Goal: Task Accomplishment & Management: Manage account settings

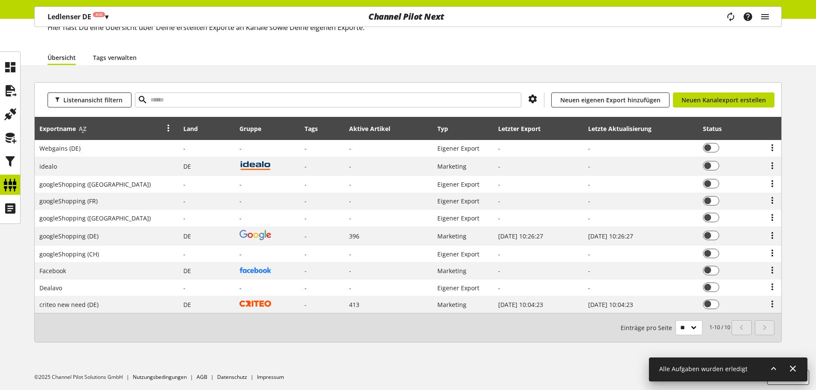
scroll to position [58, 0]
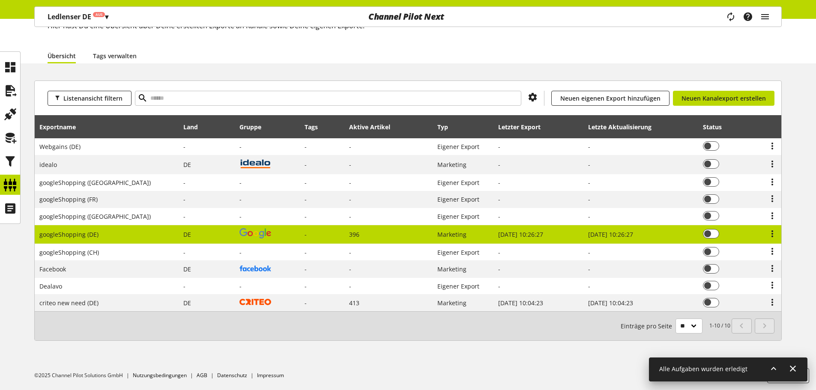
click at [83, 230] on span "googleShopping (DE)" at bounding box center [68, 234] width 59 height 8
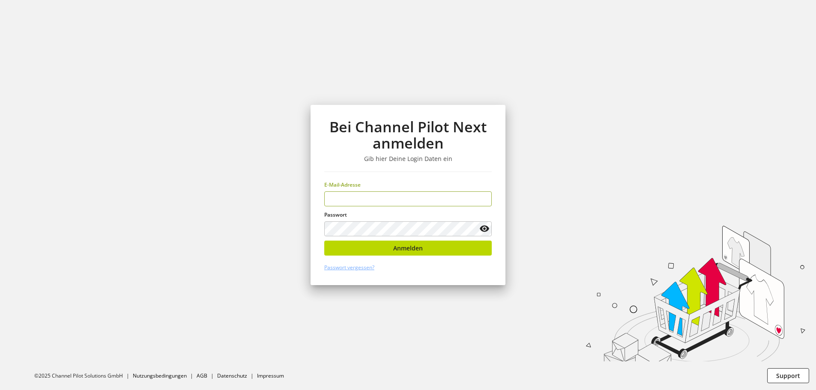
click at [360, 203] on input "email" at bounding box center [408, 199] width 168 height 15
type input "**********"
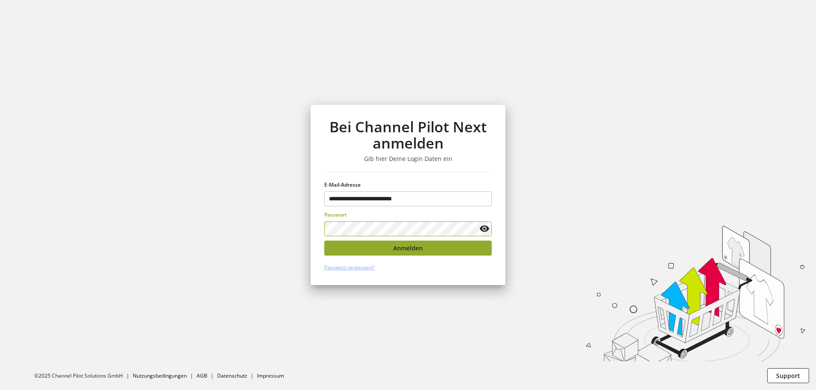
click at [413, 251] on span "Anmelden" at bounding box center [408, 248] width 30 height 9
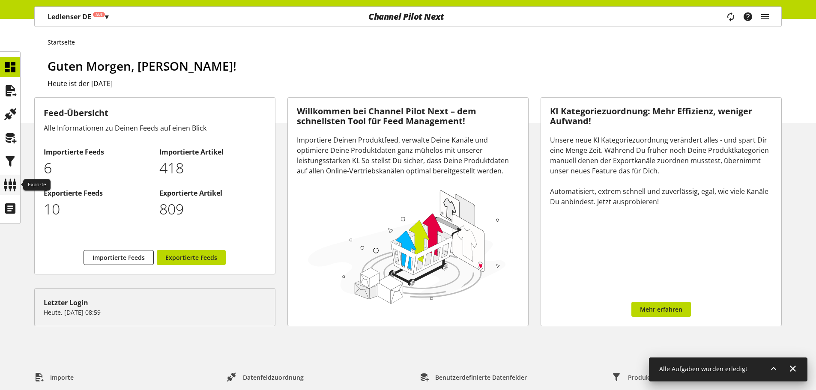
click at [12, 180] on icon at bounding box center [10, 185] width 14 height 17
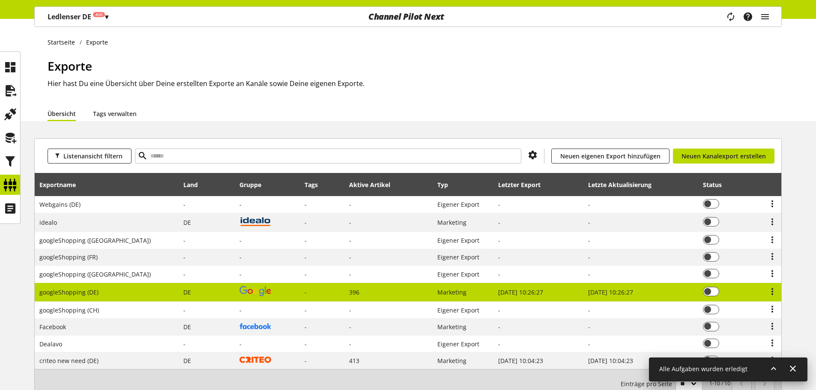
click at [96, 290] on span "googleShopping (DE)" at bounding box center [68, 292] width 59 height 8
select select "********"
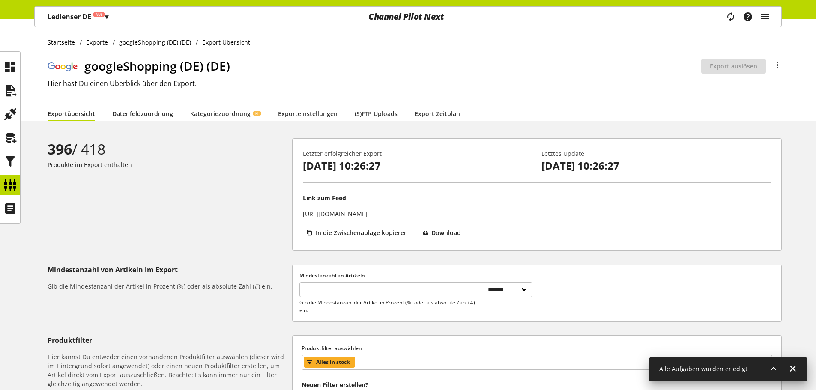
click at [135, 117] on link "Datenfeldzuordnung" at bounding box center [142, 113] width 61 height 9
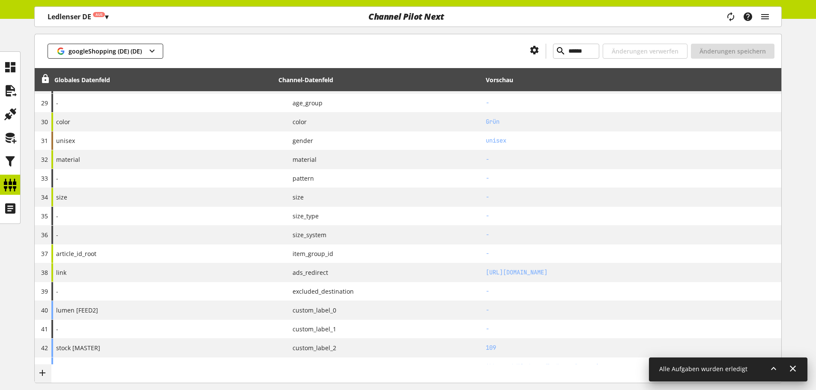
scroll to position [341, 0]
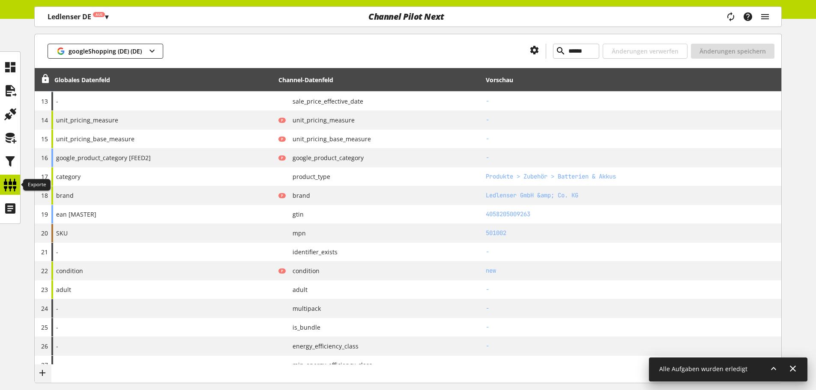
click at [15, 183] on icon at bounding box center [10, 185] width 14 height 17
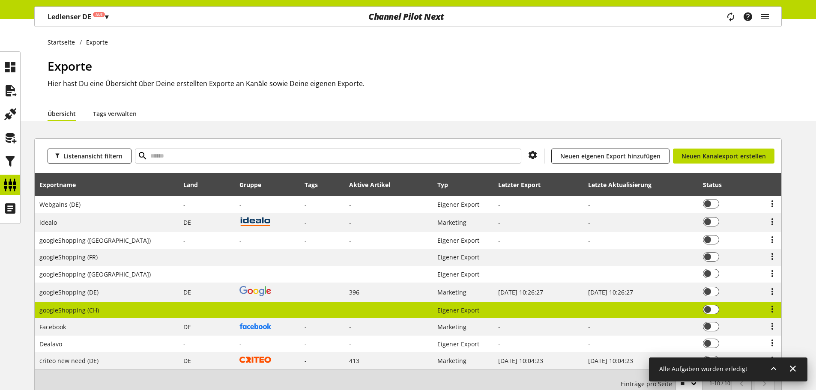
click at [96, 308] on span "googleShopping (CH)" at bounding box center [69, 310] width 60 height 8
select select "********"
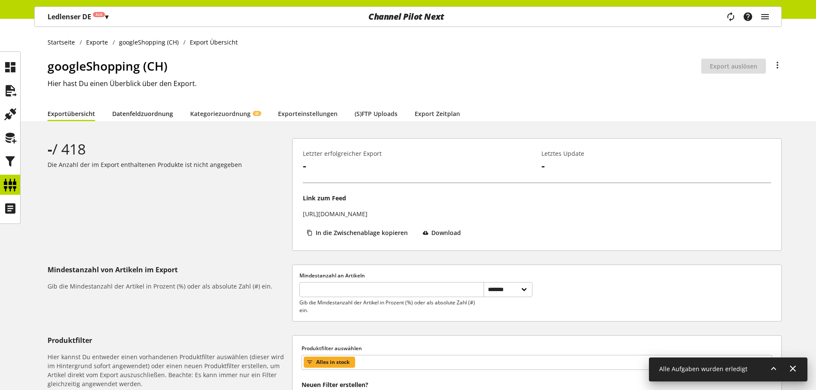
click at [135, 115] on link "Datenfeldzuordnung" at bounding box center [142, 113] width 61 height 9
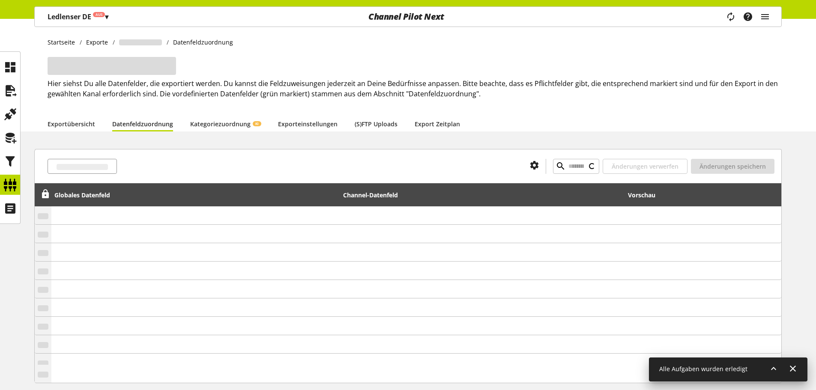
type input "******"
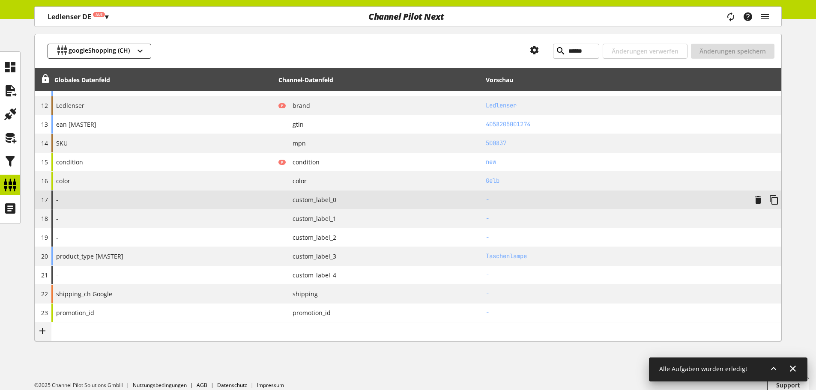
scroll to position [327, 0]
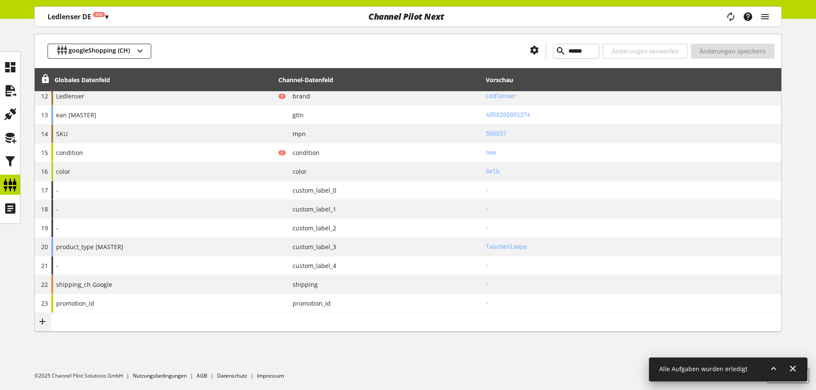
select select "********"
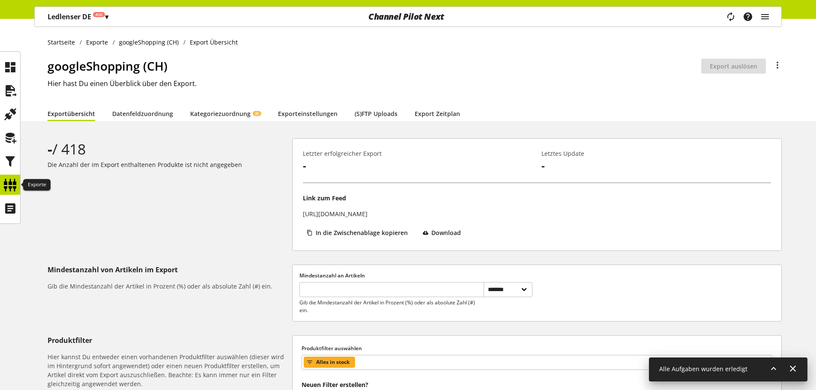
click at [15, 185] on icon at bounding box center [10, 185] width 14 height 17
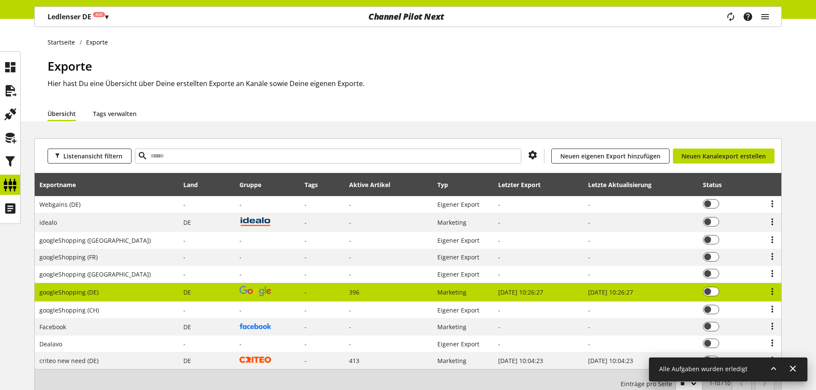
click at [124, 296] on td "googleShopping (DE)" at bounding box center [107, 292] width 144 height 19
select select "********"
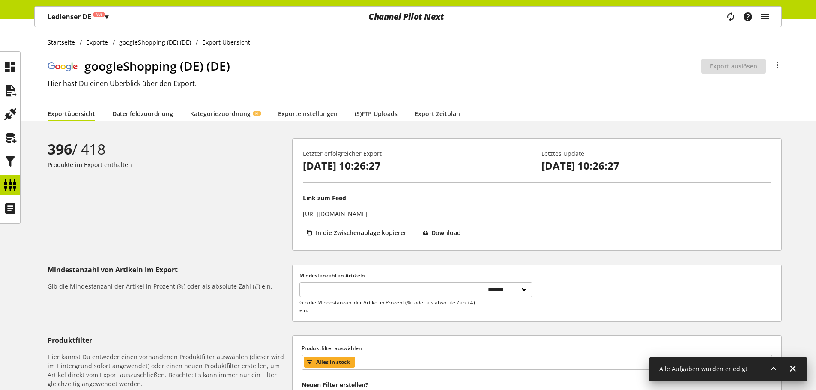
click at [141, 114] on link "Datenfeldzuordnung" at bounding box center [142, 113] width 61 height 9
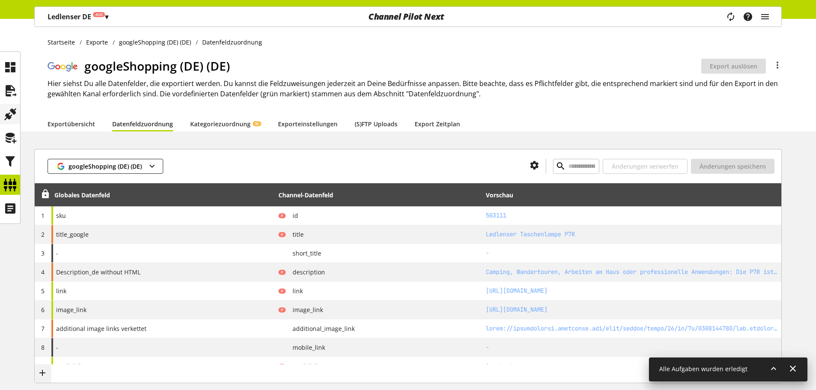
type input "******"
click at [14, 186] on icon at bounding box center [10, 185] width 14 height 17
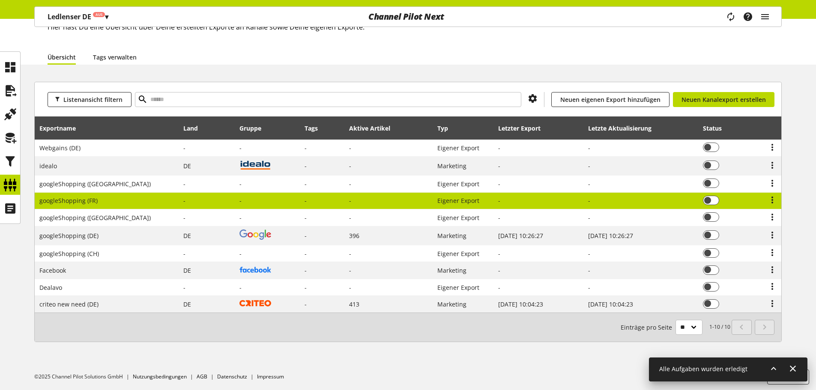
scroll to position [58, 0]
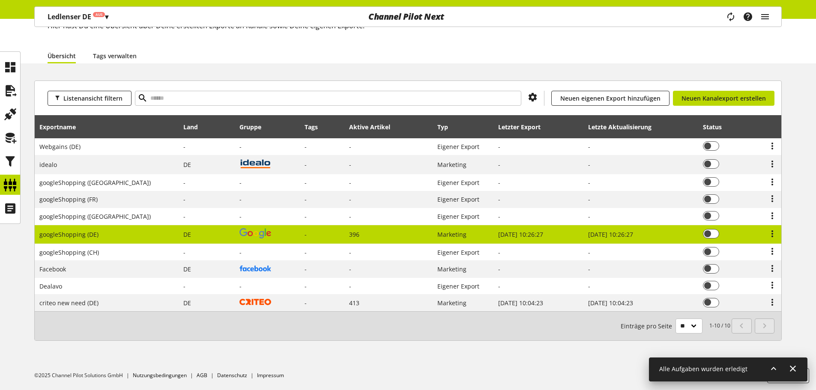
click at [105, 231] on td "googleShopping (DE)" at bounding box center [107, 234] width 144 height 19
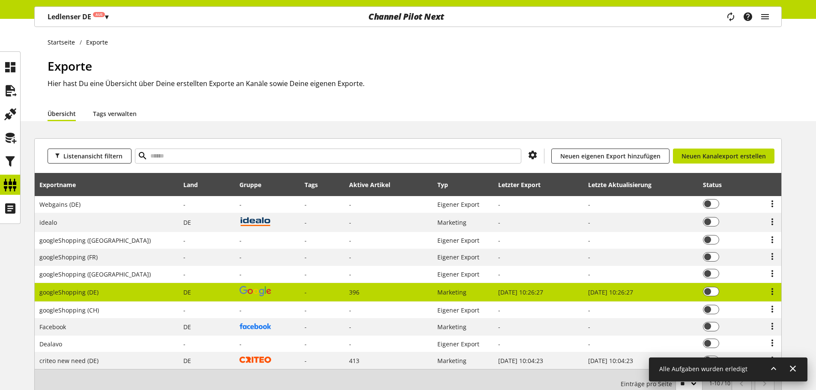
select select "********"
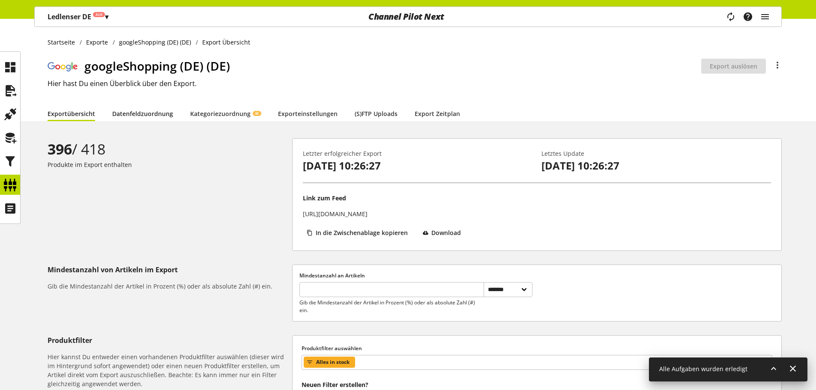
click at [147, 116] on link "Datenfeldzuordnung" at bounding box center [142, 113] width 61 height 9
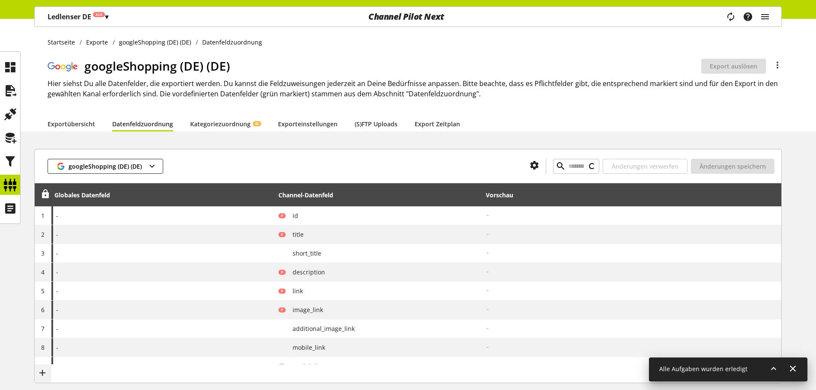
type input "******"
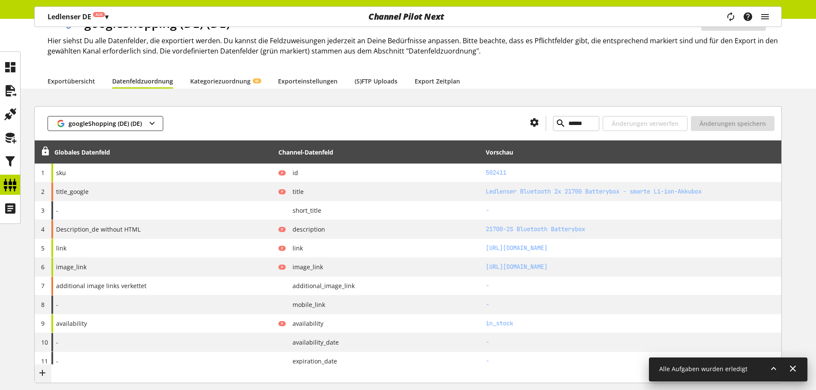
scroll to position [86, 0]
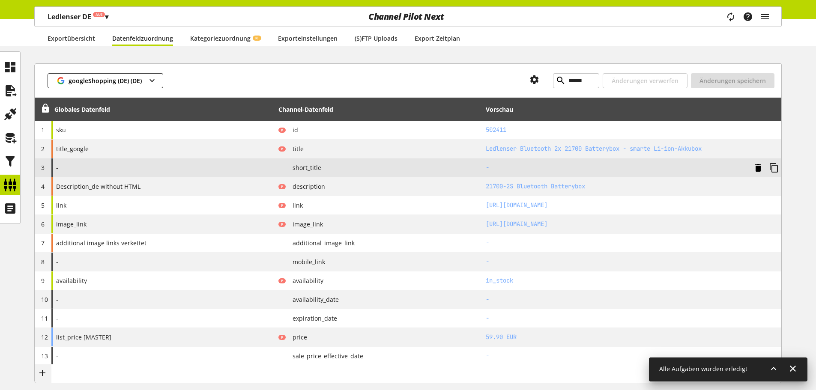
click at [758, 169] on icon at bounding box center [758, 167] width 10 height 15
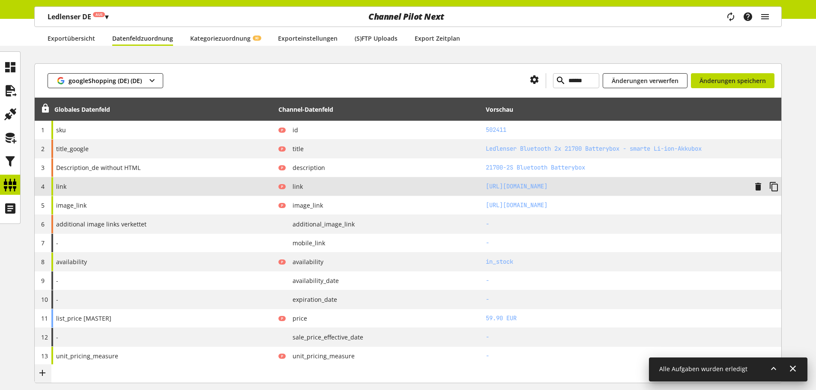
click at [154, 195] on div "link" at bounding box center [163, 186] width 224 height 18
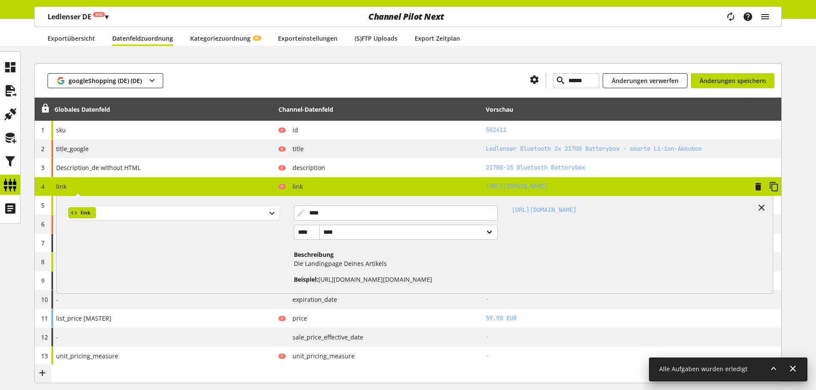
click at [137, 219] on div "link" at bounding box center [173, 213] width 214 height 15
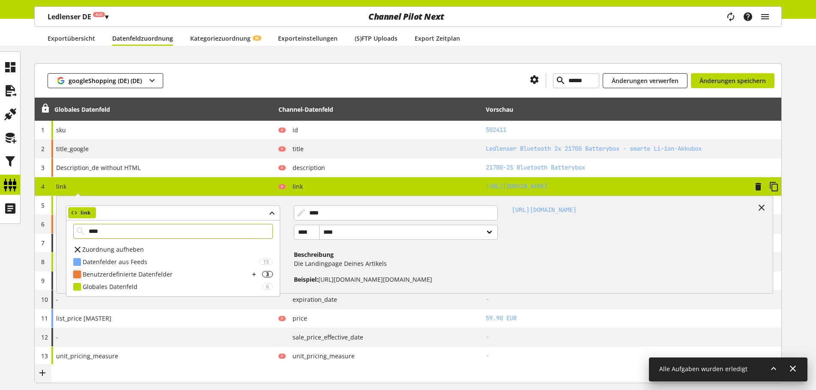
type input "****"
click at [128, 275] on div "Benutzerdefinierte Datenfelder" at bounding box center [166, 274] width 167 height 9
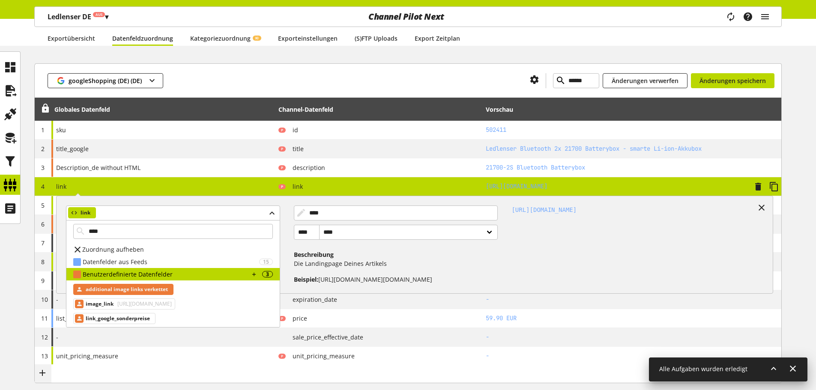
scroll to position [16, 0]
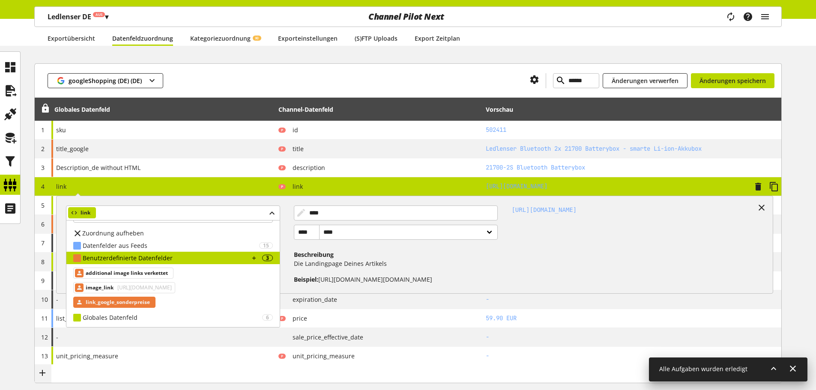
click at [136, 302] on span "link_google_sonderpreise" at bounding box center [118, 302] width 64 height 10
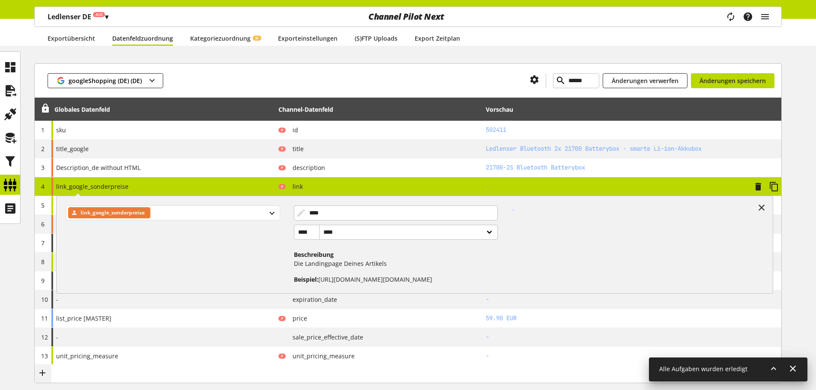
click at [137, 216] on span "link_google_sonderpreise" at bounding box center [113, 213] width 64 height 10
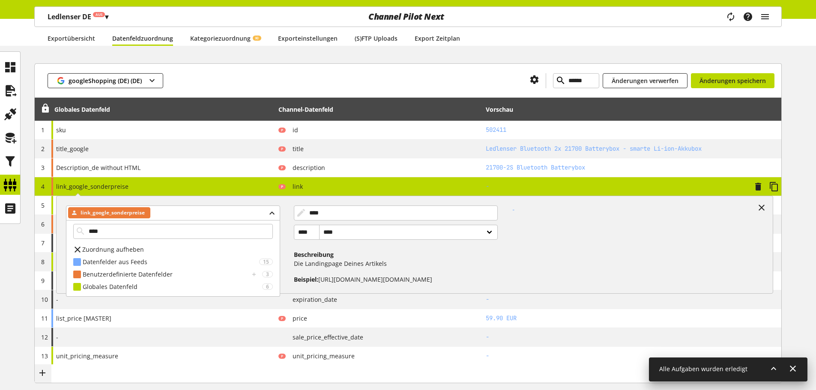
click at [159, 183] on div "**********" at bounding box center [163, 186] width 224 height 18
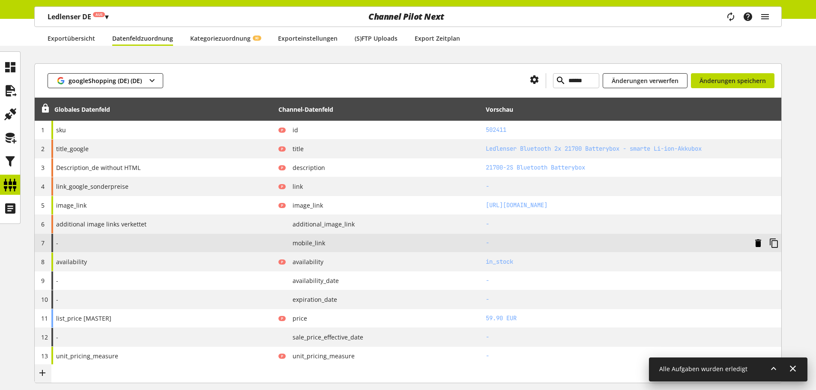
click at [761, 242] on icon at bounding box center [758, 243] width 10 height 15
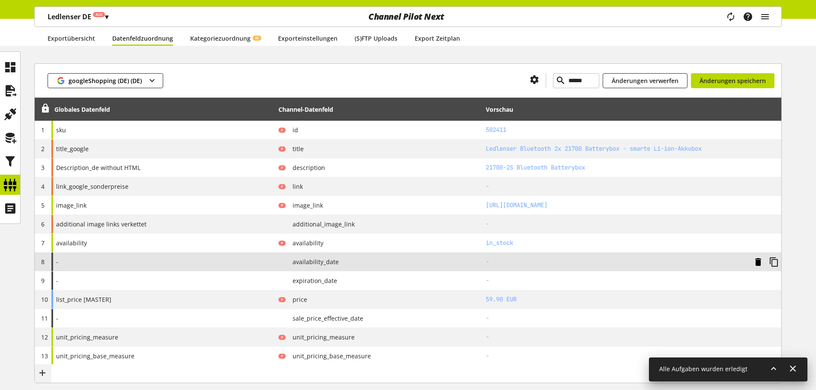
click at [759, 259] on icon at bounding box center [758, 261] width 10 height 15
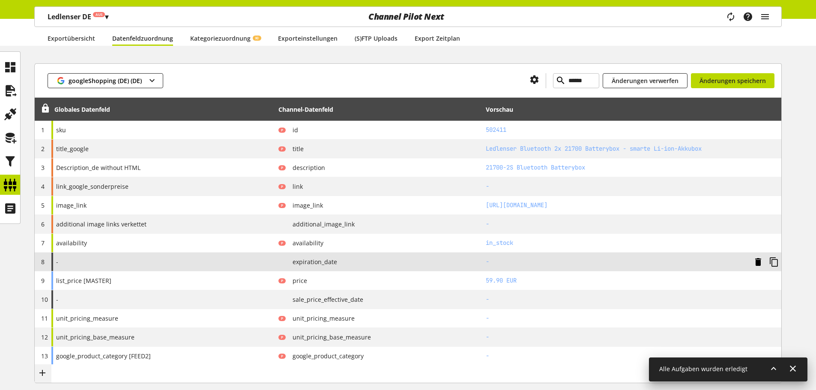
click at [758, 260] on icon at bounding box center [758, 261] width 10 height 15
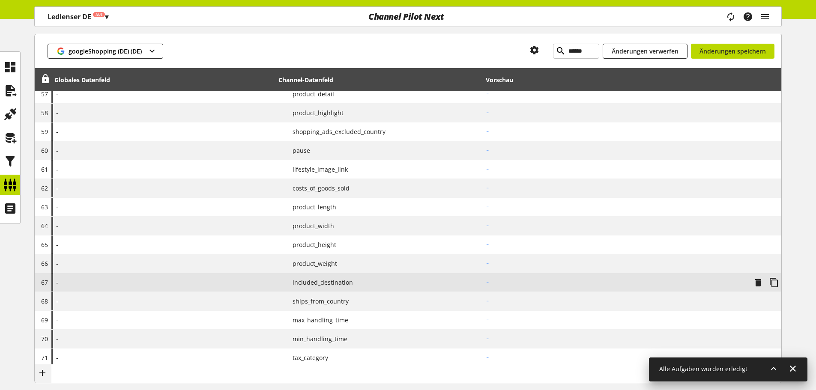
scroll to position [1251, 0]
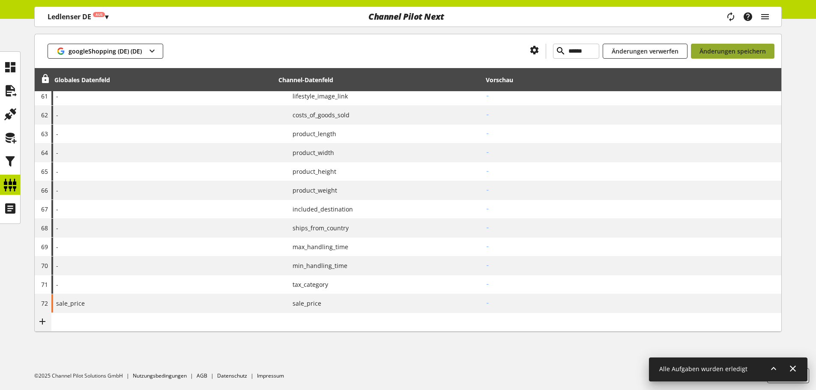
click at [717, 51] on span "Änderungen speichern" at bounding box center [733, 51] width 66 height 9
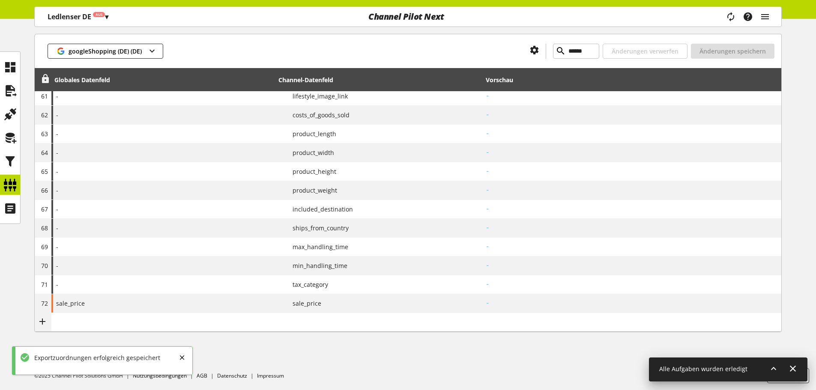
click at [44, 78] on icon at bounding box center [45, 78] width 10 height 15
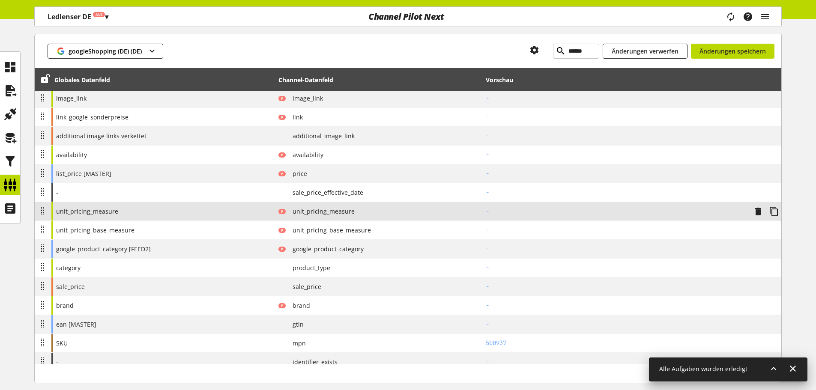
scroll to position [137, 0]
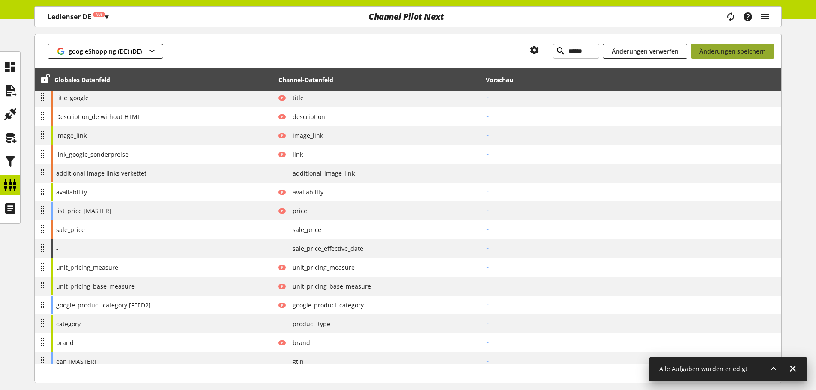
click at [720, 56] on button "Änderungen speichern" at bounding box center [733, 51] width 84 height 15
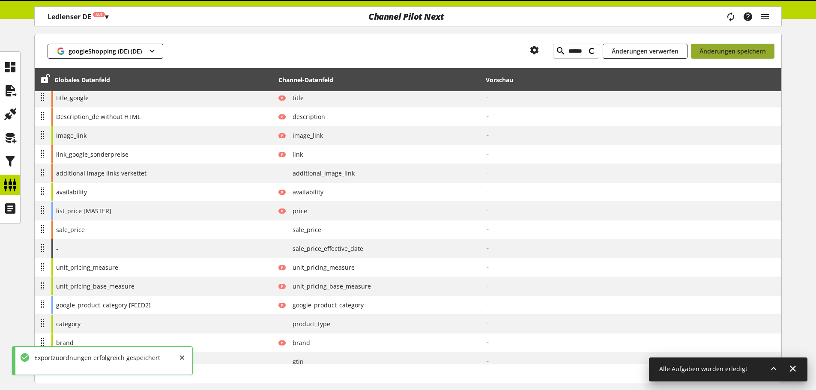
scroll to position [59, 0]
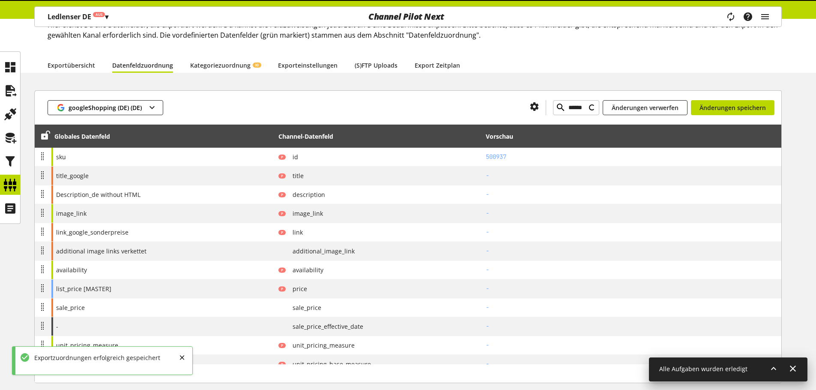
type input "******"
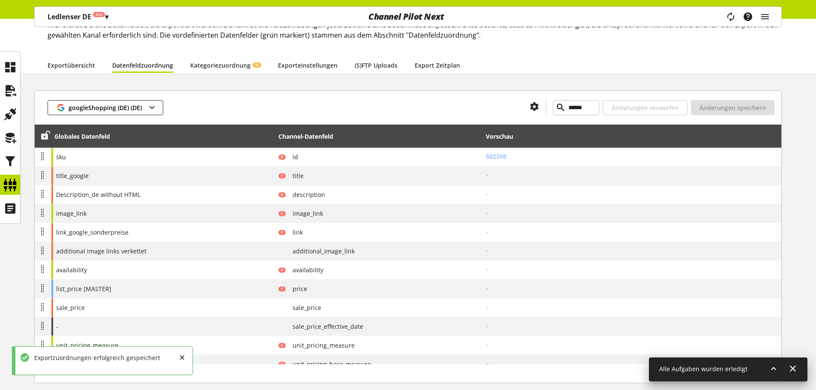
click at [43, 137] on icon at bounding box center [45, 135] width 10 height 15
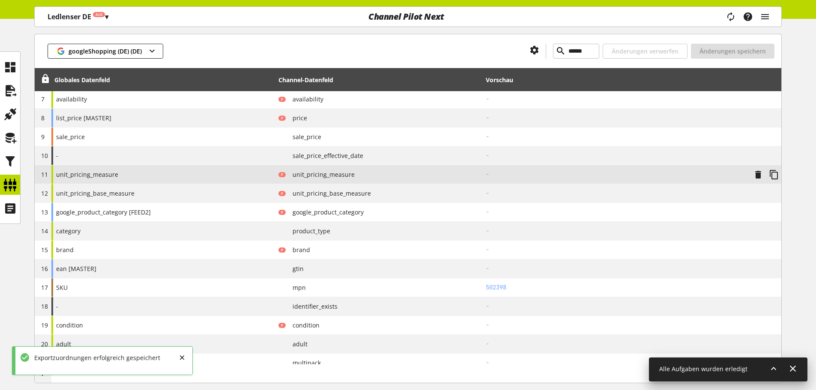
scroll to position [230, 0]
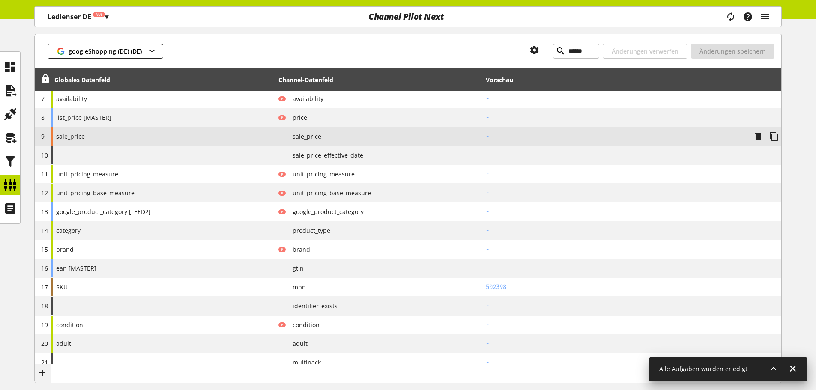
click at [96, 140] on div "sale_price" at bounding box center [163, 136] width 224 height 18
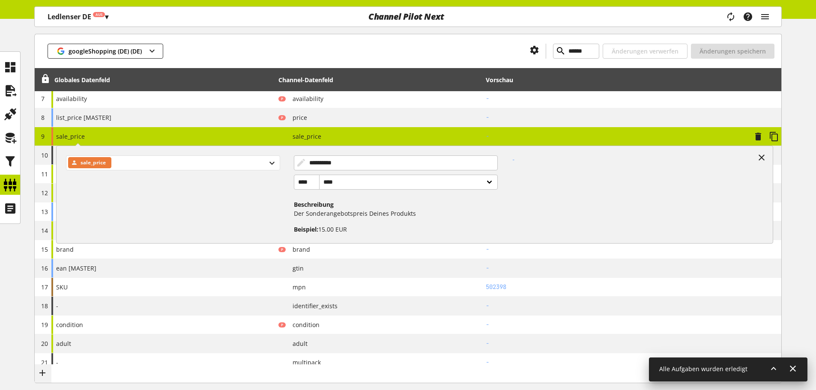
click at [168, 161] on div "sale_price" at bounding box center [173, 163] width 214 height 15
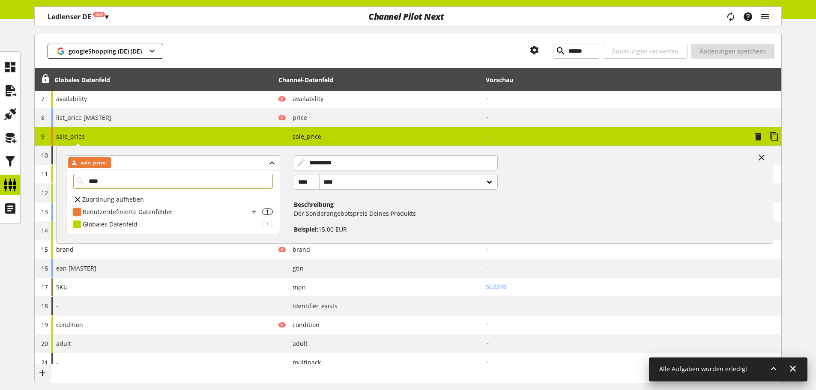
type input "****"
click at [190, 207] on div "Benutzerdefinierte Datenfelder" at bounding box center [166, 211] width 167 height 9
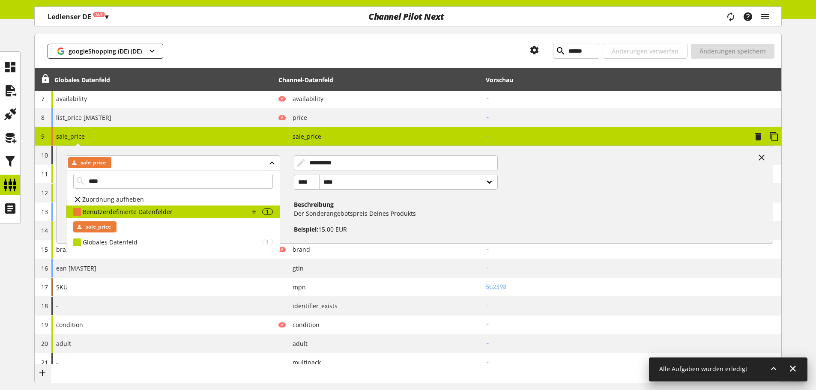
click at [155, 138] on div "**********" at bounding box center [163, 136] width 224 height 18
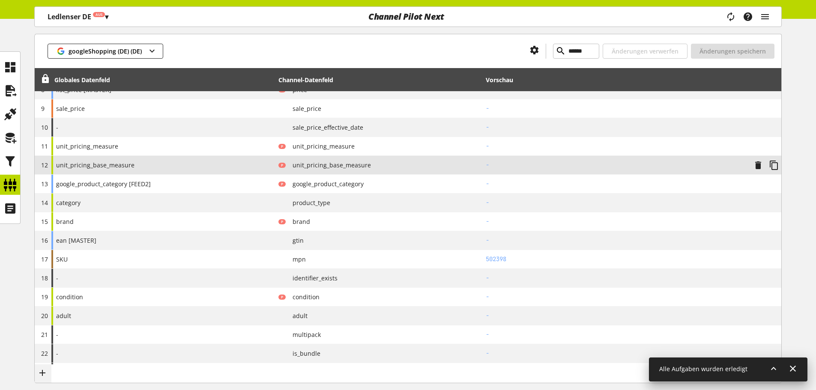
scroll to position [273, 0]
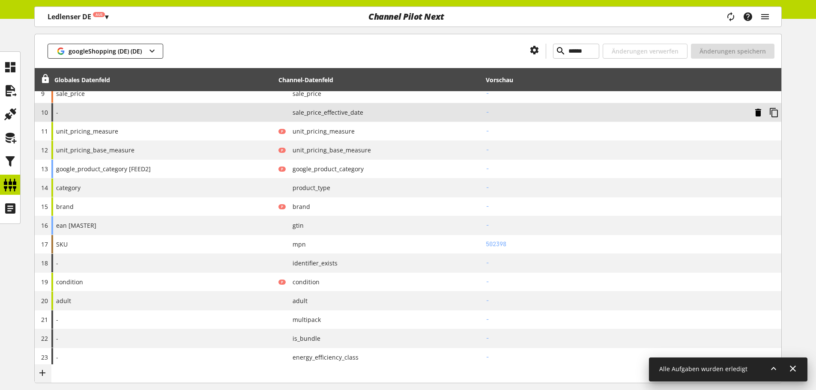
click at [757, 110] on icon at bounding box center [758, 112] width 10 height 15
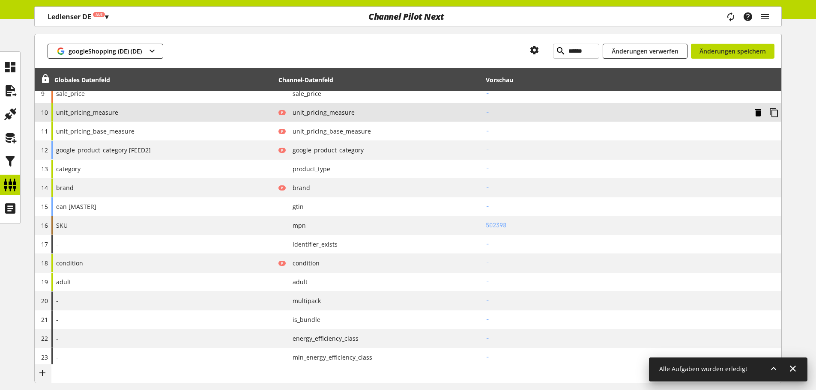
click at [757, 115] on icon at bounding box center [758, 112] width 10 height 15
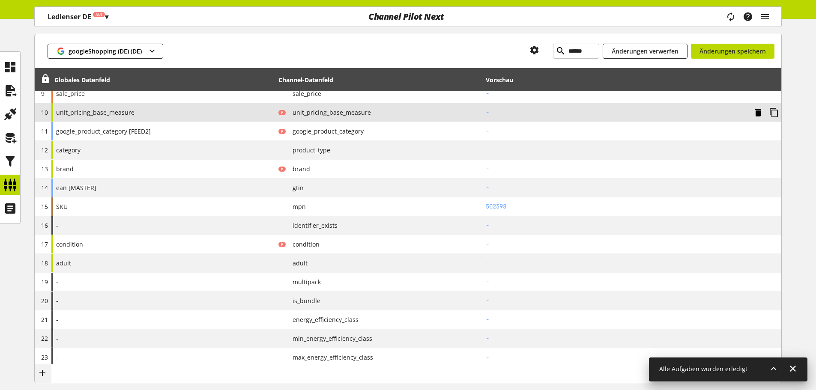
click at [757, 115] on icon at bounding box center [758, 112] width 10 height 15
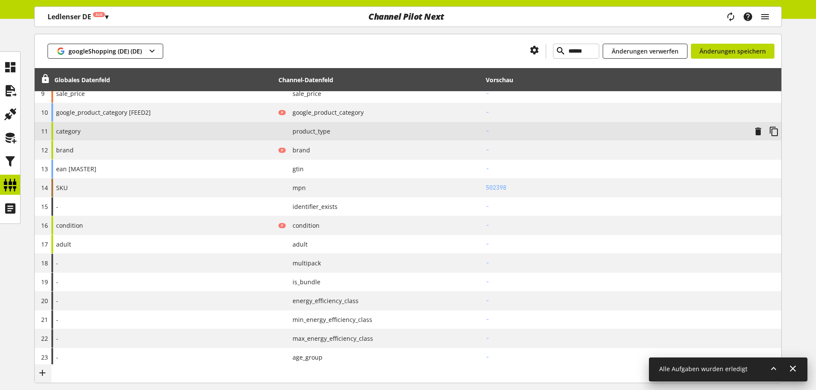
click at [114, 129] on div "category" at bounding box center [163, 131] width 224 height 18
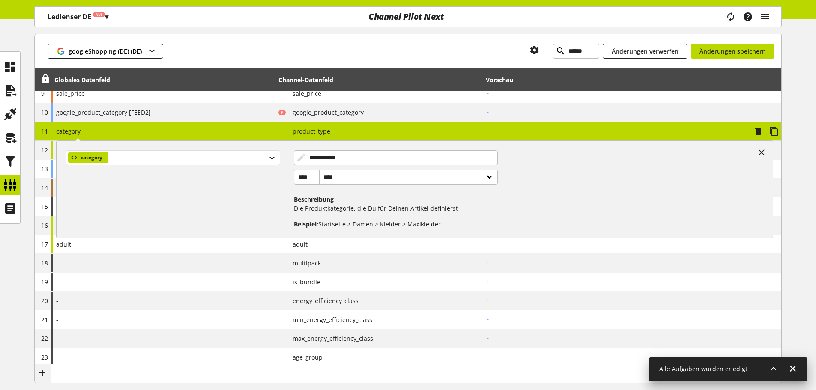
click at [112, 155] on div "category" at bounding box center [173, 157] width 214 height 15
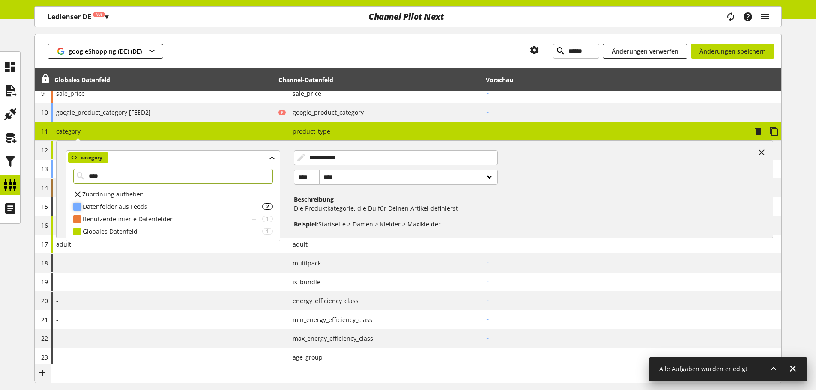
type input "****"
click at [188, 212] on div "Datenfelder aus Feeds 2" at bounding box center [172, 206] width 213 height 12
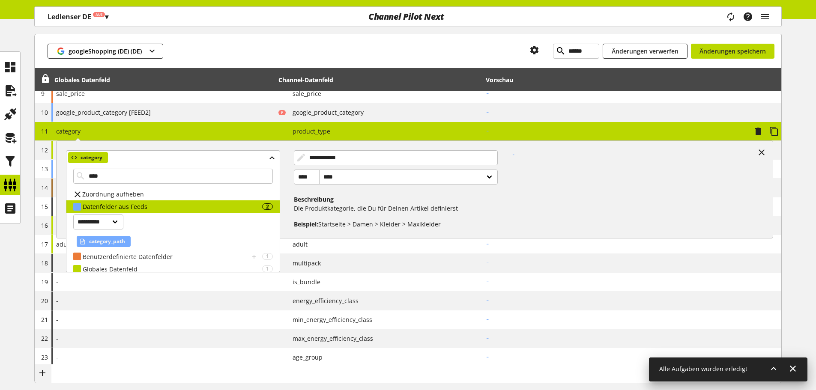
click at [114, 241] on span "category_path" at bounding box center [107, 241] width 36 height 10
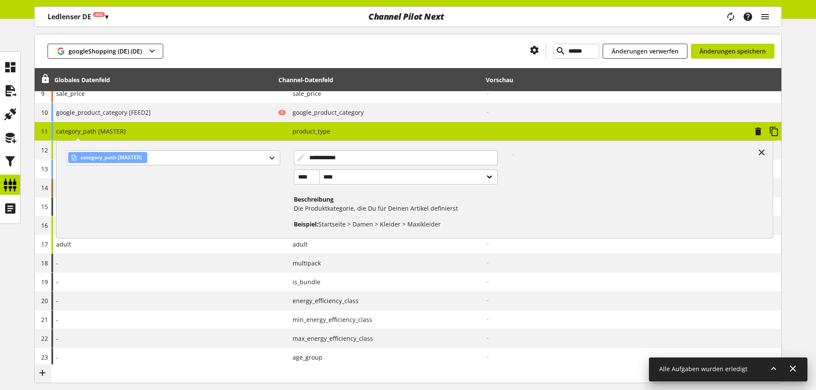
click at [160, 135] on div "**********" at bounding box center [163, 131] width 224 height 18
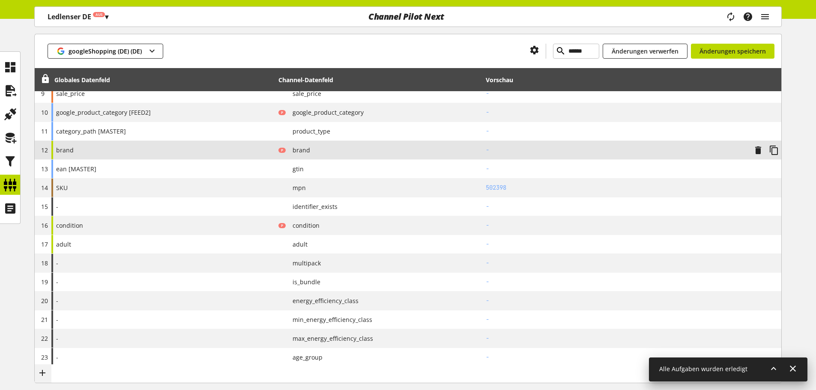
click at [171, 149] on div "brand" at bounding box center [163, 150] width 224 height 18
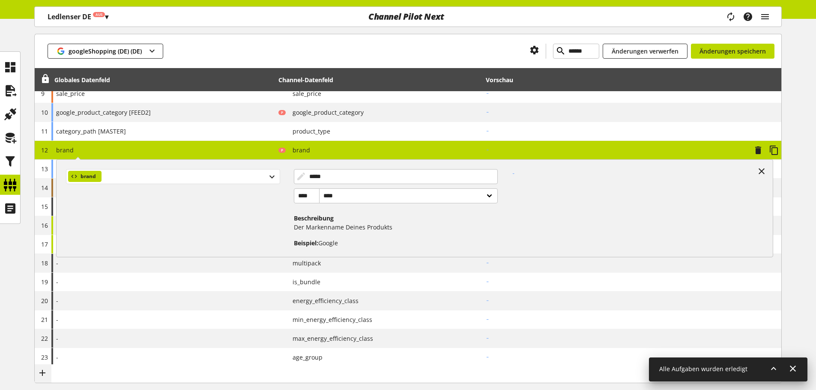
click at [125, 180] on div "brand" at bounding box center [173, 176] width 214 height 15
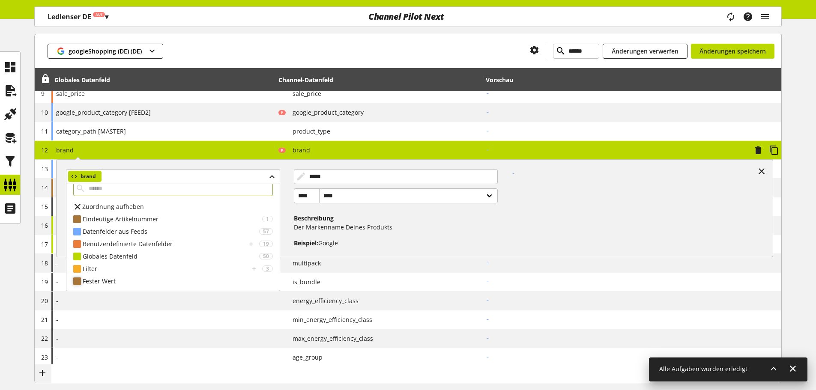
click at [141, 284] on div "Fester Wert" at bounding box center [178, 281] width 190 height 9
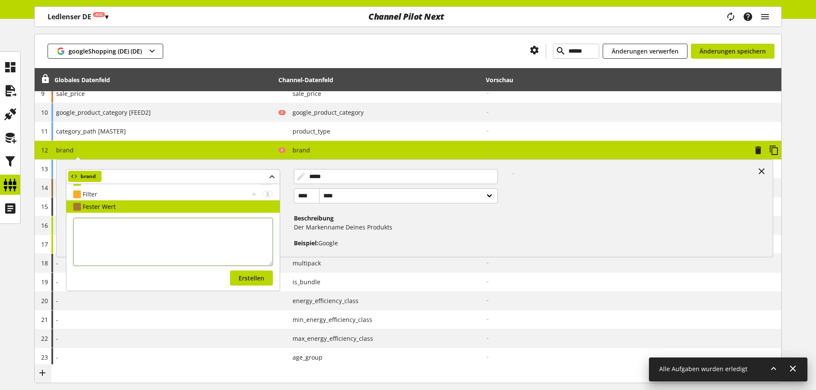
click at [142, 238] on textarea at bounding box center [173, 242] width 200 height 48
type textarea "*********"
click at [257, 273] on button "Erstellen" at bounding box center [251, 278] width 43 height 15
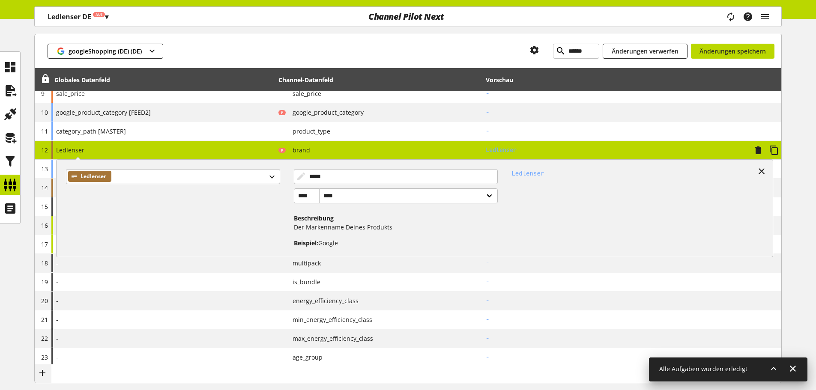
click at [141, 153] on div "Ledlenser Ledlenser ***** **** **** ****** Beschreibung Der Markenname Deines P…" at bounding box center [163, 150] width 224 height 18
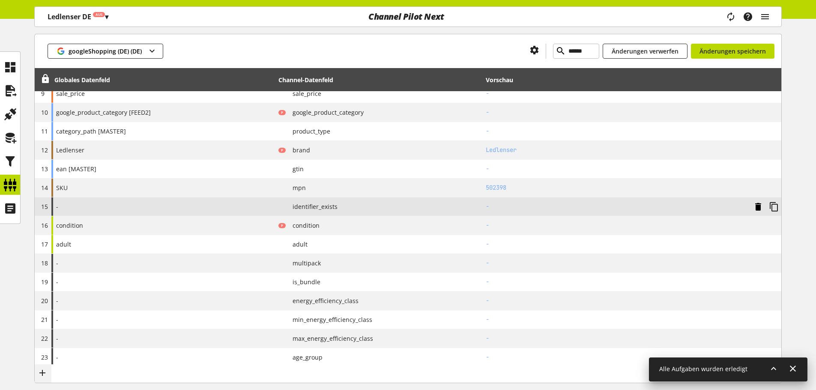
click at [757, 205] on icon at bounding box center [758, 206] width 10 height 15
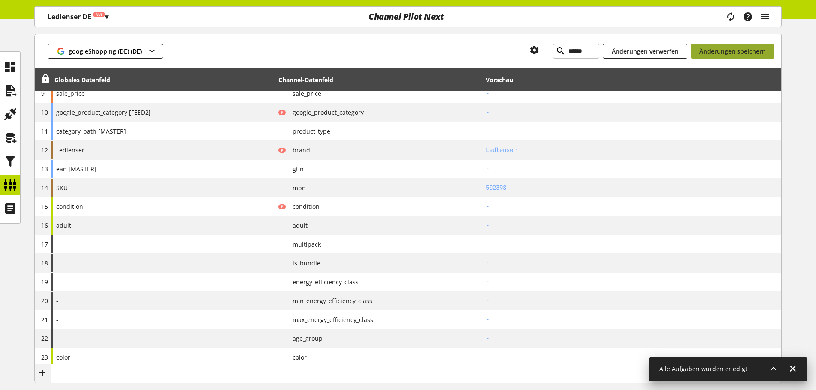
click at [727, 56] on button "Änderungen speichern" at bounding box center [733, 51] width 84 height 15
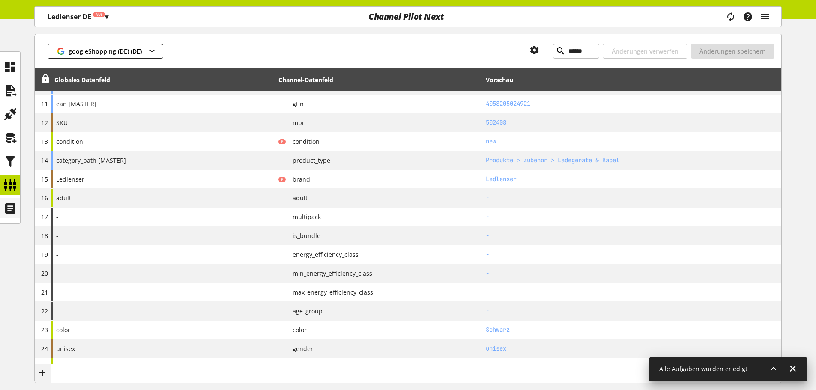
scroll to position [316, 0]
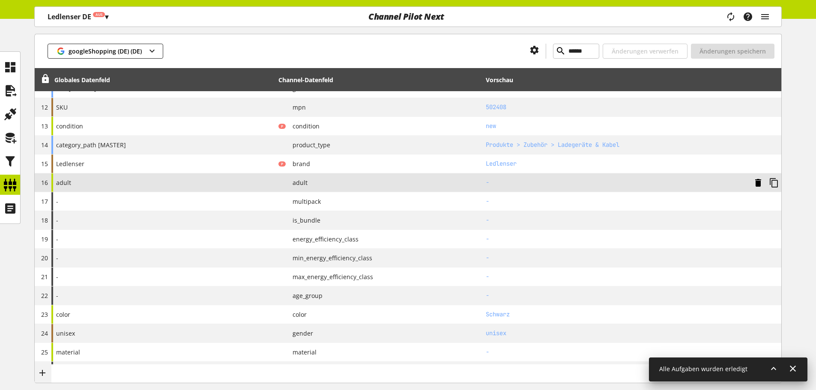
click at [758, 178] on icon at bounding box center [758, 182] width 10 height 15
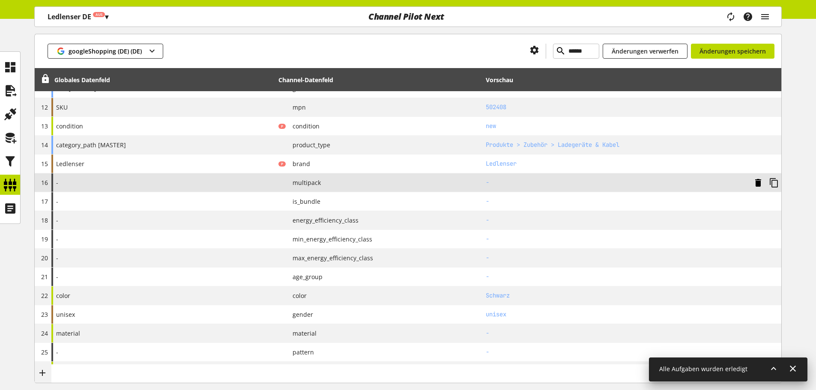
click at [758, 178] on icon at bounding box center [758, 182] width 10 height 15
click at [757, 179] on icon at bounding box center [758, 182] width 10 height 15
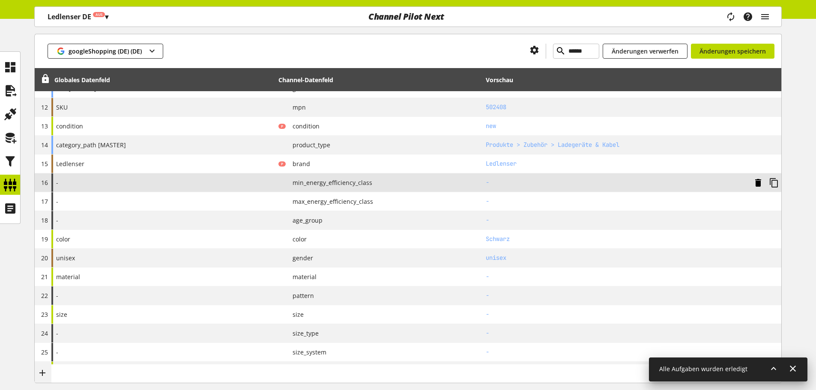
click at [757, 179] on icon at bounding box center [758, 182] width 10 height 15
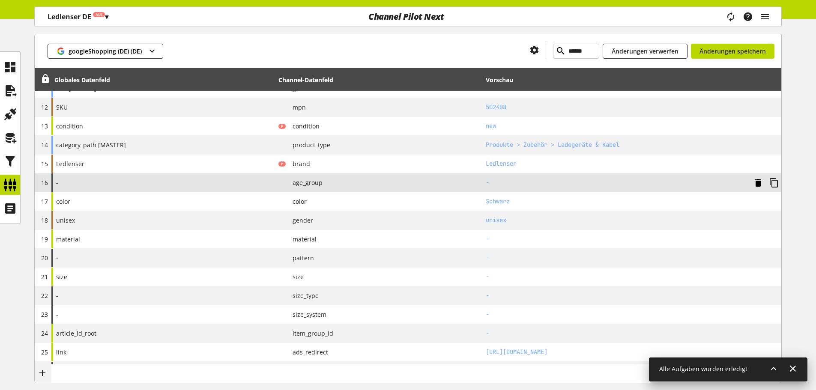
click at [756, 179] on icon at bounding box center [758, 182] width 10 height 15
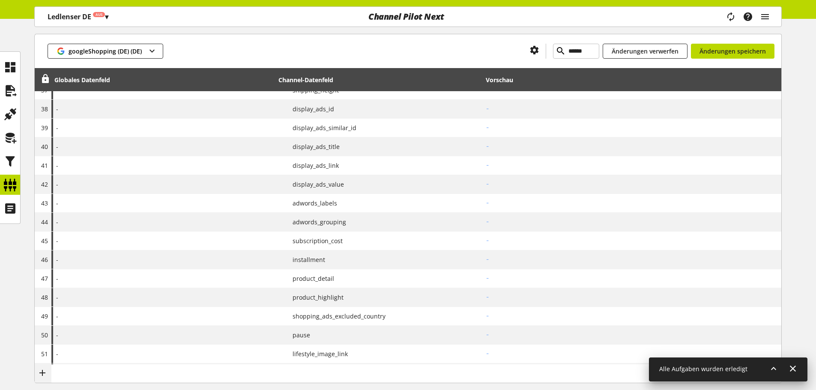
scroll to position [873, 0]
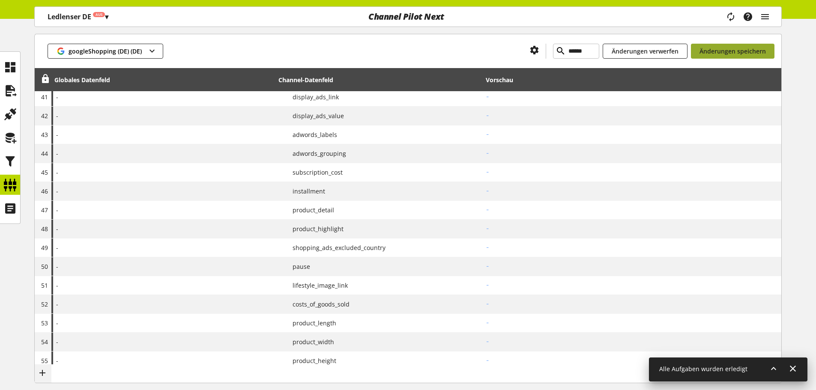
click at [748, 57] on button "Änderungen speichern" at bounding box center [733, 51] width 84 height 15
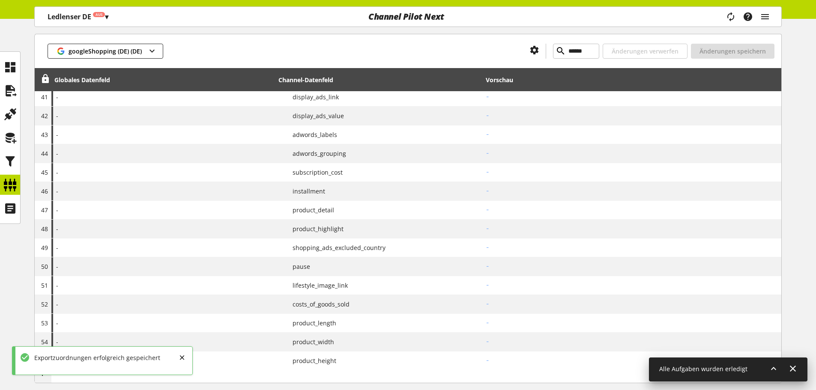
scroll to position [247, 0]
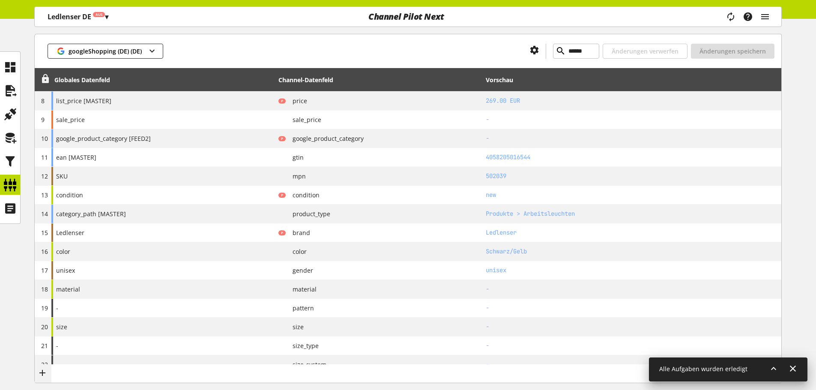
click at [41, 76] on icon at bounding box center [45, 78] width 10 height 15
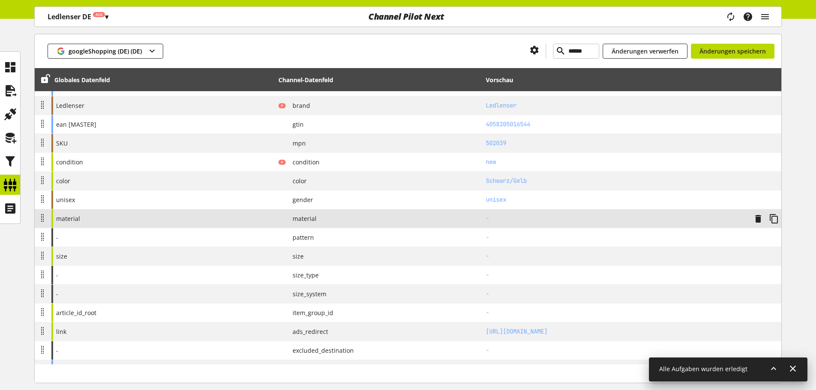
scroll to position [332, 0]
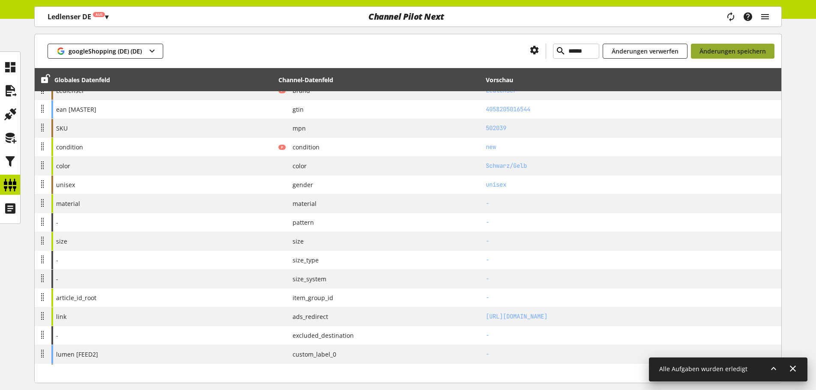
click at [752, 55] on span "Änderungen speichern" at bounding box center [733, 51] width 66 height 9
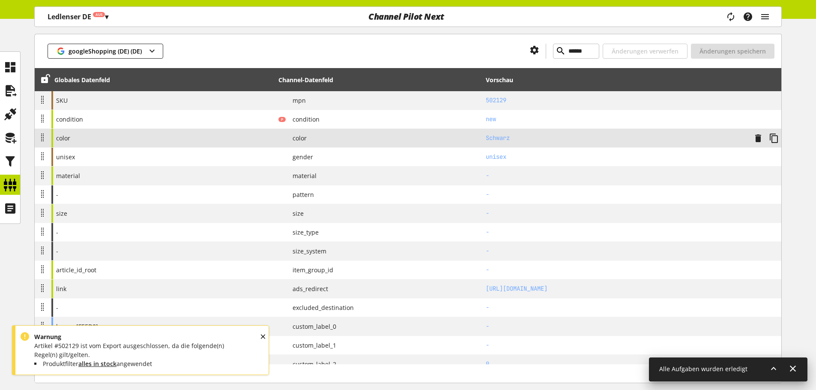
scroll to position [375, 0]
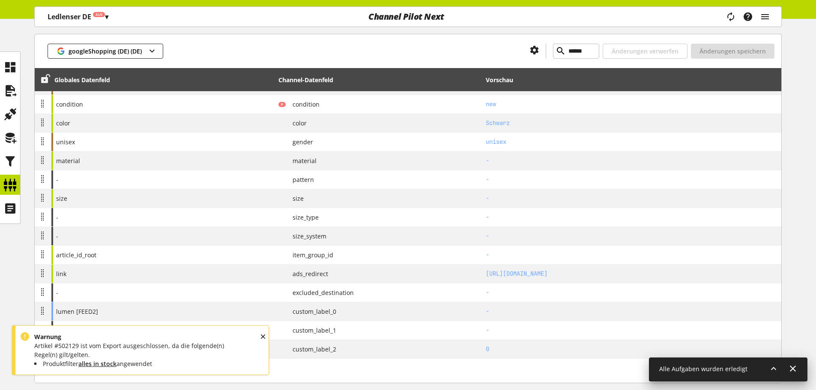
click at [48, 79] on icon at bounding box center [45, 78] width 10 height 15
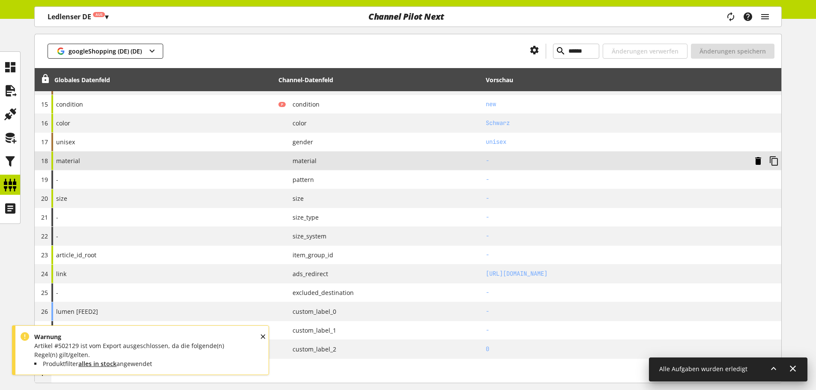
click at [761, 162] on icon at bounding box center [758, 160] width 10 height 15
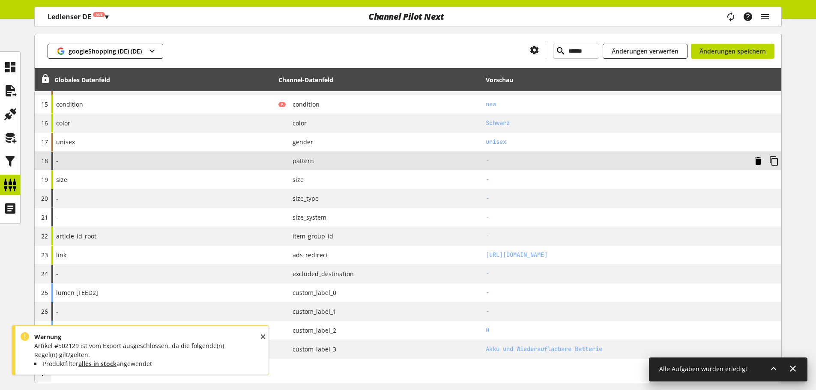
click at [760, 162] on icon at bounding box center [758, 160] width 10 height 15
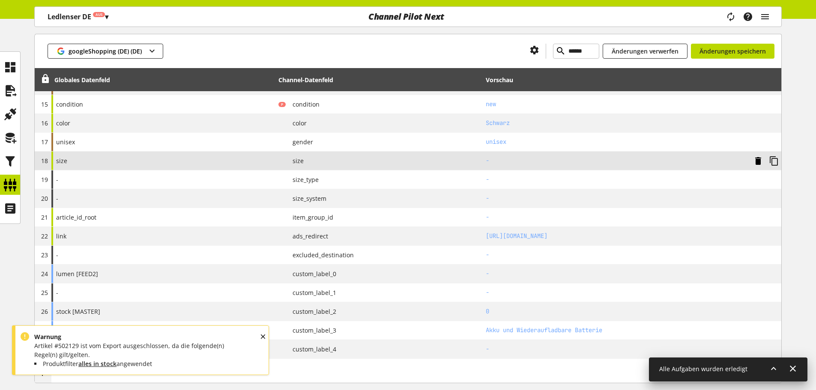
click at [760, 161] on icon at bounding box center [758, 160] width 10 height 15
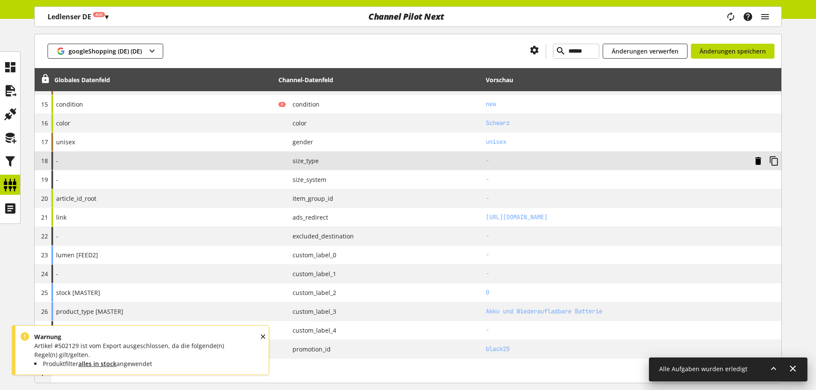
click at [760, 161] on icon at bounding box center [758, 160] width 10 height 15
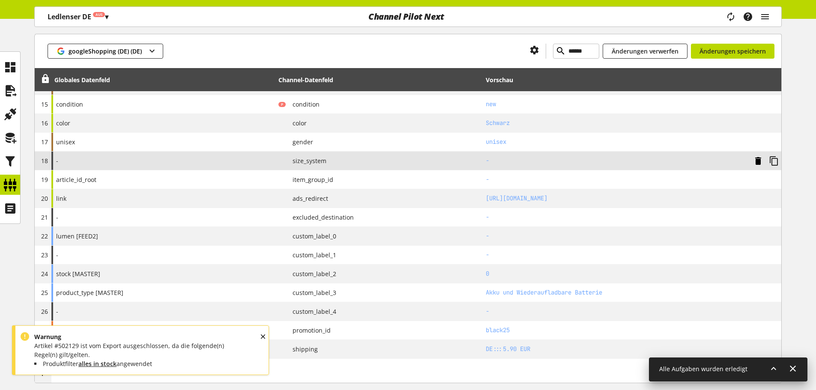
click at [760, 161] on icon at bounding box center [758, 160] width 10 height 15
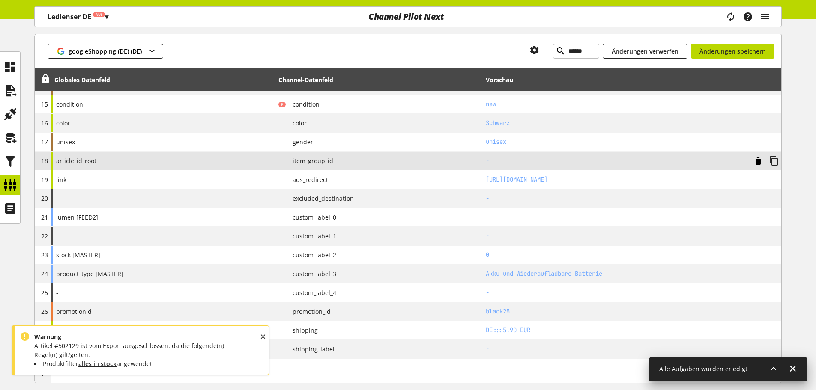
click at [760, 161] on icon at bounding box center [758, 160] width 10 height 15
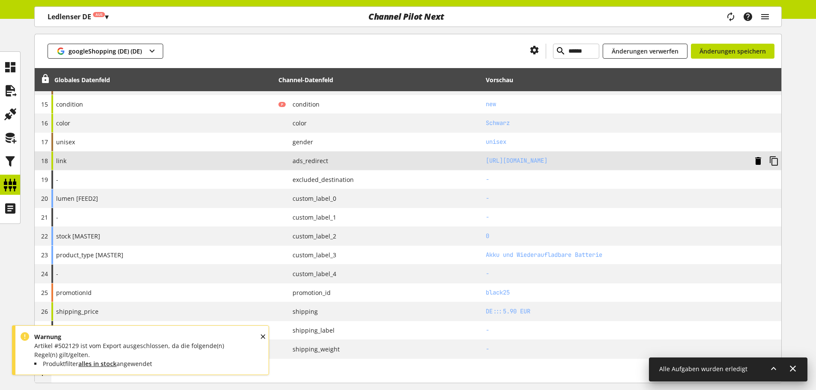
click at [760, 161] on icon at bounding box center [758, 160] width 10 height 15
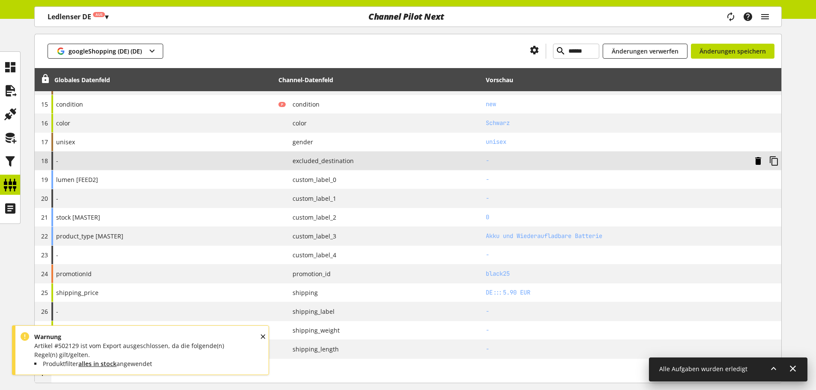
click at [760, 161] on icon at bounding box center [758, 160] width 10 height 15
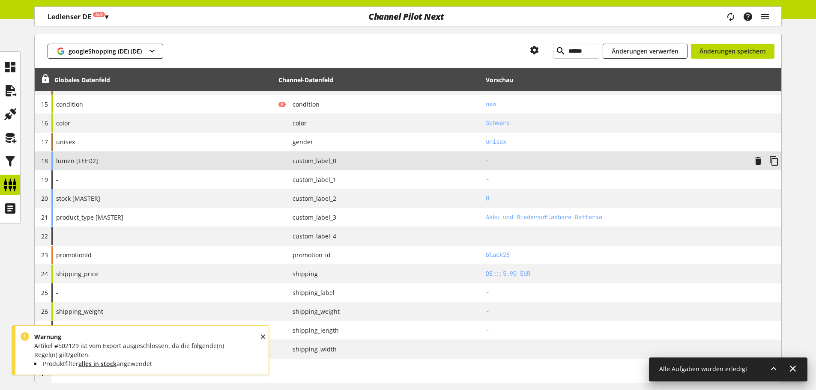
click at [64, 160] on span "lumen [FEED2]" at bounding box center [77, 160] width 42 height 9
click at [92, 159] on span "lumen [FEED2]" at bounding box center [77, 160] width 42 height 9
click at [267, 334] on div "OK" at bounding box center [271, 344] width 24 height 27
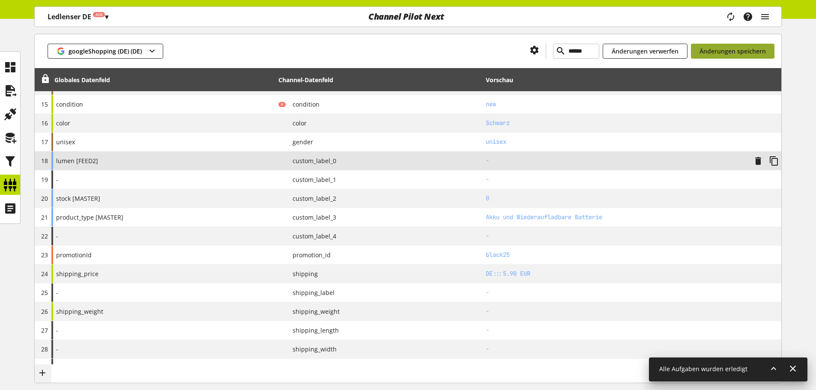
click at [765, 54] on span "Änderungen speichern" at bounding box center [733, 51] width 66 height 9
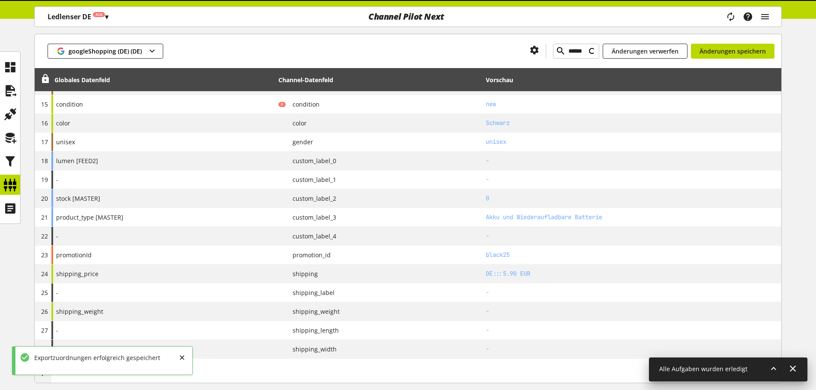
type input "******"
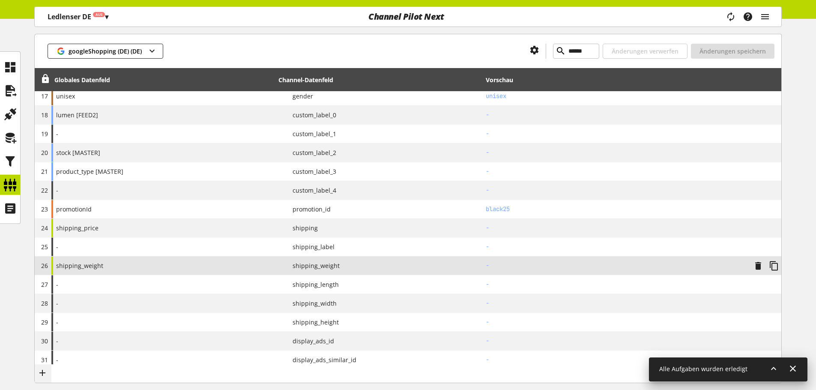
scroll to position [378, 0]
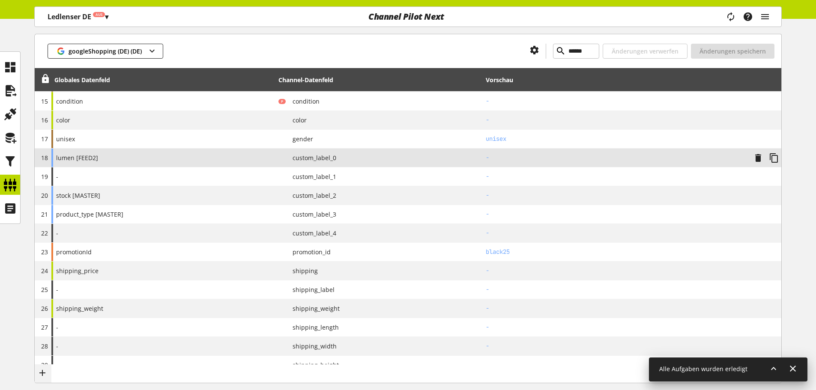
click at [126, 157] on div "lumen [FEED2]" at bounding box center [163, 158] width 224 height 18
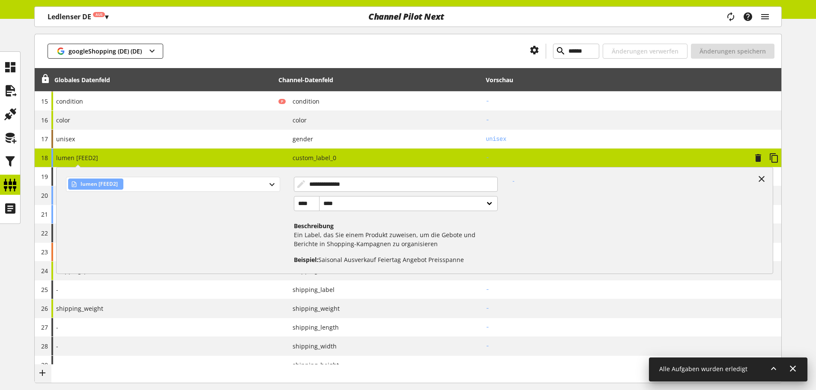
click at [129, 182] on div "lumen [FEED2]" at bounding box center [173, 184] width 214 height 15
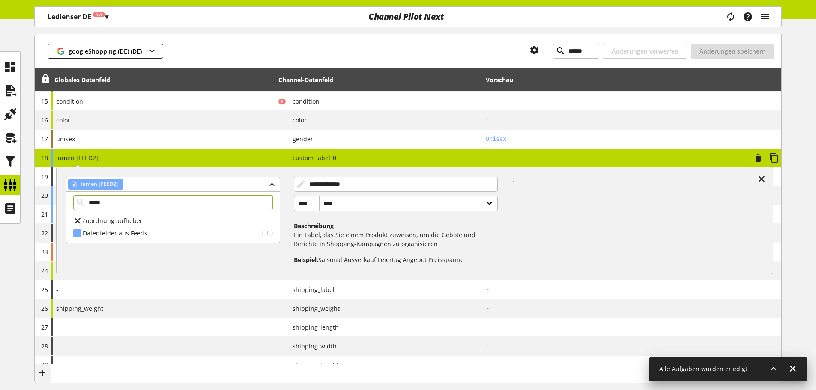
type input "*****"
click at [211, 156] on div "**********" at bounding box center [163, 158] width 224 height 18
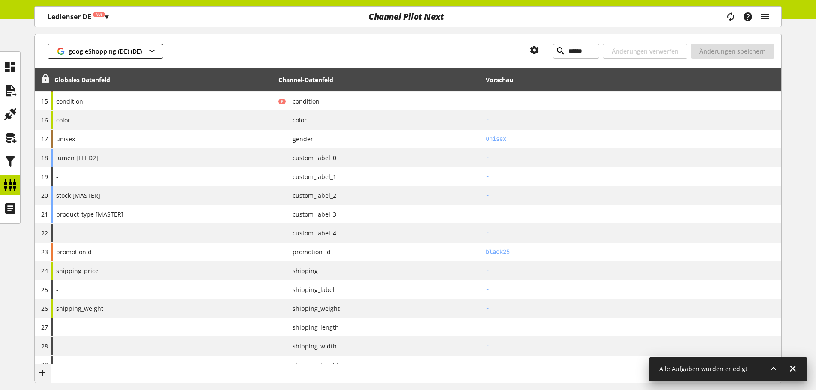
click at [42, 77] on icon at bounding box center [45, 78] width 10 height 15
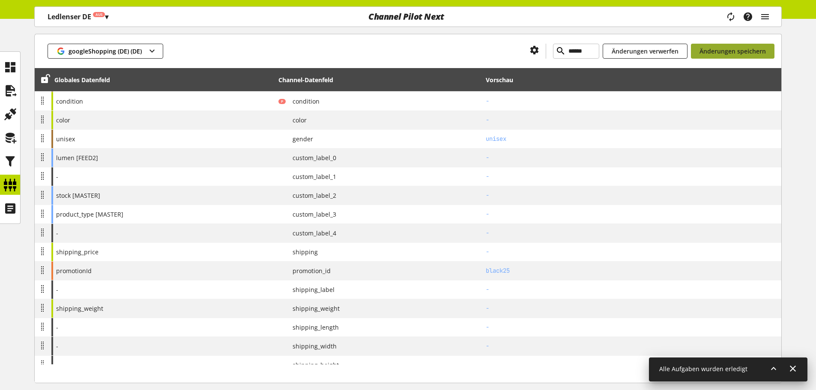
click at [736, 51] on span "Änderungen speichern" at bounding box center [733, 51] width 66 height 9
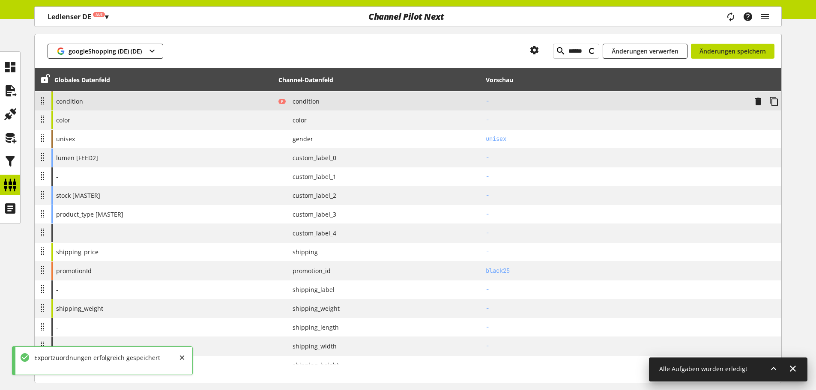
type input "******"
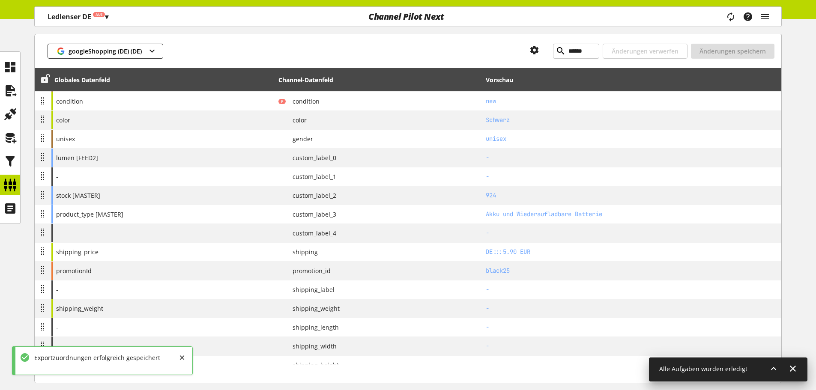
click at [44, 85] on icon at bounding box center [45, 78] width 10 height 15
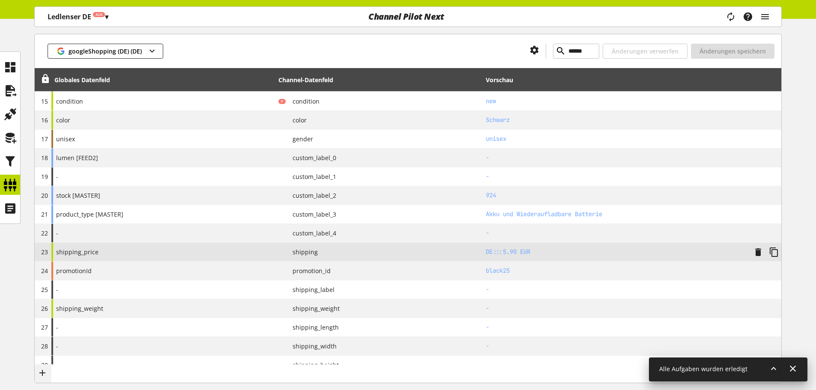
click at [185, 255] on div "shipping_price" at bounding box center [163, 252] width 224 height 18
select select "******"
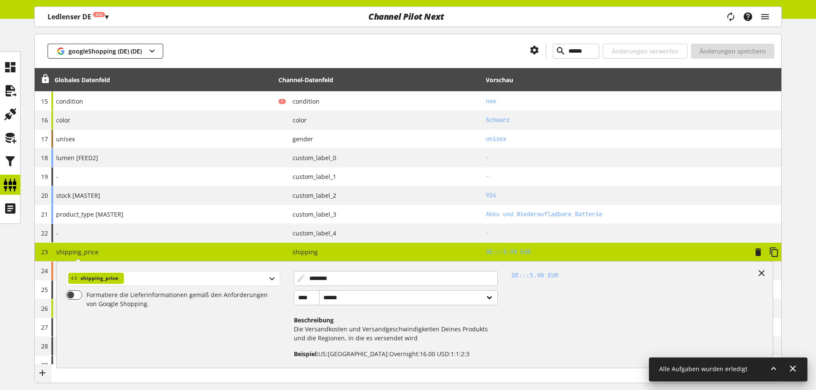
click at [155, 275] on div "shipping_price" at bounding box center [173, 278] width 214 height 15
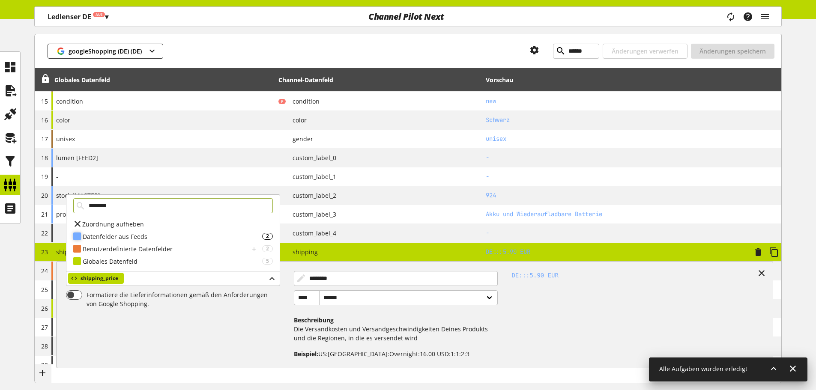
type input "********"
click at [165, 238] on div "Datenfelder aus Feeds" at bounding box center [173, 236] width 180 height 9
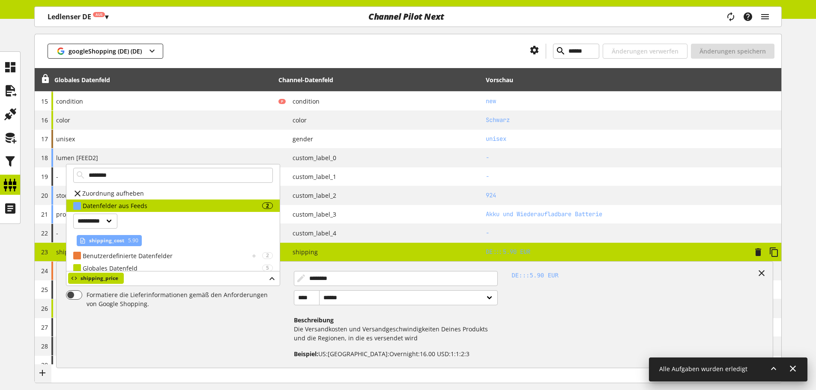
click at [126, 240] on span "5.90" at bounding box center [132, 241] width 12 height 10
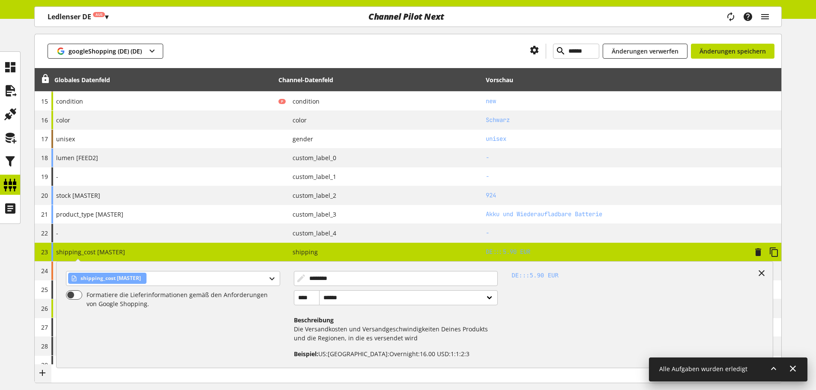
click at [287, 253] on span "shipping" at bounding box center [302, 252] width 32 height 9
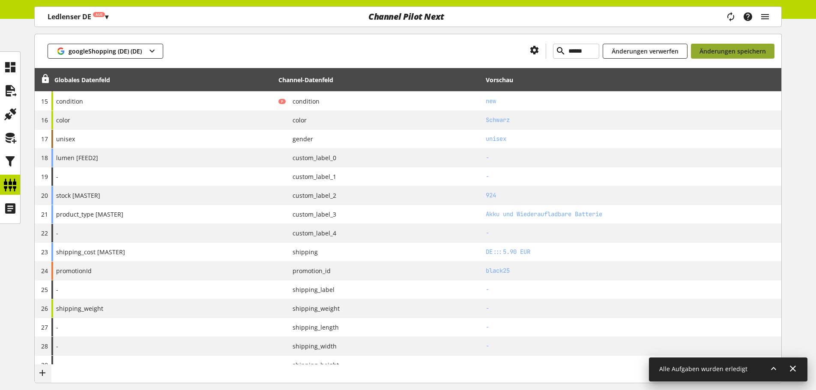
click at [708, 49] on span "Änderungen speichern" at bounding box center [733, 51] width 66 height 9
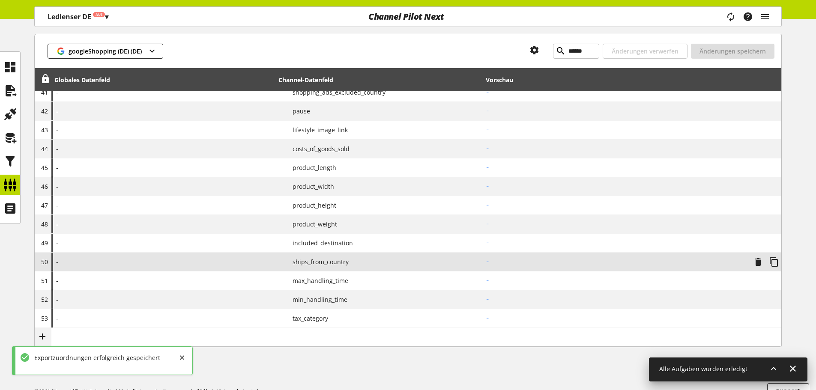
scroll to position [892, 0]
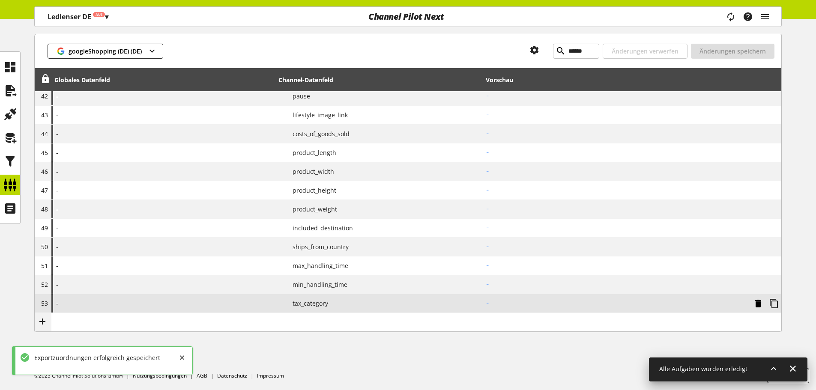
click at [759, 305] on icon at bounding box center [758, 303] width 10 height 15
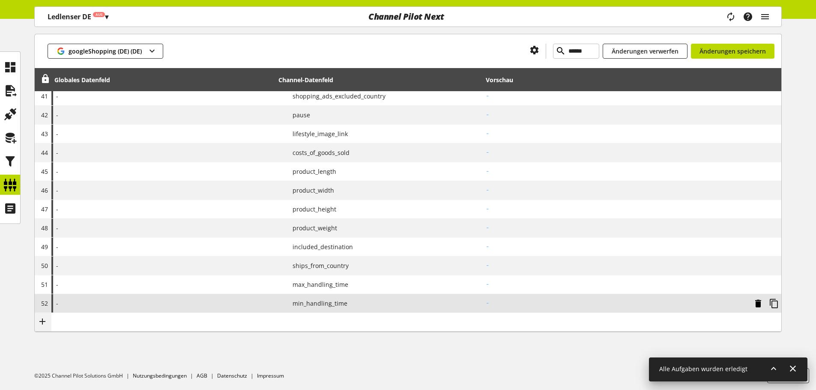
click at [760, 303] on icon at bounding box center [758, 303] width 10 height 15
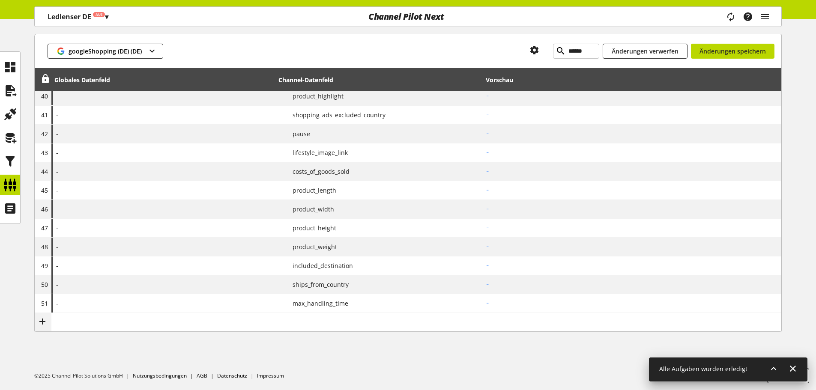
click at [0, 0] on icon at bounding box center [0, 0] width 0 height 0
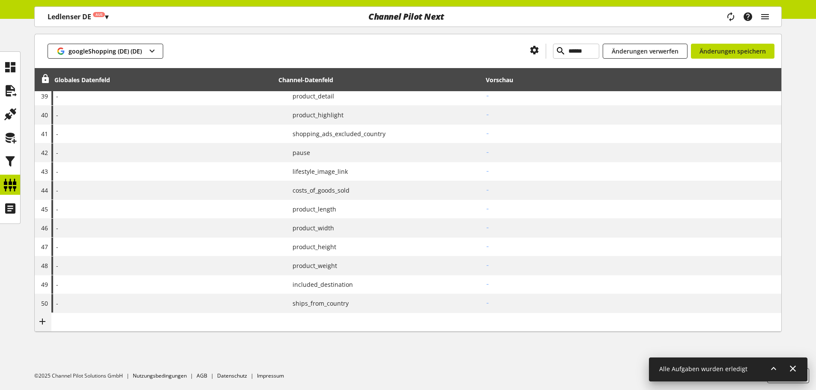
click at [0, 0] on icon at bounding box center [0, 0] width 0 height 0
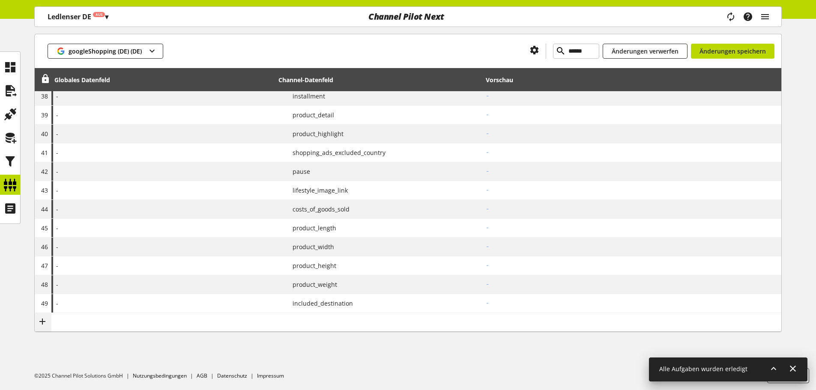
click at [0, 0] on icon at bounding box center [0, 0] width 0 height 0
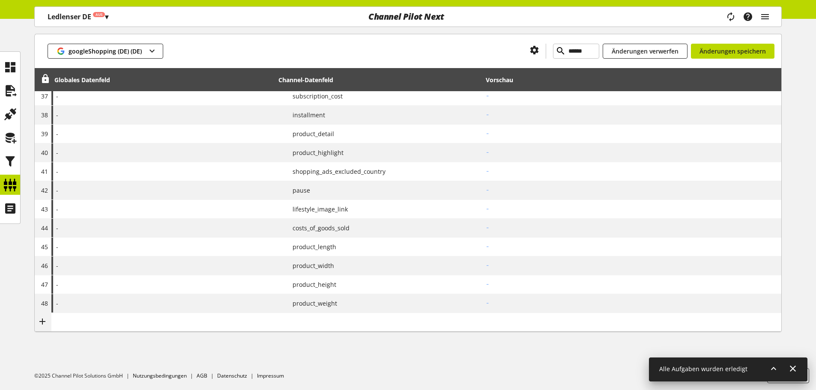
click at [0, 0] on icon at bounding box center [0, 0] width 0 height 0
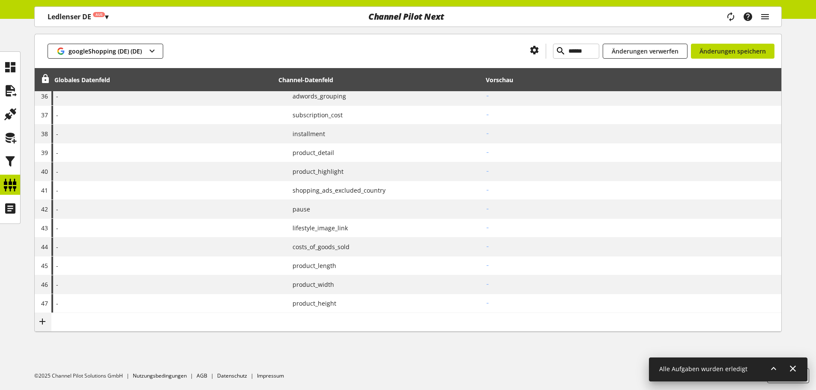
click at [0, 0] on icon at bounding box center [0, 0] width 0 height 0
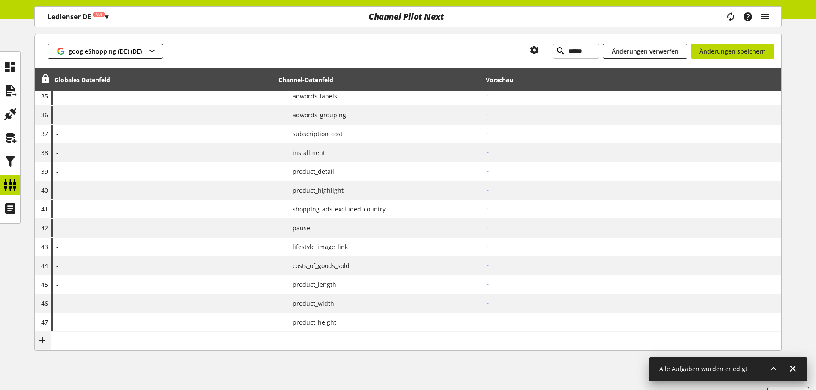
click at [0, 0] on icon at bounding box center [0, 0] width 0 height 0
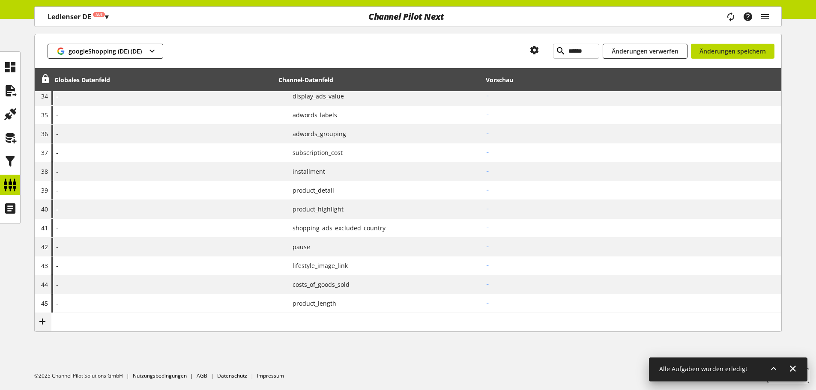
click at [0, 0] on icon at bounding box center [0, 0] width 0 height 0
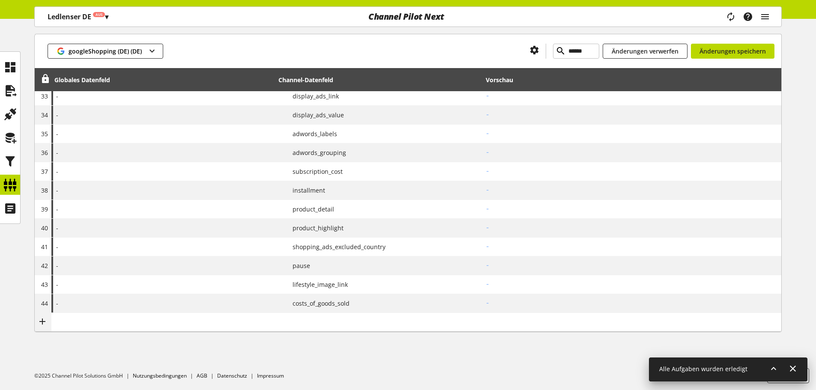
click at [0, 0] on icon at bounding box center [0, 0] width 0 height 0
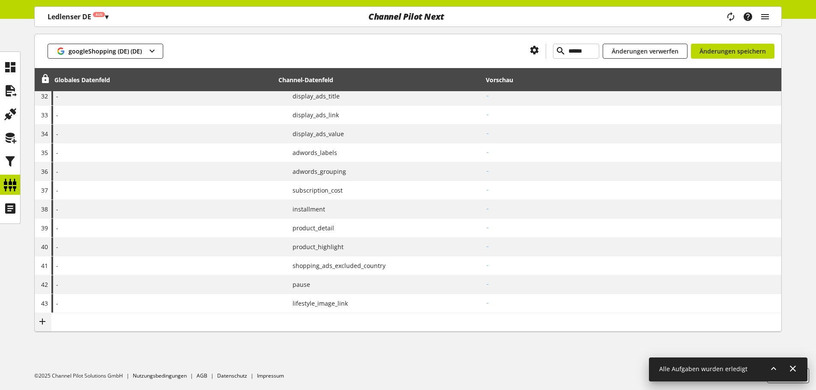
click at [0, 0] on icon at bounding box center [0, 0] width 0 height 0
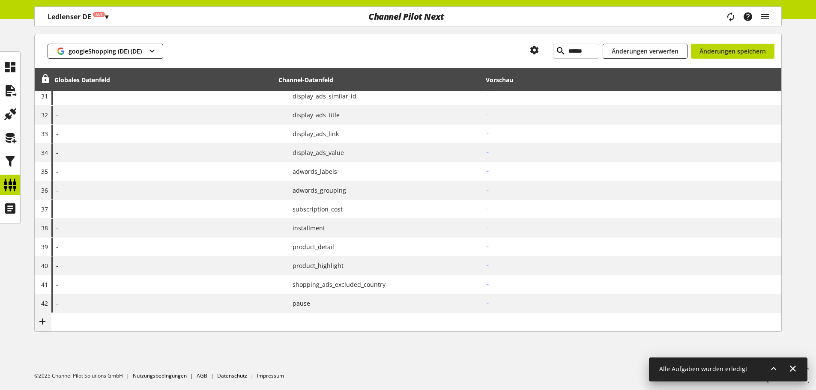
click at [0, 0] on icon at bounding box center [0, 0] width 0 height 0
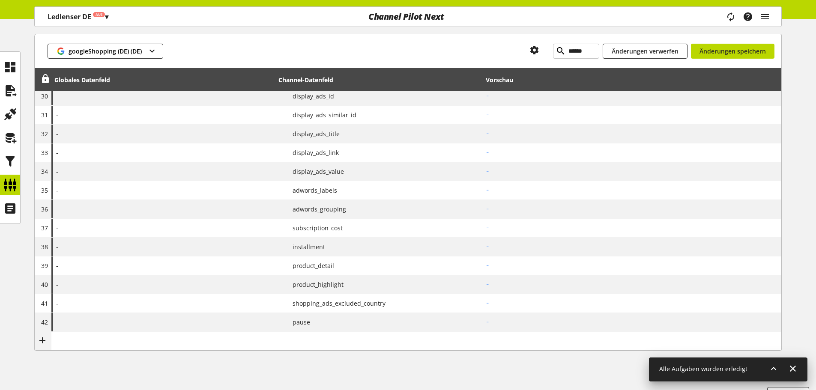
click at [0, 0] on icon at bounding box center [0, 0] width 0 height 0
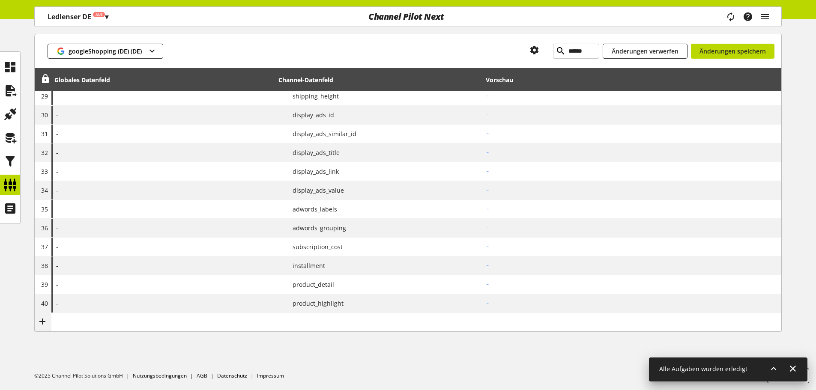
click at [0, 0] on icon at bounding box center [0, 0] width 0 height 0
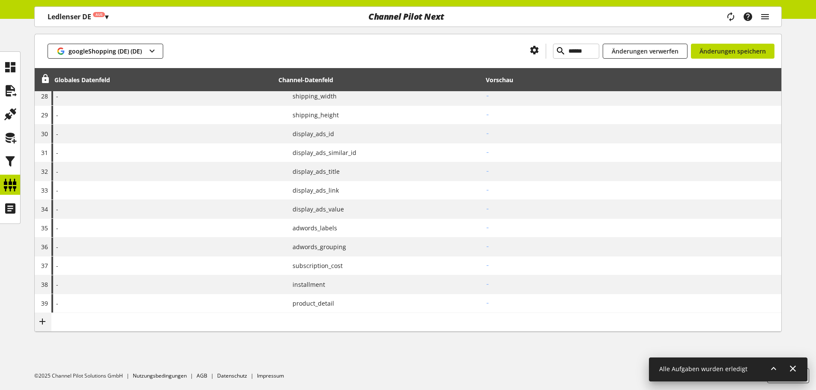
click at [0, 0] on icon at bounding box center [0, 0] width 0 height 0
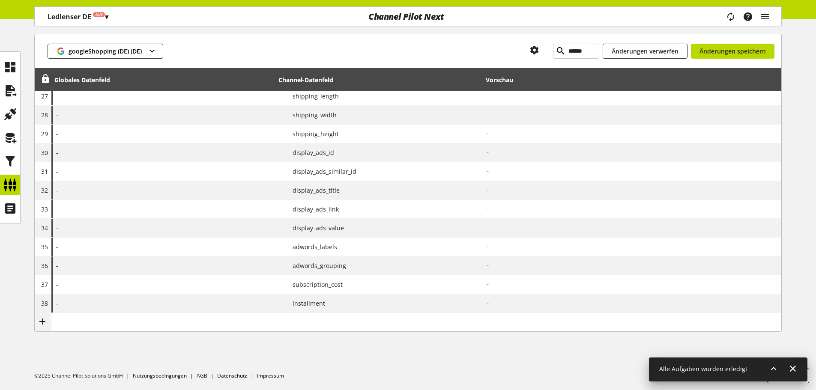
click at [0, 0] on icon at bounding box center [0, 0] width 0 height 0
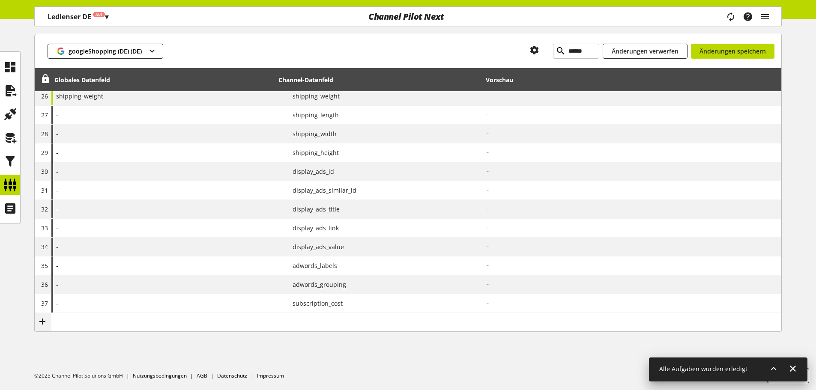
click at [0, 0] on icon at bounding box center [0, 0] width 0 height 0
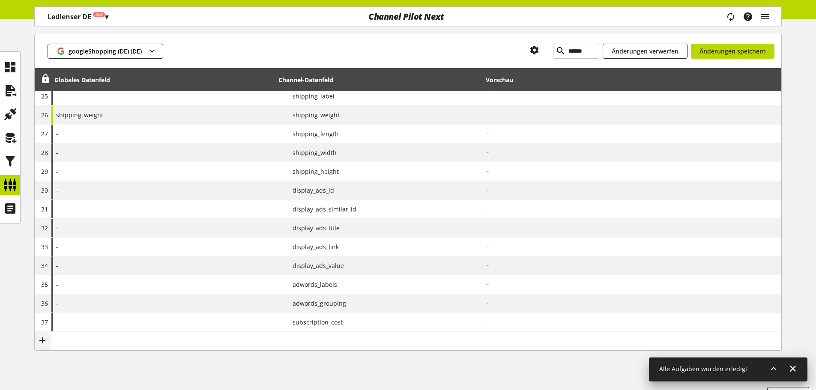
click at [0, 0] on icon at bounding box center [0, 0] width 0 height 0
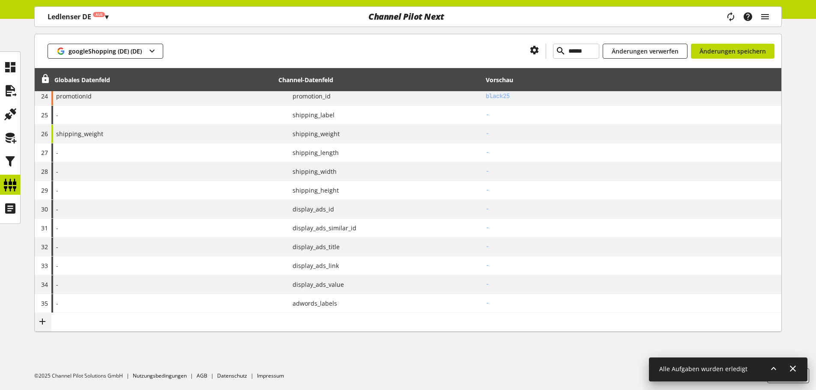
click at [0, 0] on icon at bounding box center [0, 0] width 0 height 0
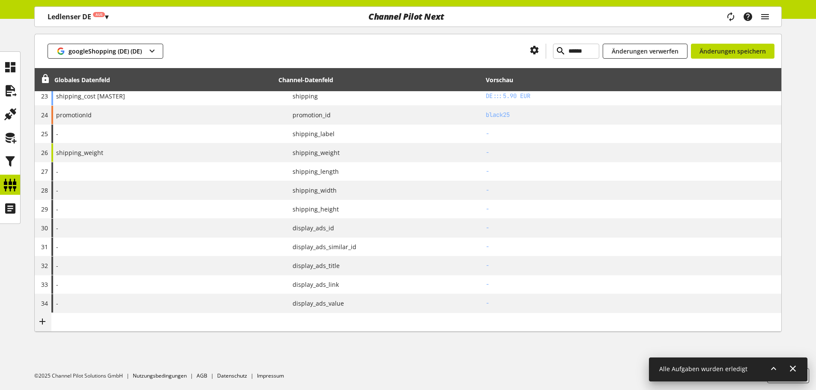
click at [0, 0] on icon at bounding box center [0, 0] width 0 height 0
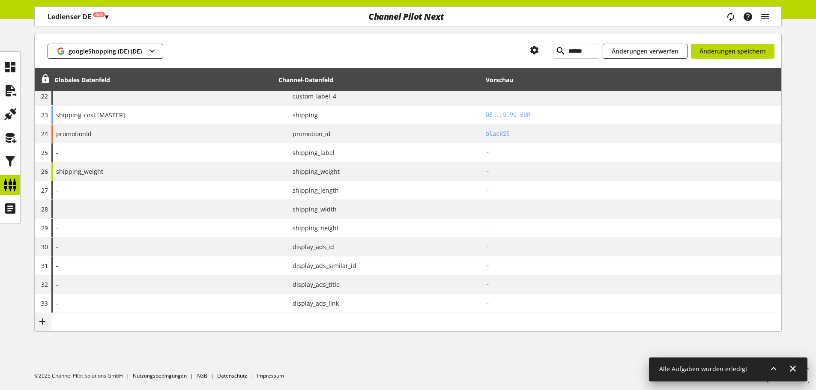
click at [0, 0] on icon at bounding box center [0, 0] width 0 height 0
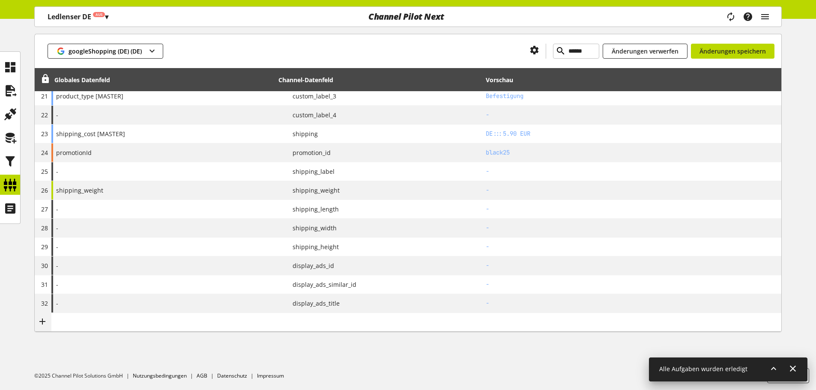
click at [0, 0] on icon at bounding box center [0, 0] width 0 height 0
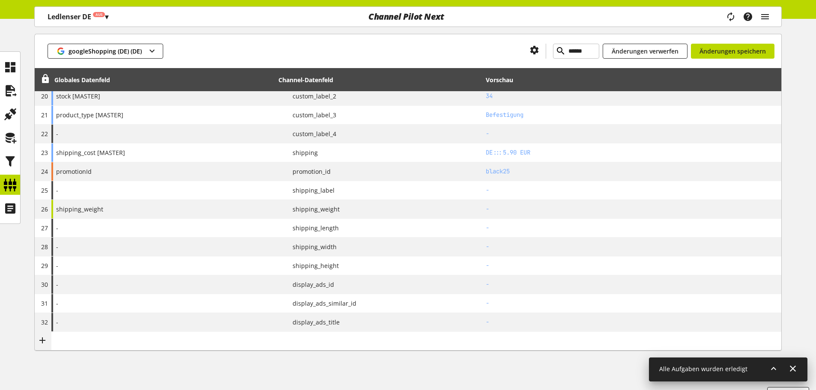
click at [0, 0] on icon at bounding box center [0, 0] width 0 height 0
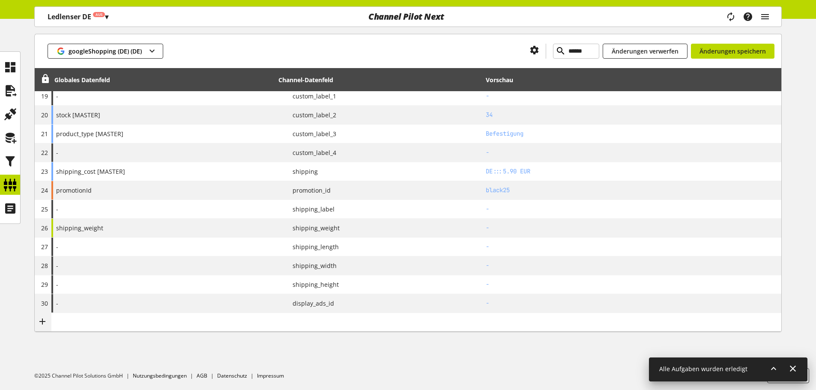
click at [0, 0] on icon at bounding box center [0, 0] width 0 height 0
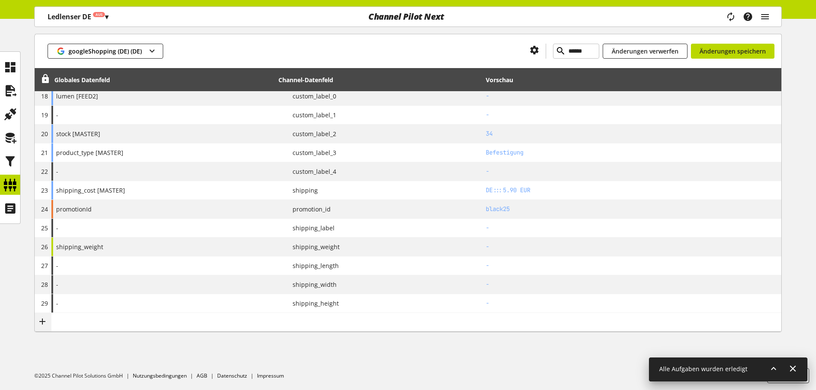
click at [0, 0] on icon at bounding box center [0, 0] width 0 height 0
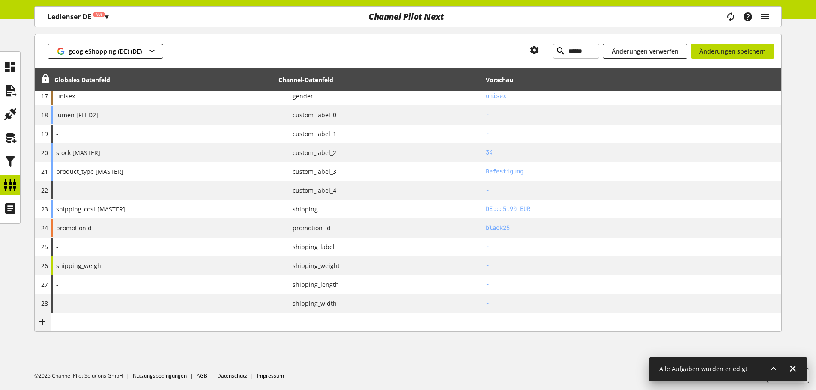
click at [0, 0] on icon at bounding box center [0, 0] width 0 height 0
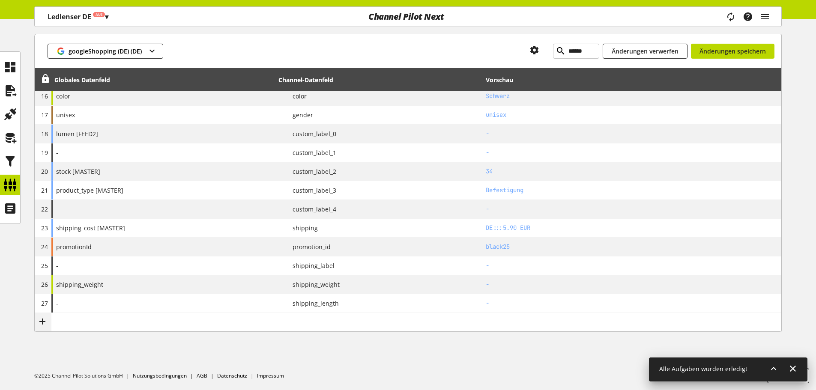
click at [0, 0] on icon at bounding box center [0, 0] width 0 height 0
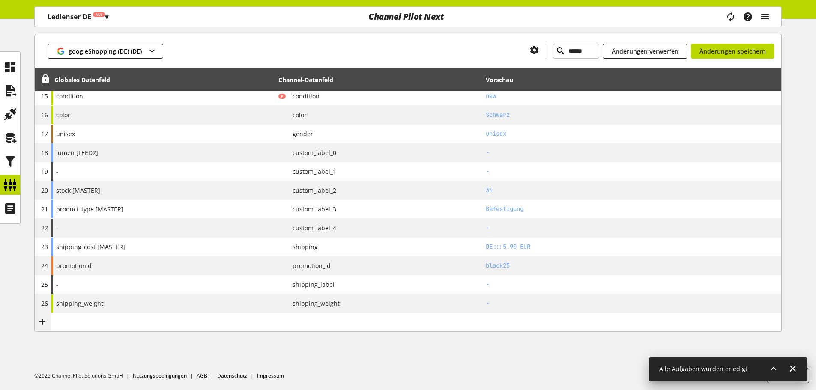
click at [0, 0] on icon at bounding box center [0, 0] width 0 height 0
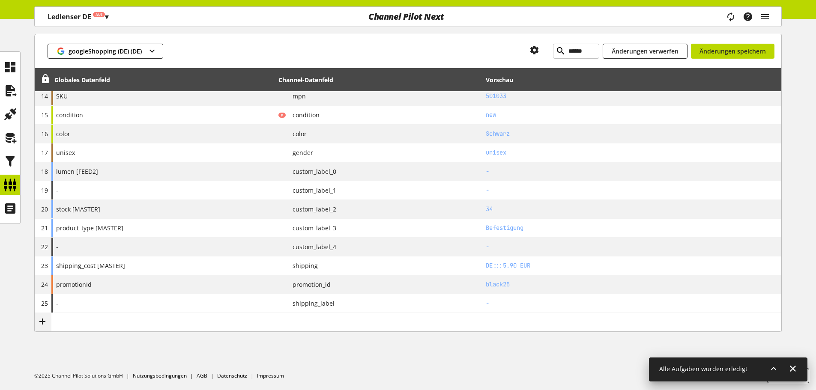
click at [0, 0] on icon at bounding box center [0, 0] width 0 height 0
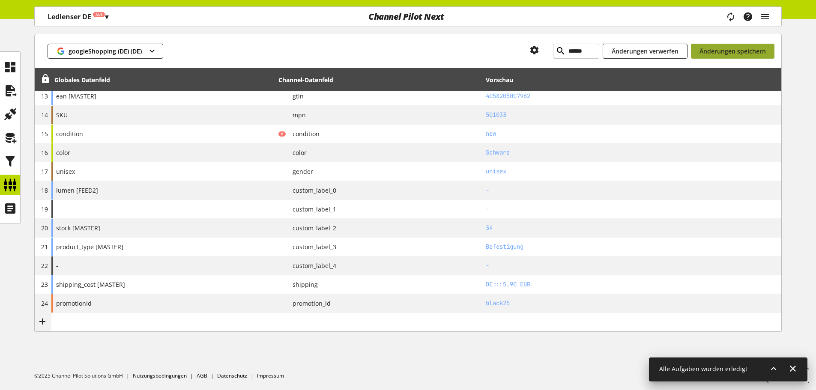
click at [724, 50] on span "Änderungen speichern" at bounding box center [733, 51] width 66 height 9
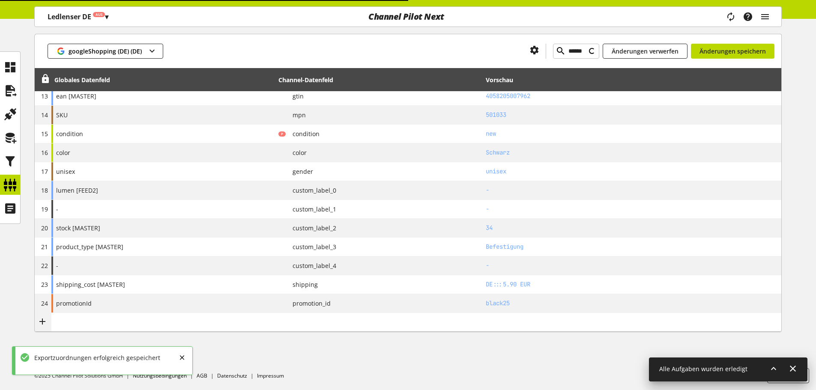
type input "******"
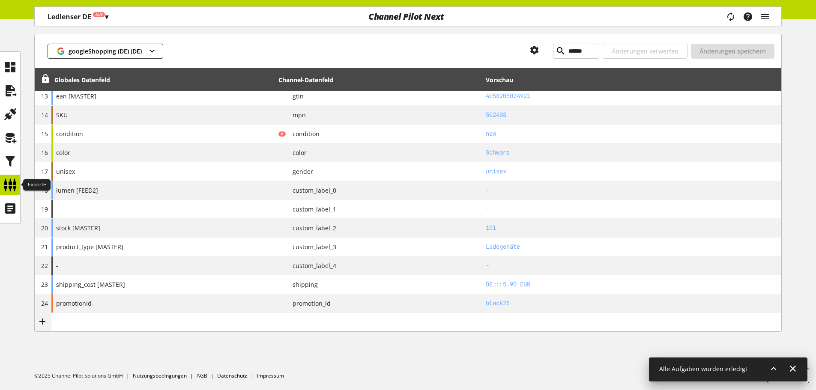
click at [15, 181] on icon at bounding box center [10, 185] width 14 height 17
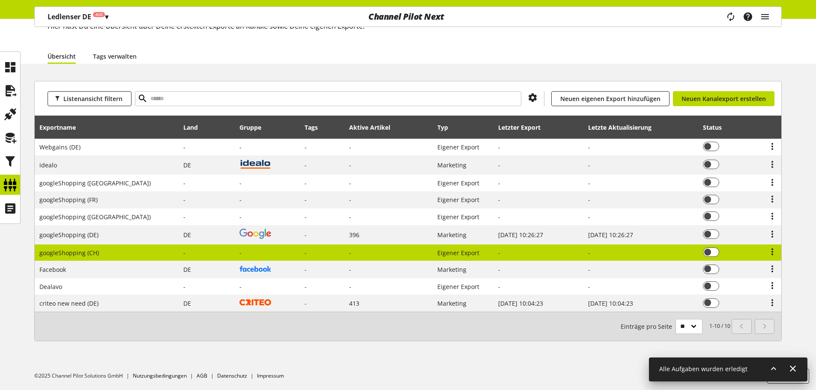
scroll to position [58, 0]
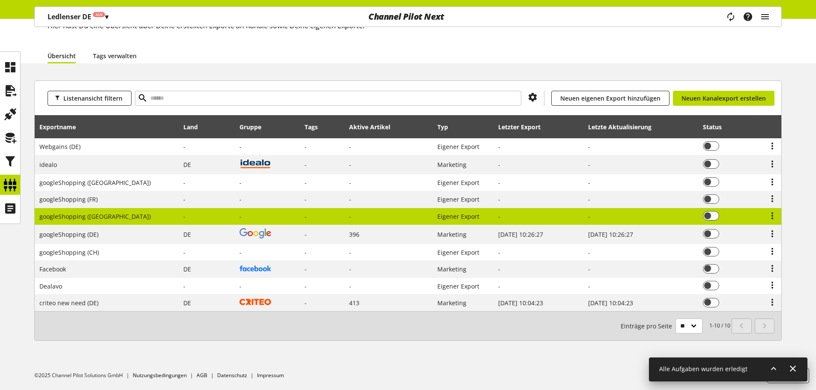
click at [74, 215] on span "googleShopping ([GEOGRAPHIC_DATA])" at bounding box center [94, 216] width 111 height 8
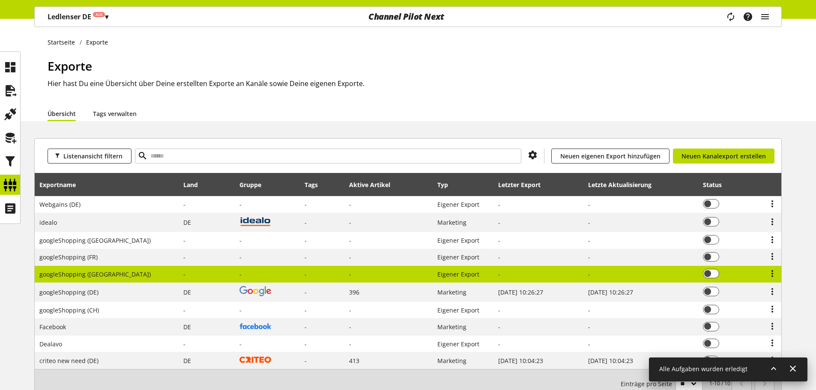
select select "********"
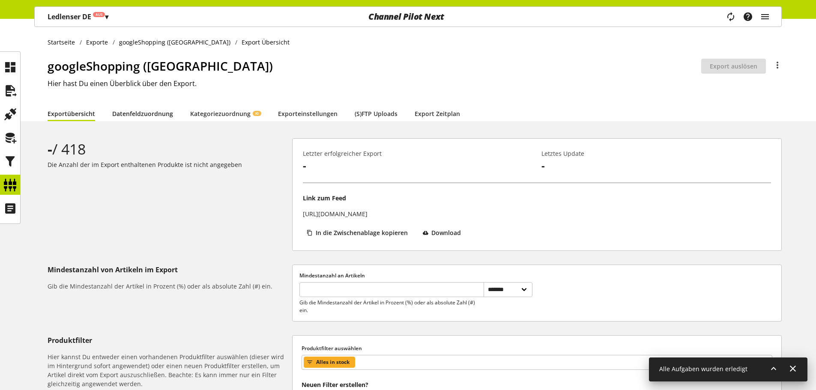
click at [170, 114] on link "Datenfeldzuordnung" at bounding box center [142, 113] width 61 height 9
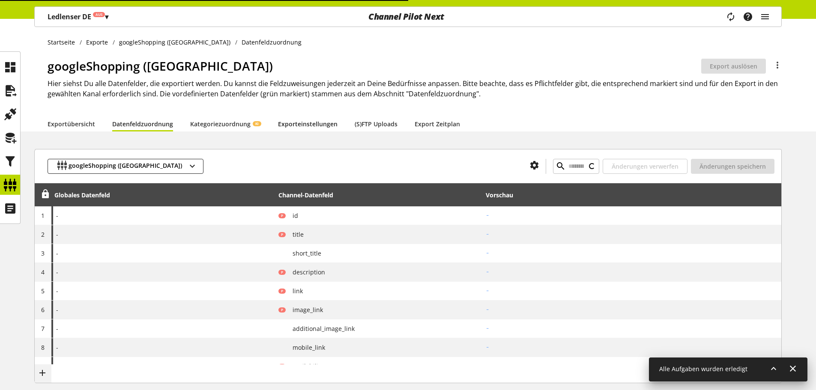
type input "****"
click at [314, 120] on link "Exporteinstellungen" at bounding box center [308, 124] width 60 height 9
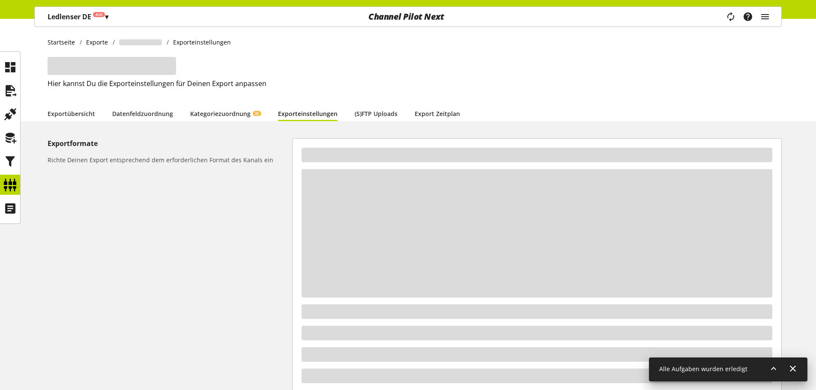
select select "*"
select select "****"
select select "***"
select select "*"
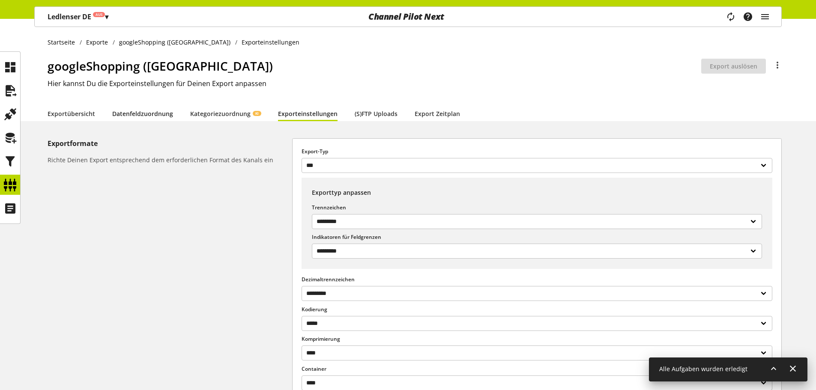
click at [150, 109] on link "Datenfeldzuordnung" at bounding box center [142, 113] width 61 height 9
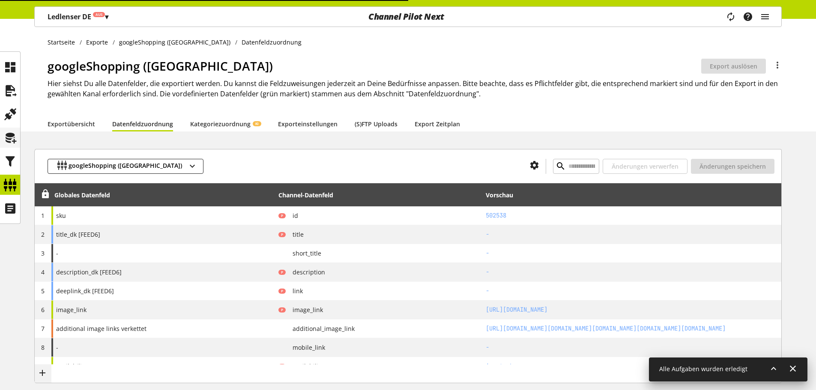
type input "******"
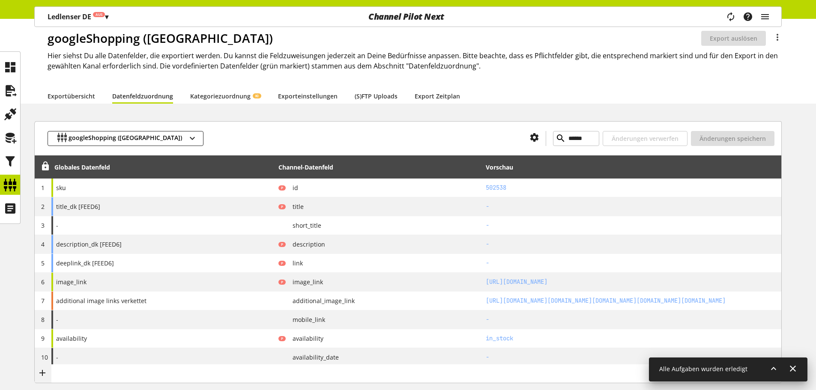
scroll to position [43, 0]
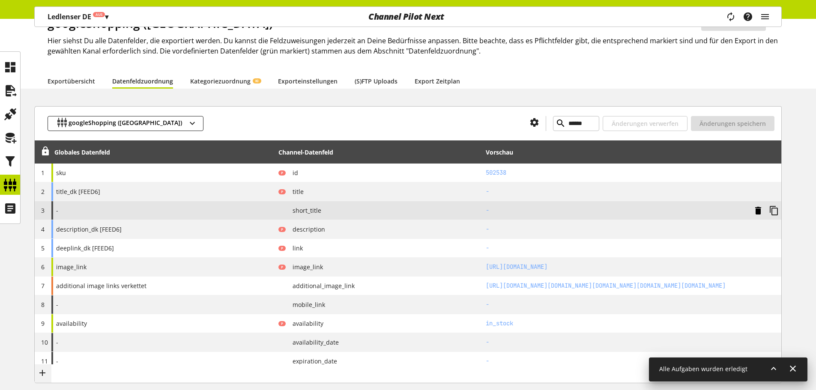
click at [754, 209] on icon at bounding box center [758, 210] width 10 height 15
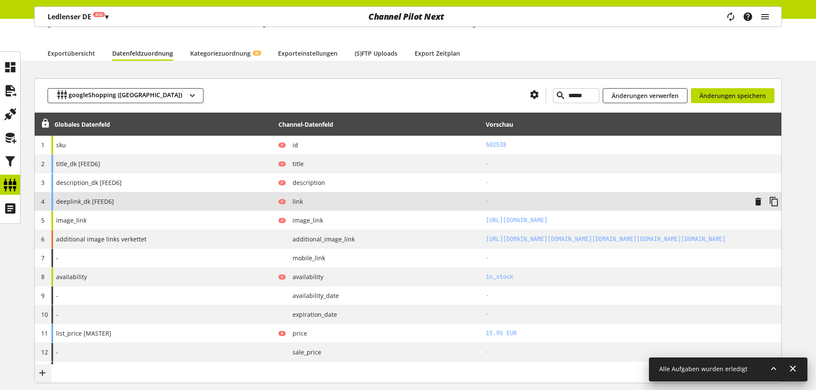
scroll to position [86, 0]
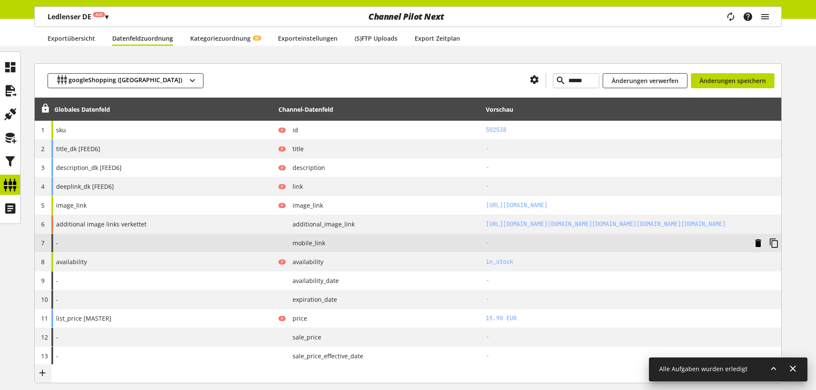
click at [755, 242] on icon at bounding box center [758, 243] width 10 height 15
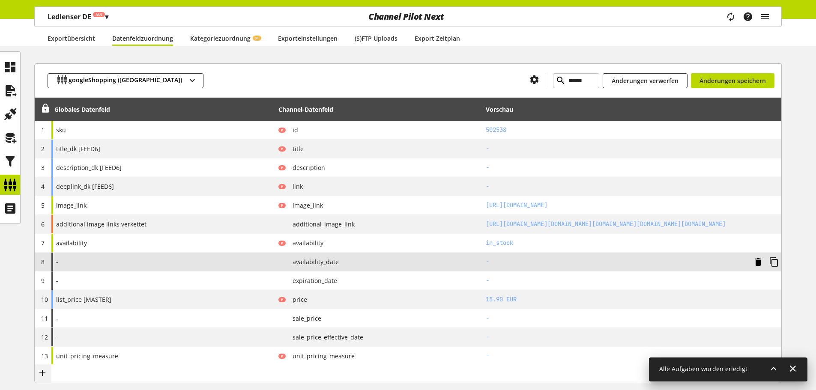
click at [762, 260] on icon at bounding box center [758, 261] width 10 height 15
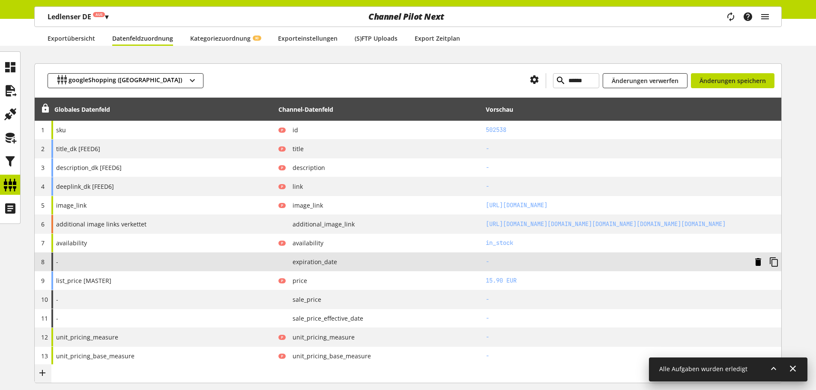
click at [762, 260] on icon at bounding box center [758, 261] width 10 height 15
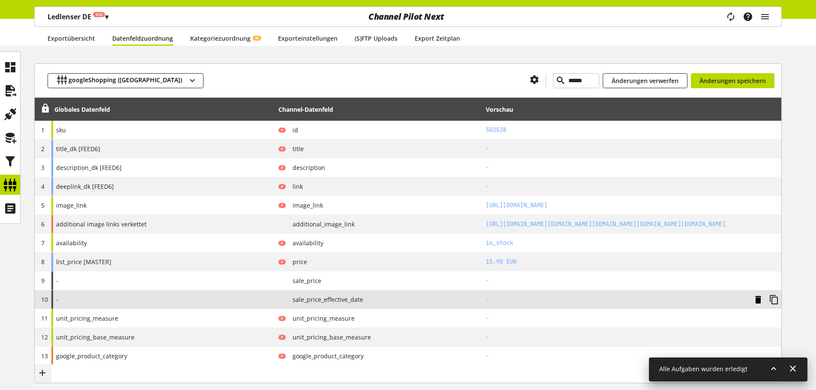
click at [755, 299] on icon at bounding box center [758, 299] width 10 height 15
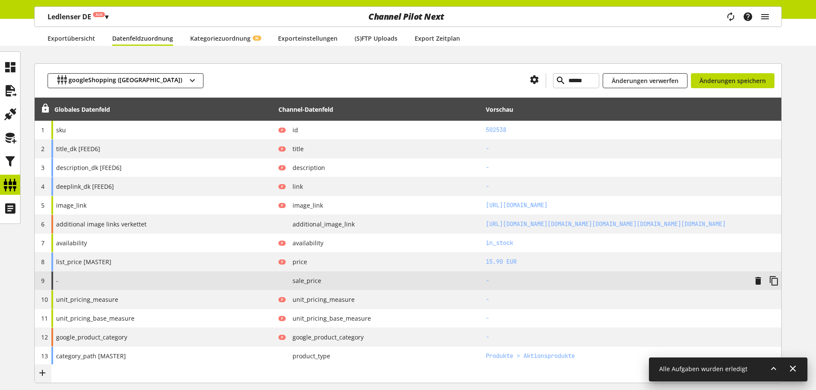
click at [177, 282] on div "-" at bounding box center [163, 281] width 224 height 18
select select "**********"
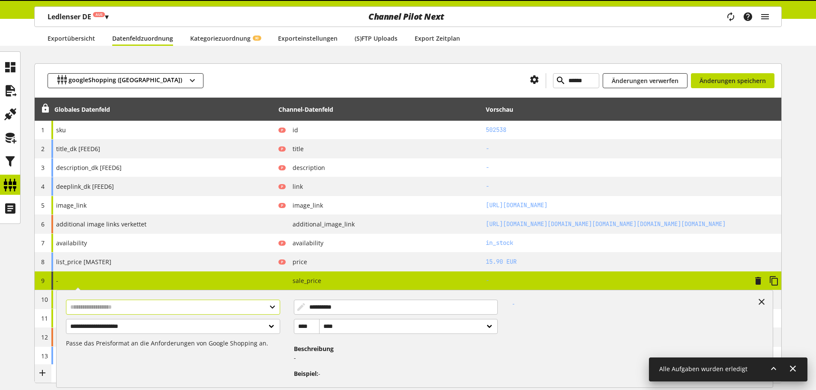
click at [144, 306] on input "text" at bounding box center [173, 307] width 214 height 15
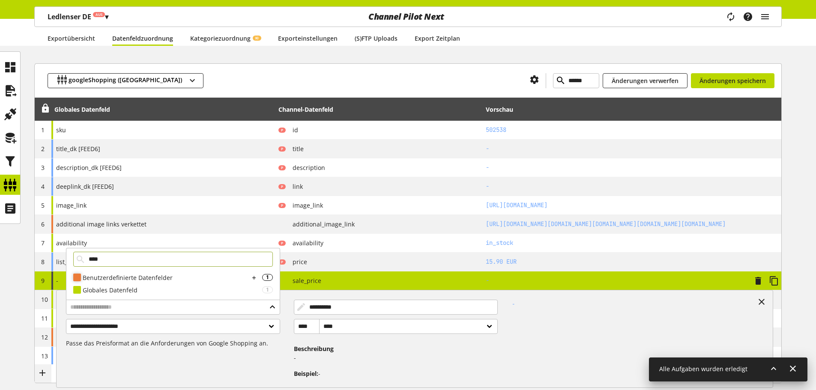
type input "****"
click at [209, 278] on div "Benutzerdefinierte Datenfelder" at bounding box center [166, 277] width 167 height 9
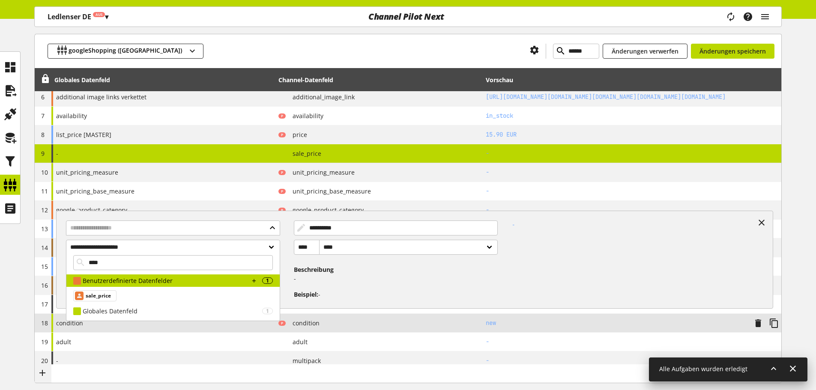
scroll to position [257, 0]
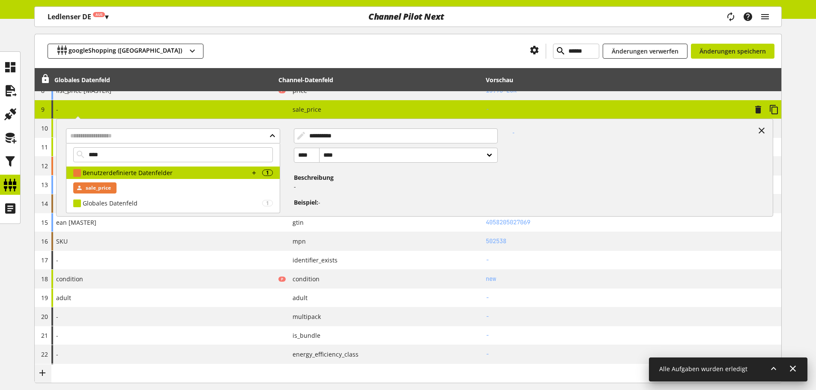
click at [104, 186] on span "sale_price" at bounding box center [98, 188] width 25 height 10
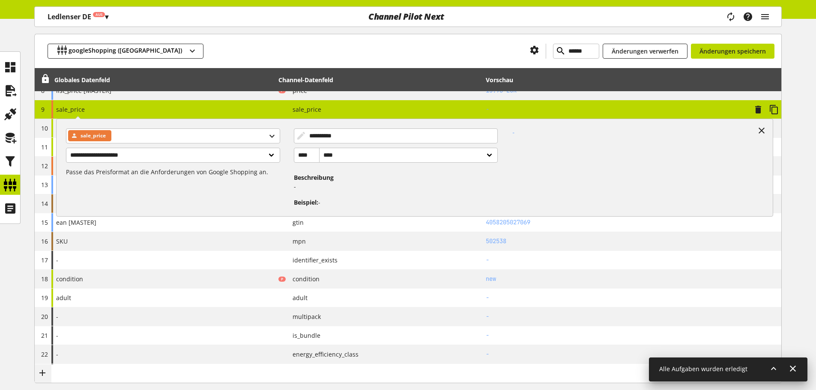
click at [108, 216] on div "**********" at bounding box center [414, 168] width 717 height 98
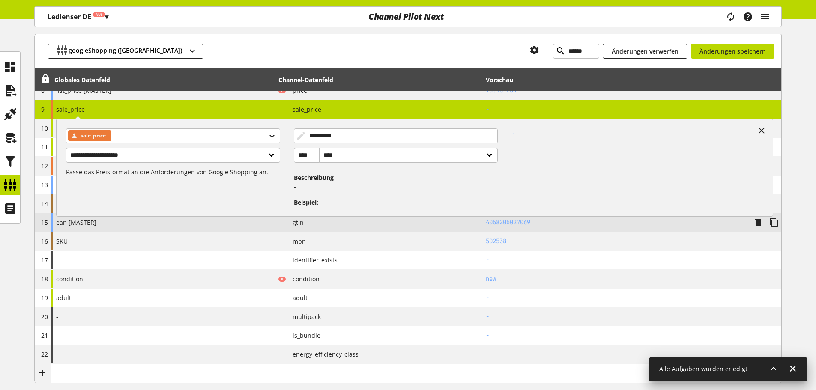
click at [106, 224] on div "ean [MASTER]" at bounding box center [163, 222] width 224 height 18
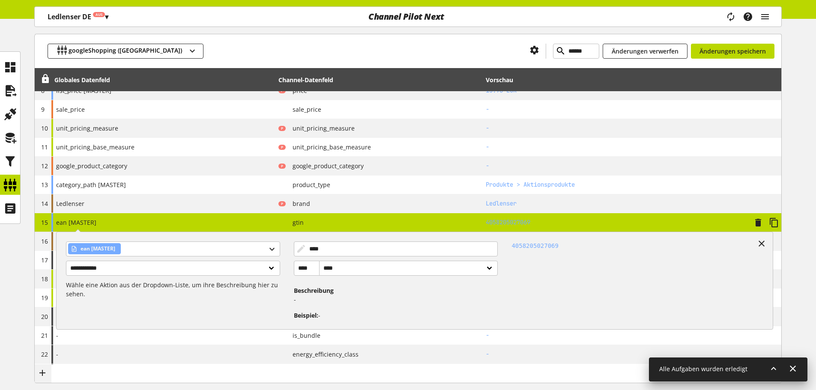
click at [106, 224] on div "**********" at bounding box center [163, 222] width 224 height 18
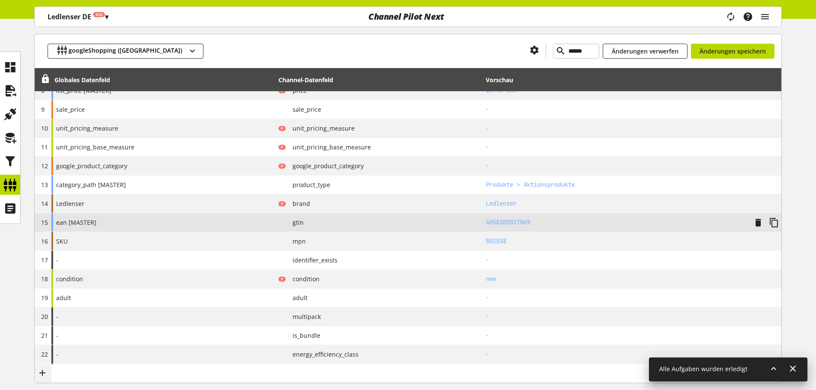
scroll to position [214, 0]
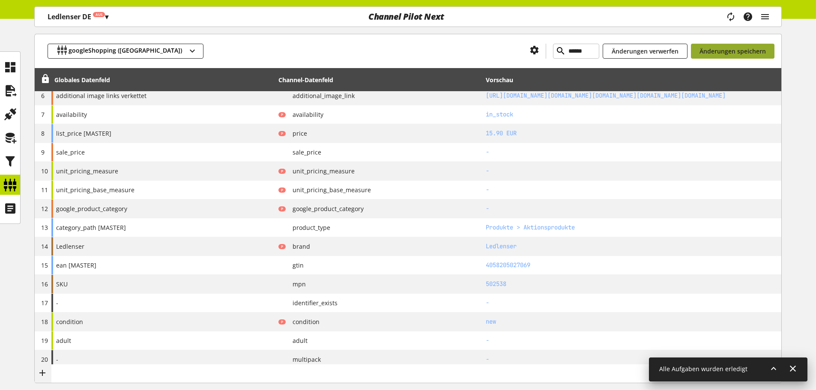
click at [740, 55] on button "Änderungen speichern" at bounding box center [733, 51] width 84 height 15
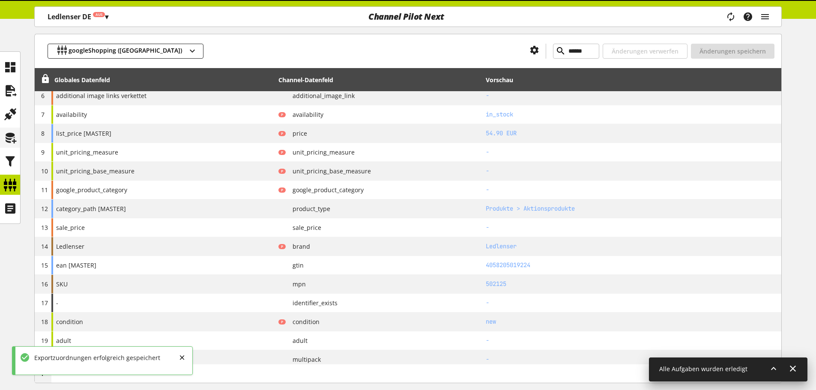
type input "******"
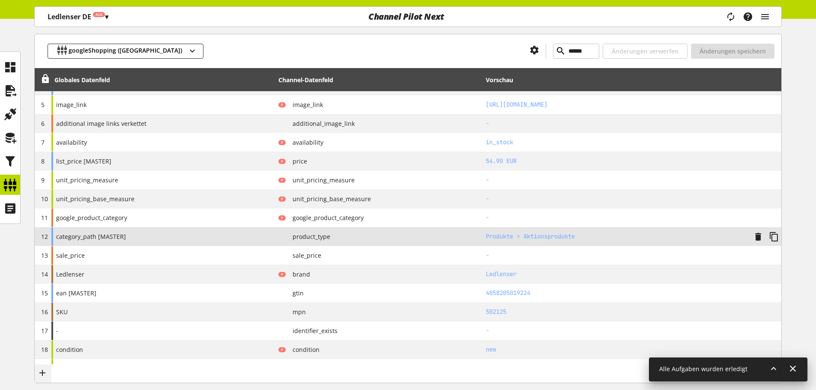
scroll to position [171, 0]
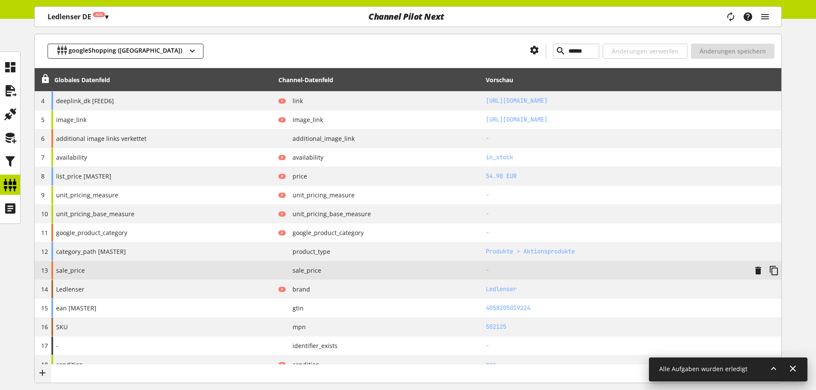
click at [123, 269] on div "sale_price" at bounding box center [163, 270] width 224 height 18
select select "**********"
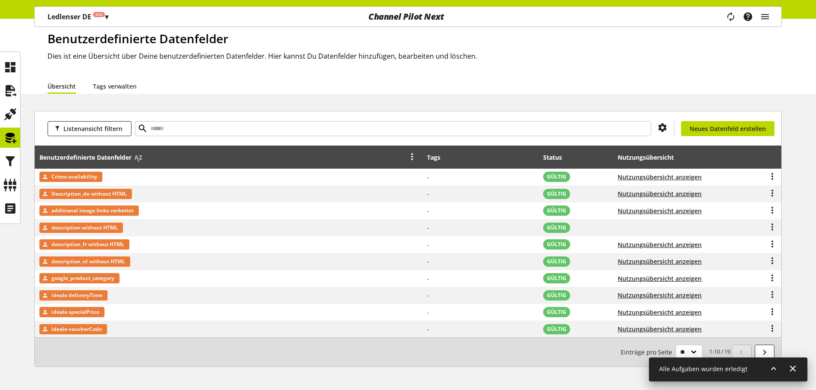
scroll to position [54, 0]
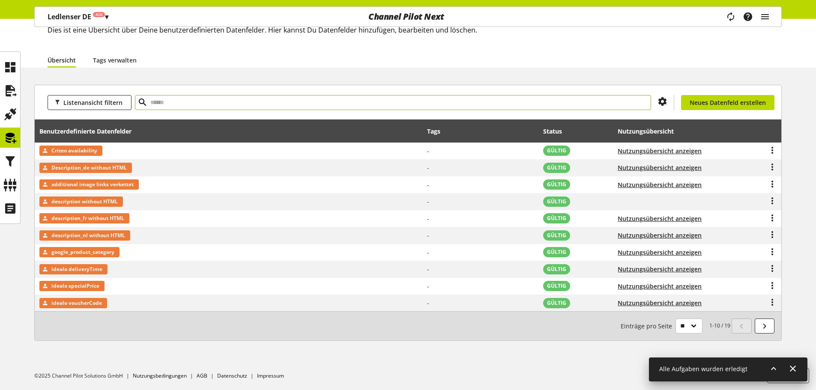
click at [181, 102] on input "text" at bounding box center [393, 102] width 516 height 15
type input "****"
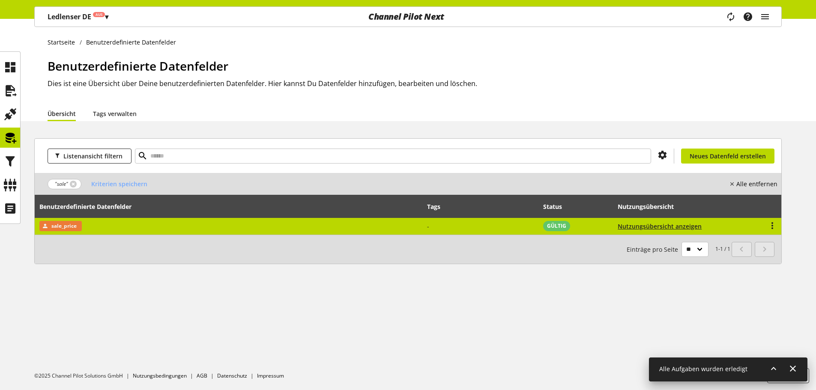
click at [68, 219] on td "sale_price" at bounding box center [229, 226] width 388 height 17
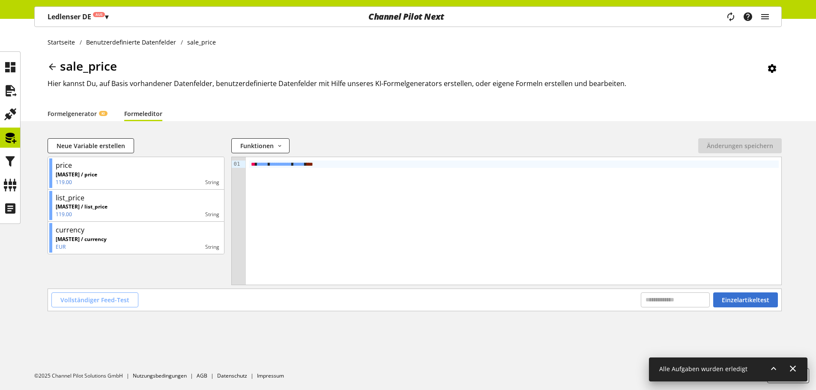
click at [120, 299] on span "Vollständiger Feed-Test" at bounding box center [94, 300] width 69 height 9
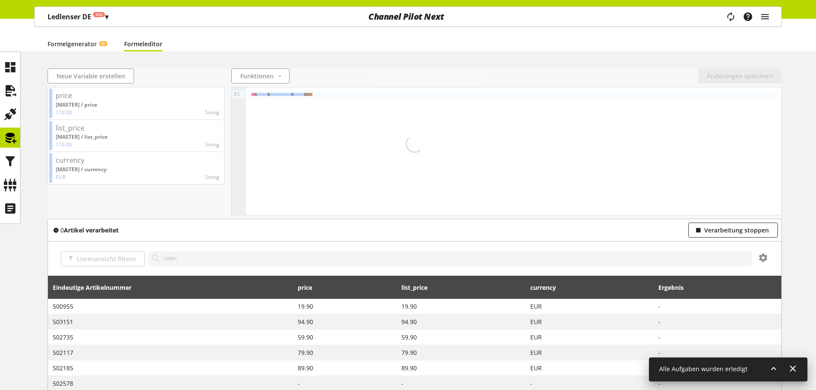
scroll to position [86, 0]
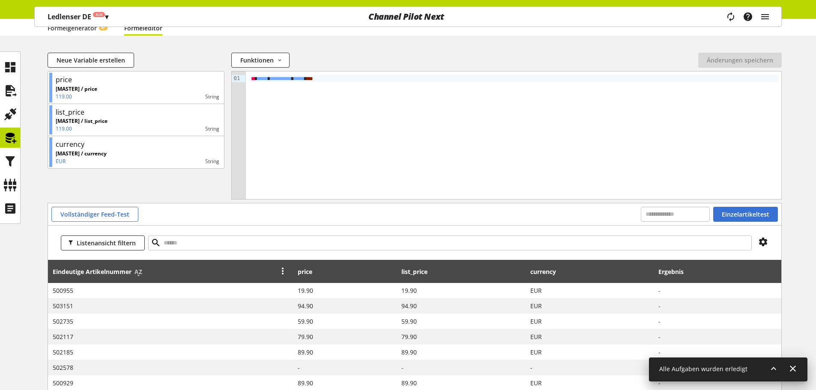
click at [117, 275] on span "Eindeutige Artikelnummer" at bounding box center [92, 271] width 79 height 9
click at [138, 274] on icon at bounding box center [138, 271] width 10 height 15
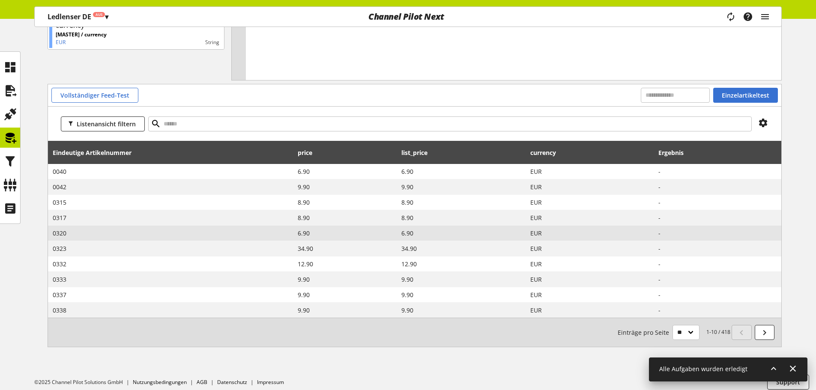
scroll to position [211, 0]
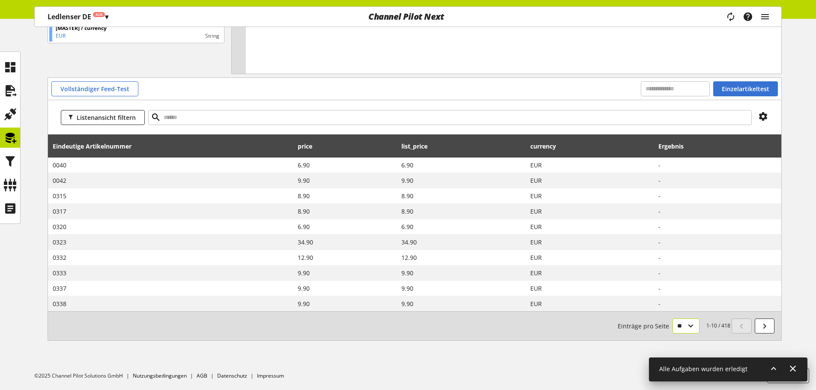
click at [694, 326] on select "** ** ** ***" at bounding box center [686, 326] width 27 height 15
select select "***"
click at [673, 319] on select "** ** ** ***" at bounding box center [686, 326] width 27 height 15
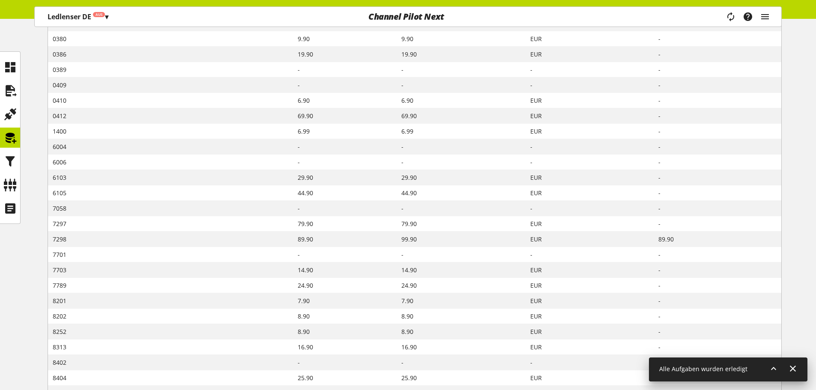
scroll to position [557, 0]
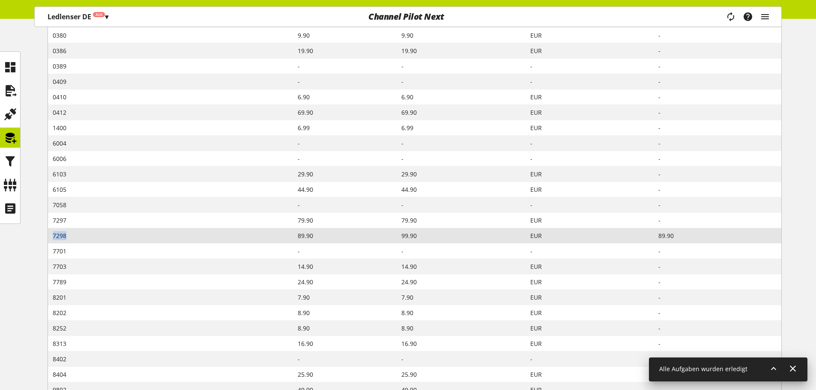
drag, startPoint x: 74, startPoint y: 236, endPoint x: 52, endPoint y: 239, distance: 22.4
click at [52, 239] on td "7298" at bounding box center [170, 235] width 245 height 15
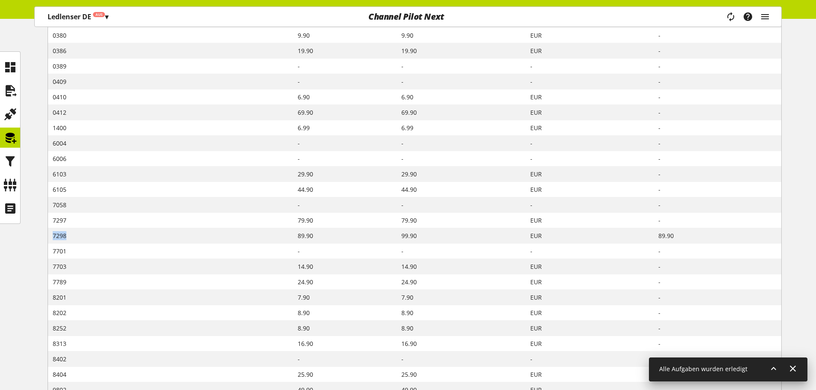
copy span "7298"
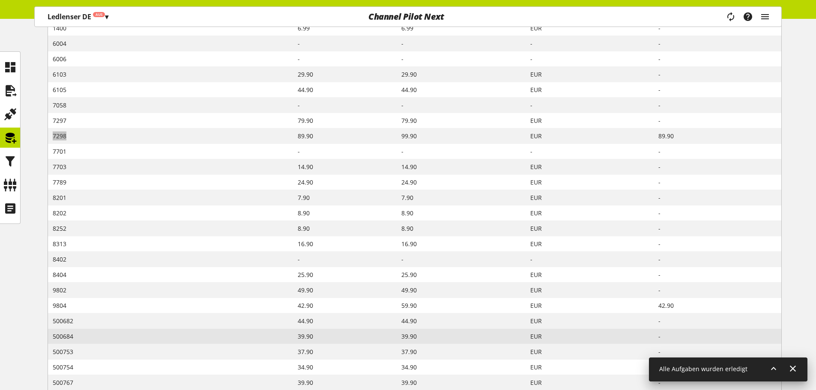
scroll to position [728, 0]
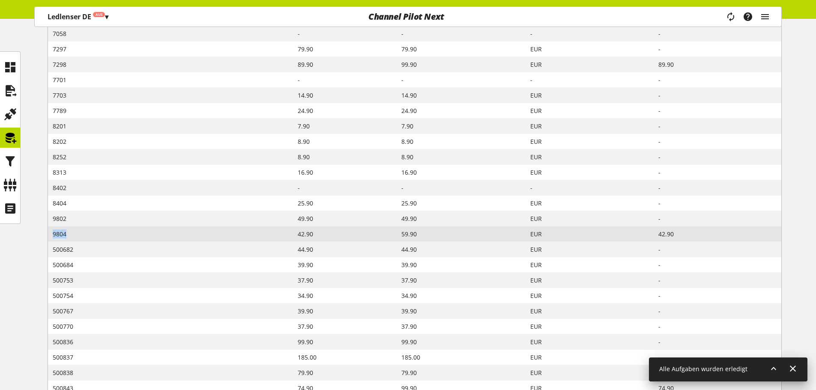
drag, startPoint x: 68, startPoint y: 234, endPoint x: 52, endPoint y: 236, distance: 16.4
click at [52, 236] on td "9804" at bounding box center [170, 234] width 245 height 15
copy span "9804"
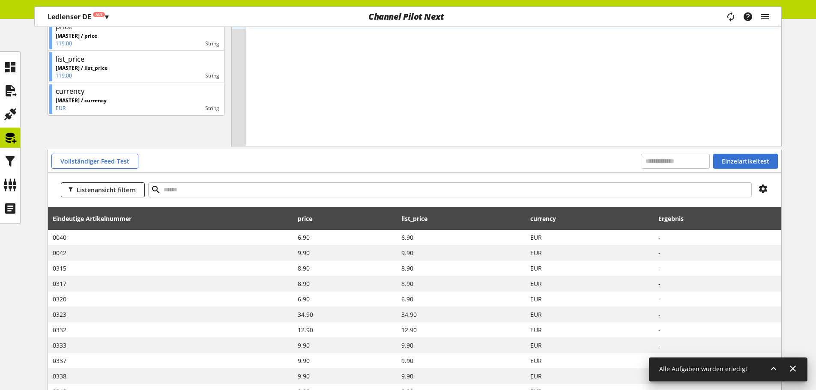
scroll to position [0, 0]
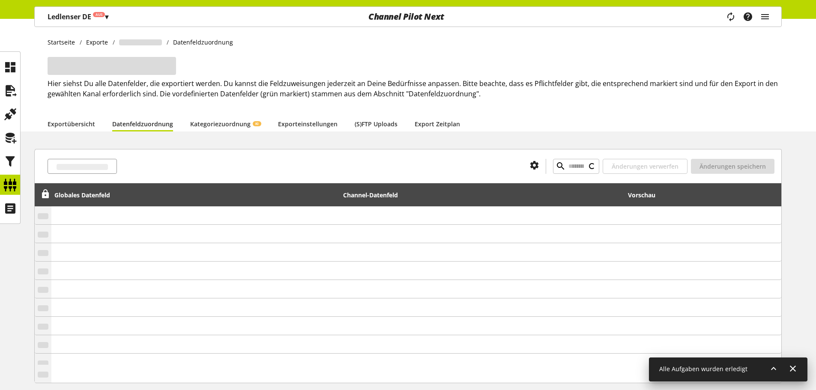
type input "******"
select select "**********"
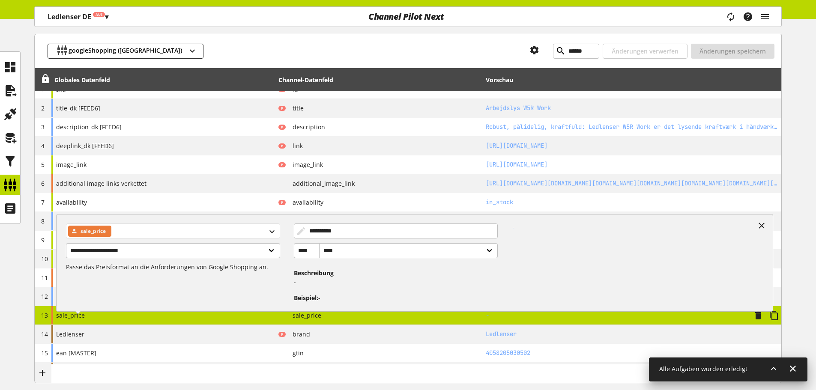
scroll to position [129, 0]
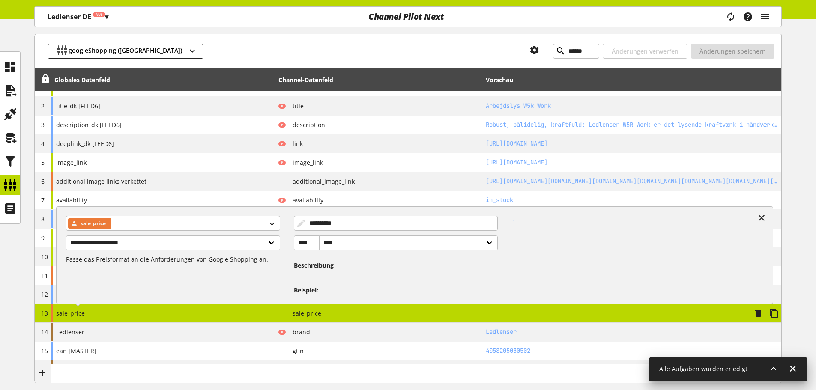
click at [162, 310] on div "**********" at bounding box center [163, 313] width 224 height 18
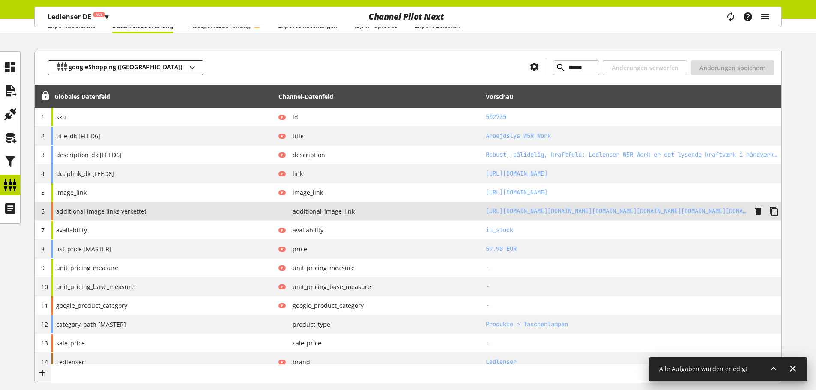
scroll to position [86, 0]
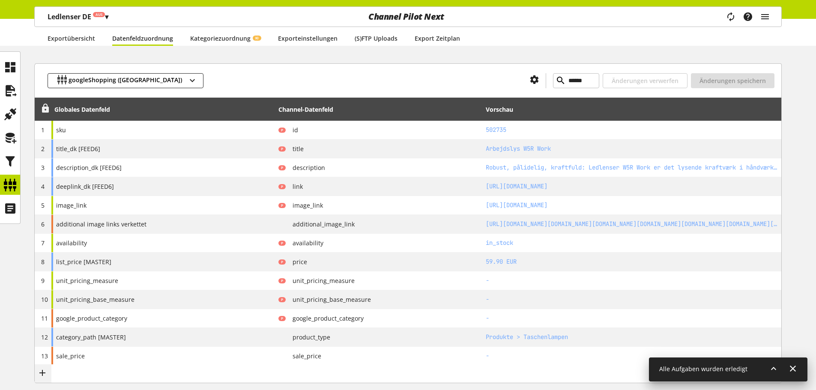
click at [44, 108] on icon at bounding box center [45, 108] width 10 height 15
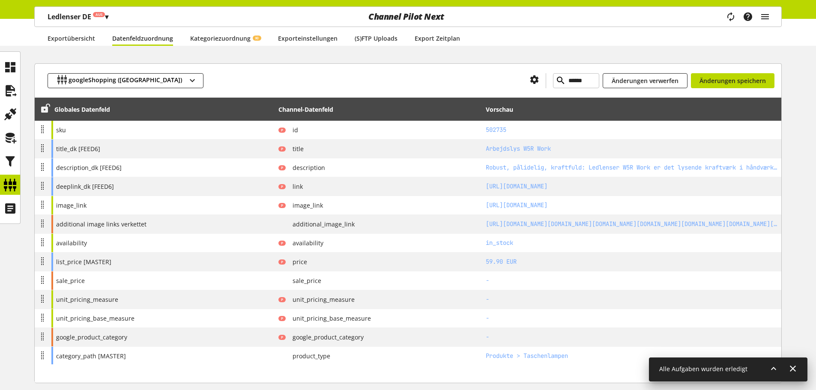
click at [44, 105] on icon at bounding box center [45, 108] width 10 height 15
click at [700, 75] on button "Änderungen speichern" at bounding box center [733, 80] width 84 height 15
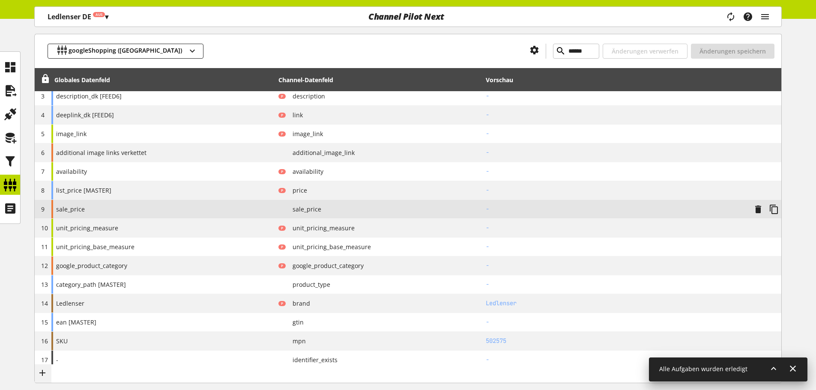
scroll to position [171, 0]
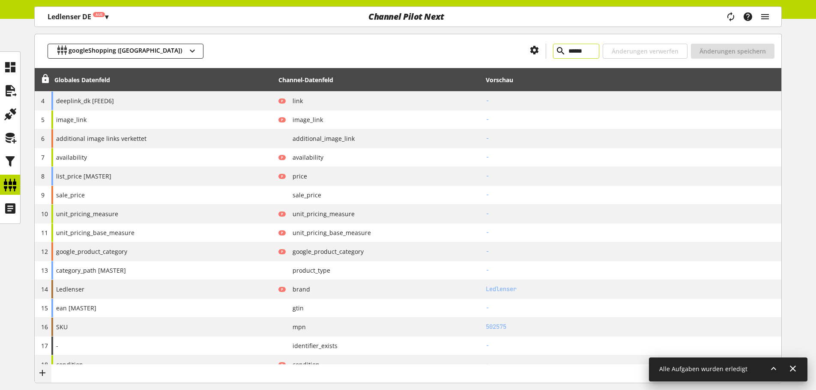
click at [560, 52] on input "******" at bounding box center [576, 51] width 46 height 15
paste input "text"
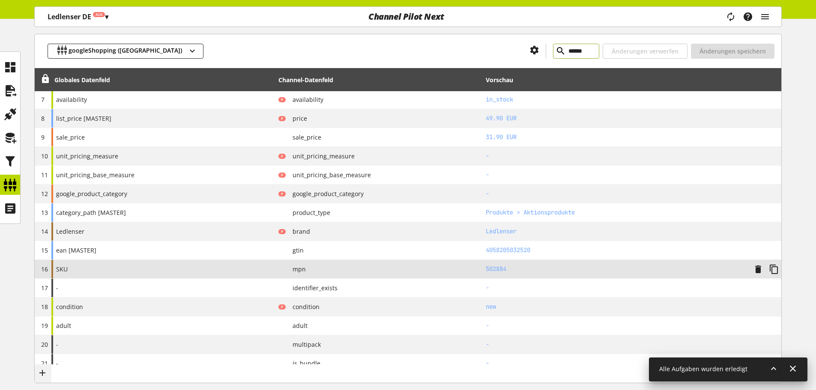
scroll to position [214, 0]
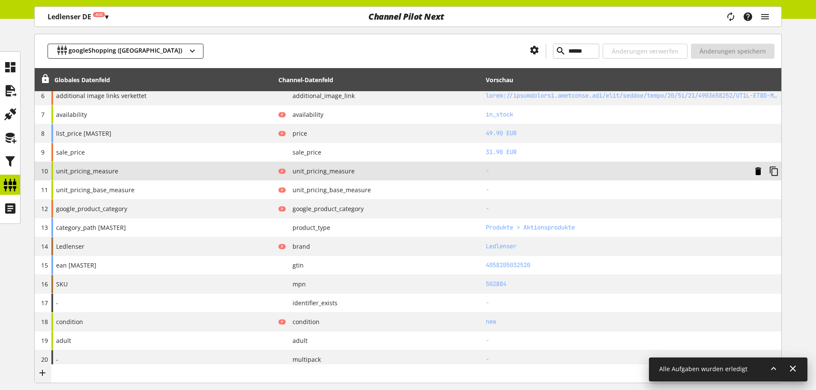
click at [755, 170] on icon at bounding box center [758, 171] width 10 height 15
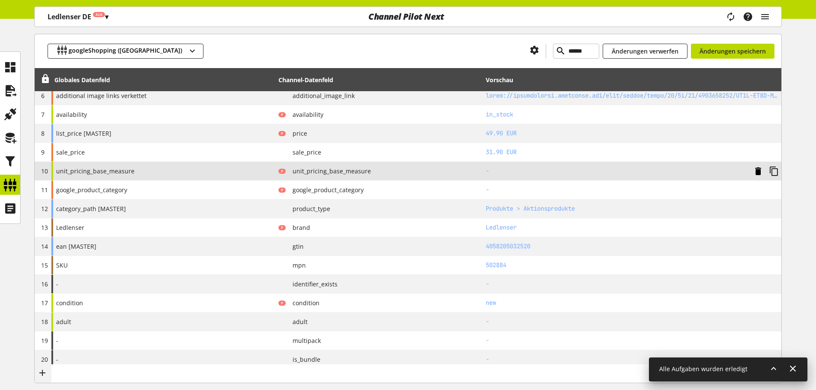
click at [755, 170] on icon at bounding box center [758, 171] width 10 height 15
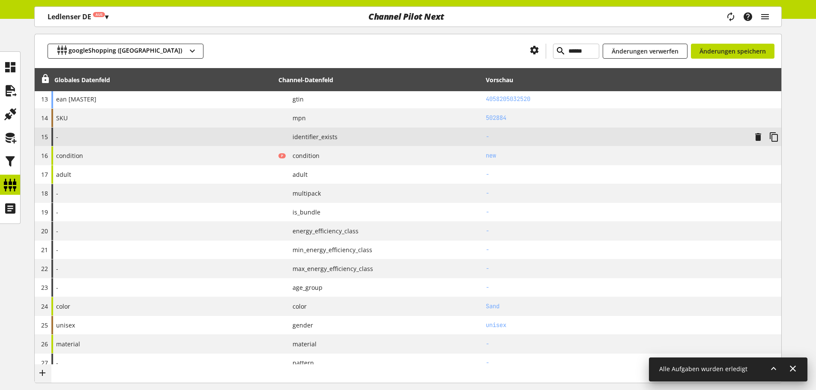
scroll to position [300, 0]
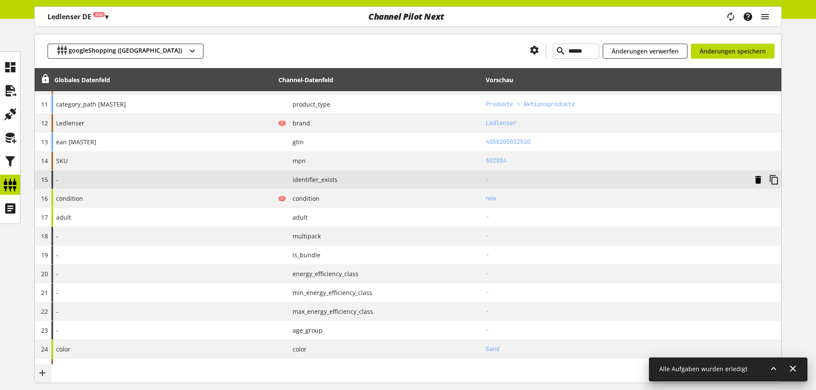
click at [760, 181] on icon at bounding box center [758, 179] width 10 height 15
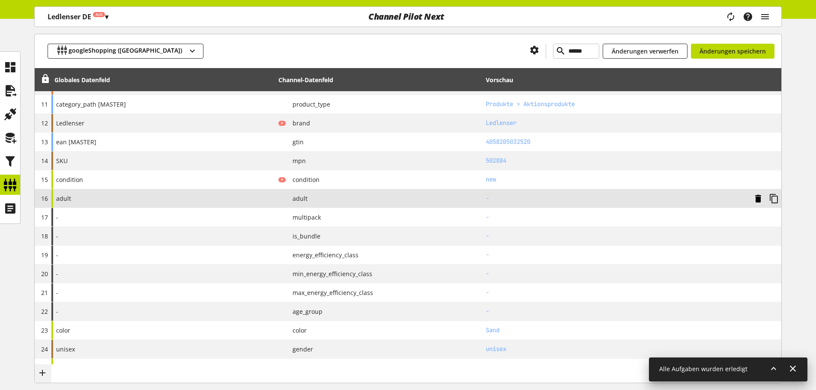
click at [756, 195] on icon at bounding box center [758, 198] width 10 height 15
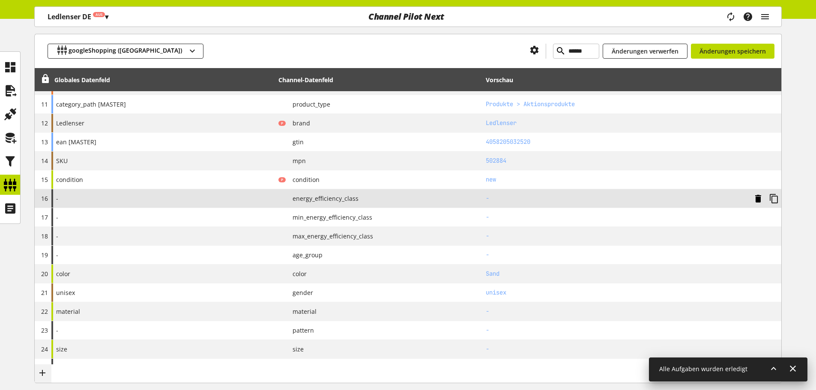
click at [756, 195] on icon at bounding box center [758, 198] width 10 height 15
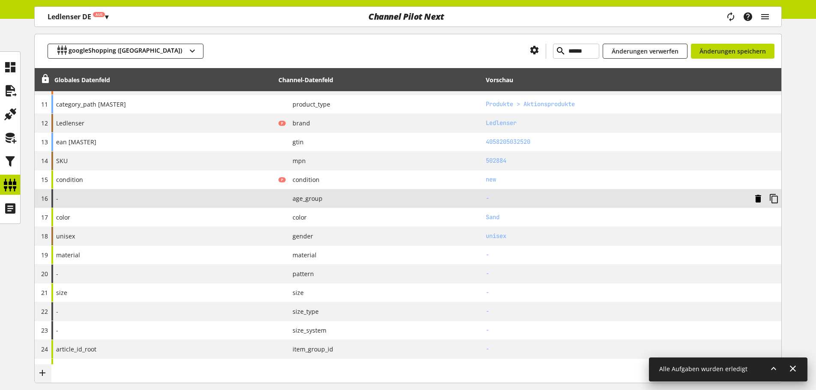
click at [756, 195] on icon at bounding box center [758, 198] width 10 height 15
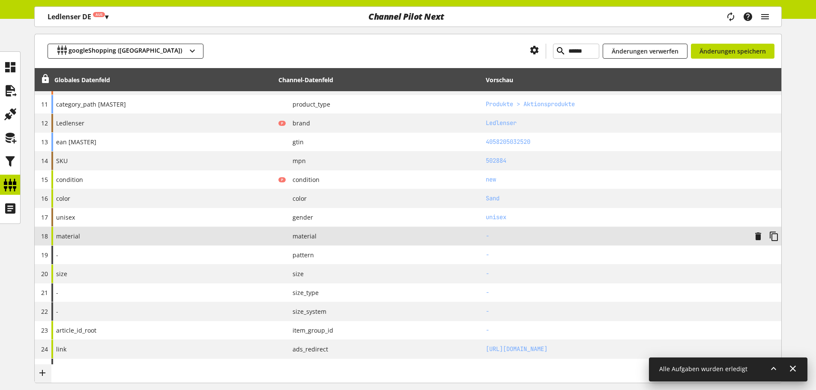
scroll to position [343, 0]
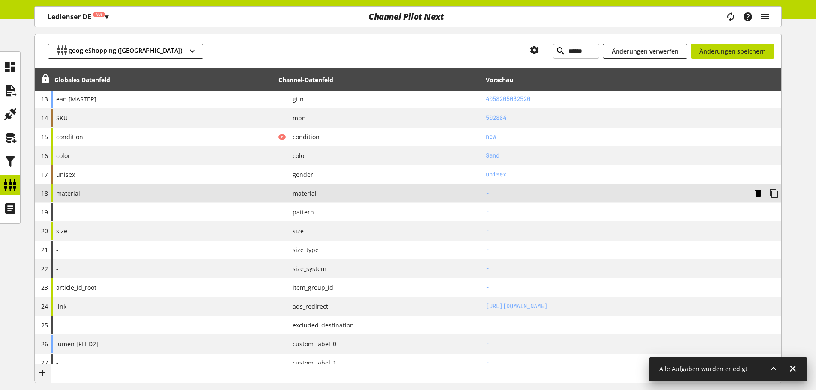
click at [757, 195] on icon at bounding box center [758, 193] width 10 height 15
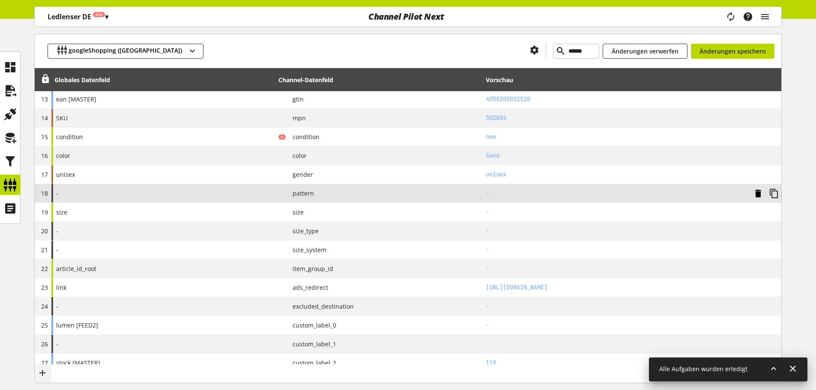
click at [757, 195] on icon at bounding box center [758, 193] width 10 height 15
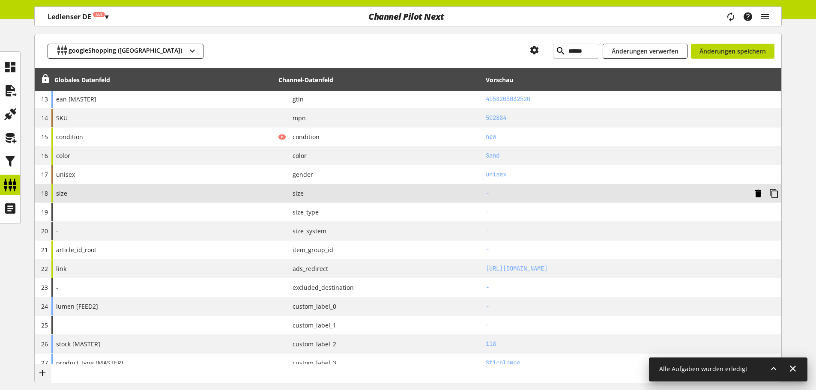
click at [757, 195] on icon at bounding box center [758, 193] width 10 height 15
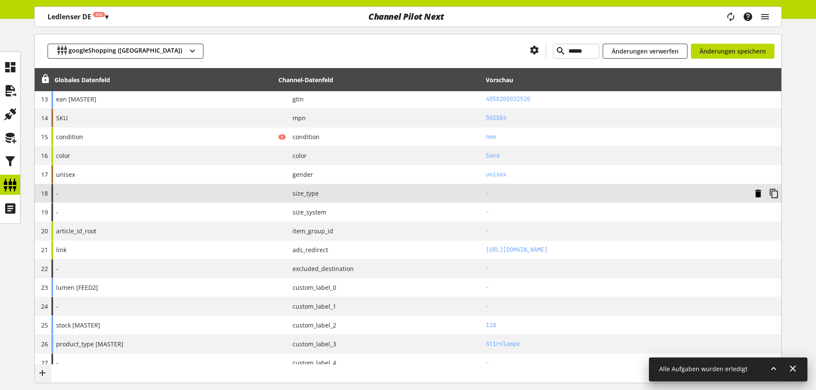
click at [757, 195] on icon at bounding box center [758, 193] width 10 height 15
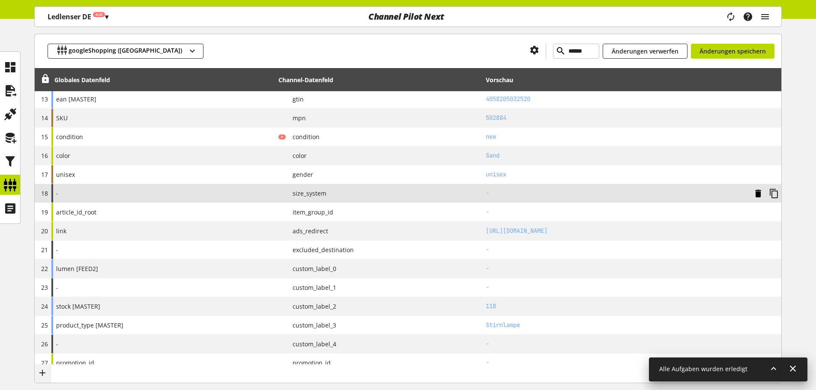
click at [757, 195] on icon at bounding box center [758, 193] width 10 height 15
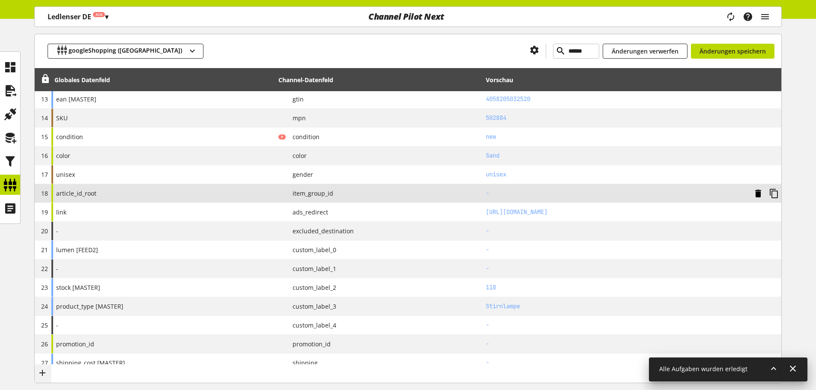
click at [757, 195] on icon at bounding box center [758, 193] width 10 height 15
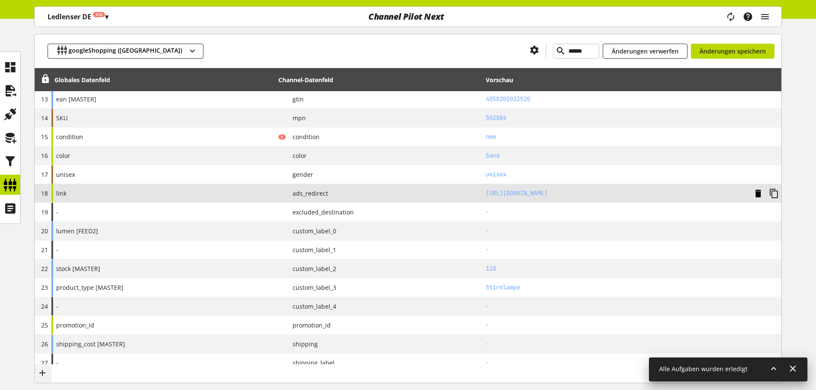
click at [757, 195] on icon at bounding box center [758, 193] width 10 height 15
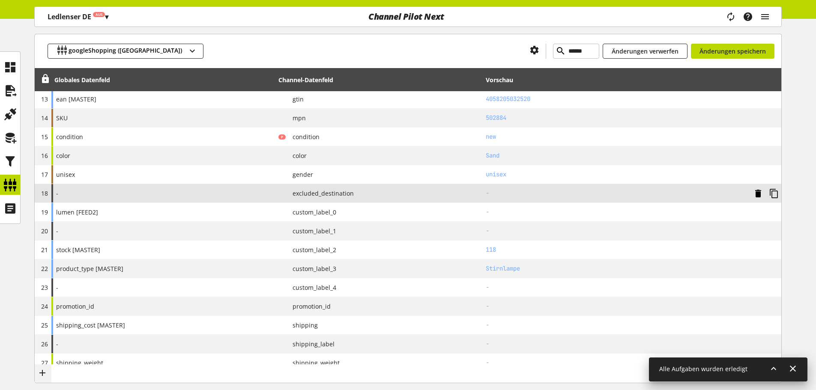
click at [757, 195] on icon at bounding box center [758, 193] width 10 height 15
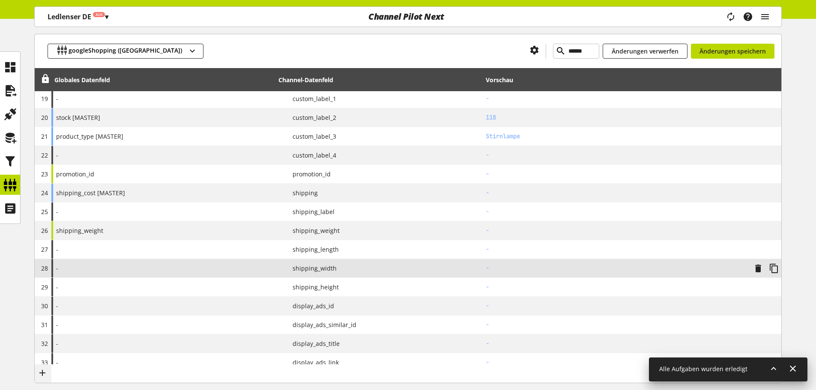
scroll to position [471, 0]
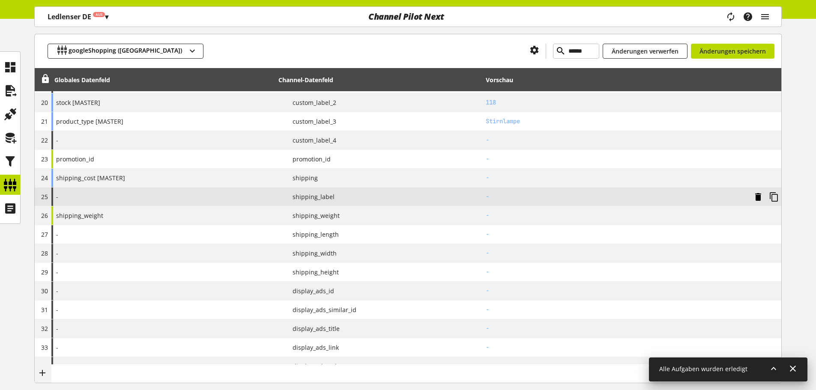
click at [757, 197] on icon at bounding box center [758, 196] width 10 height 15
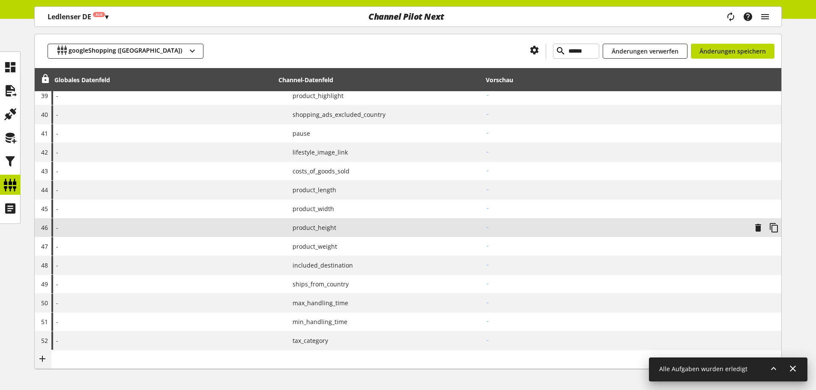
scroll to position [874, 0]
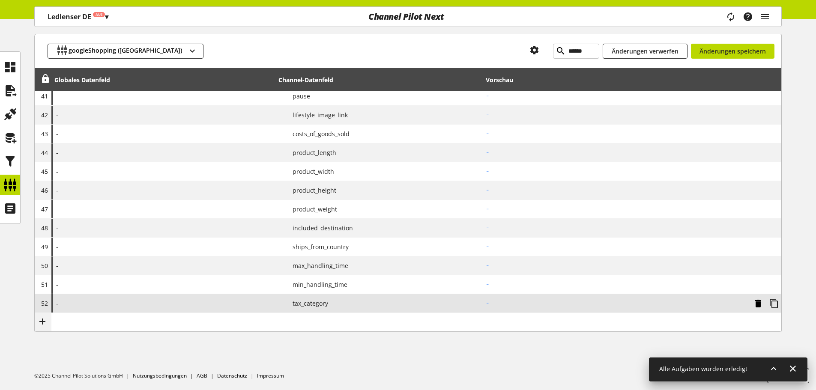
click at [760, 304] on icon at bounding box center [758, 303] width 10 height 15
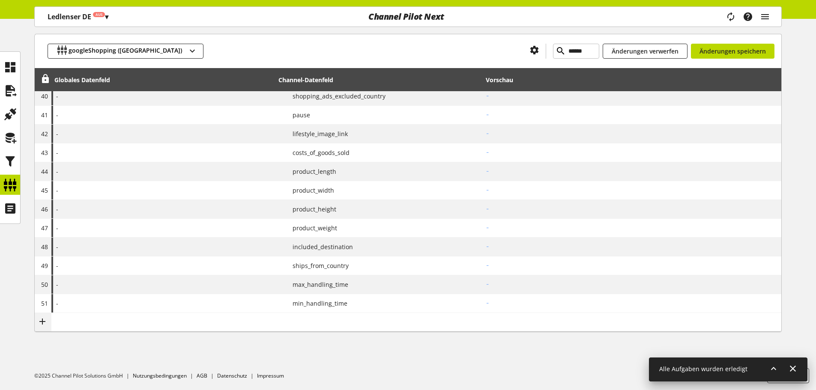
click at [0, 0] on icon at bounding box center [0, 0] width 0 height 0
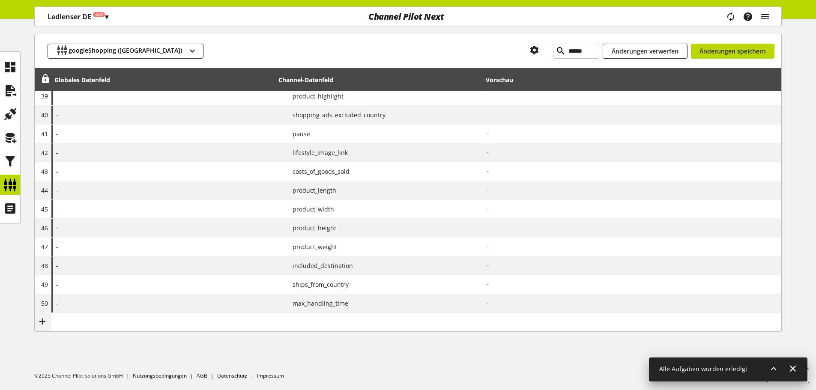
click at [0, 0] on icon at bounding box center [0, 0] width 0 height 0
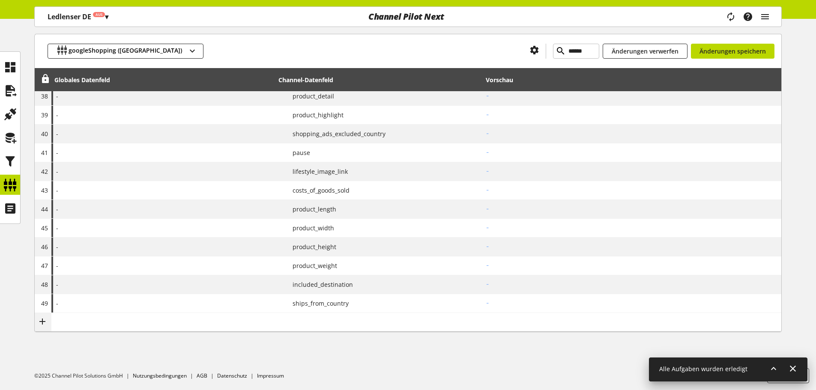
click at [0, 0] on icon at bounding box center [0, 0] width 0 height 0
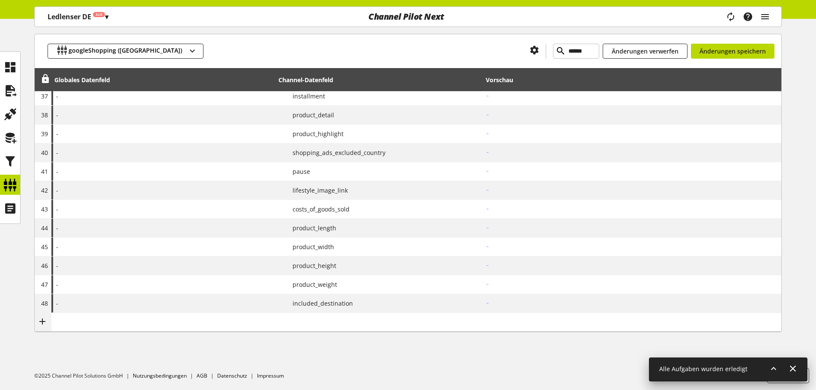
click at [0, 0] on icon at bounding box center [0, 0] width 0 height 0
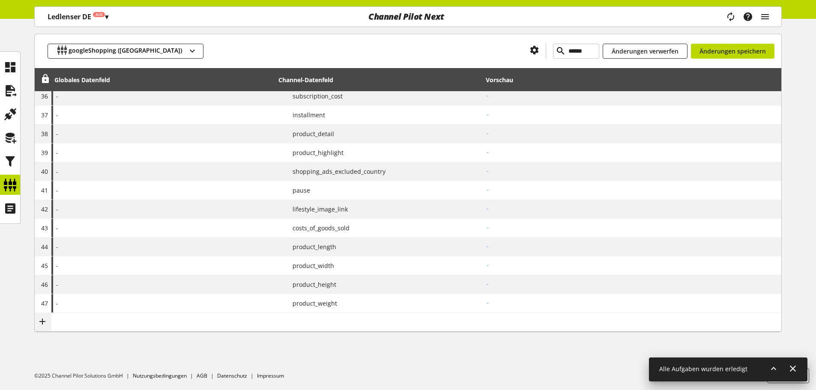
click at [0, 0] on icon at bounding box center [0, 0] width 0 height 0
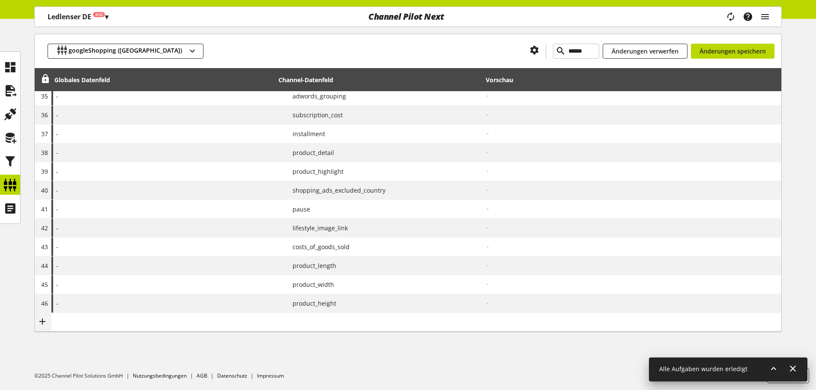
click at [0, 0] on icon at bounding box center [0, 0] width 0 height 0
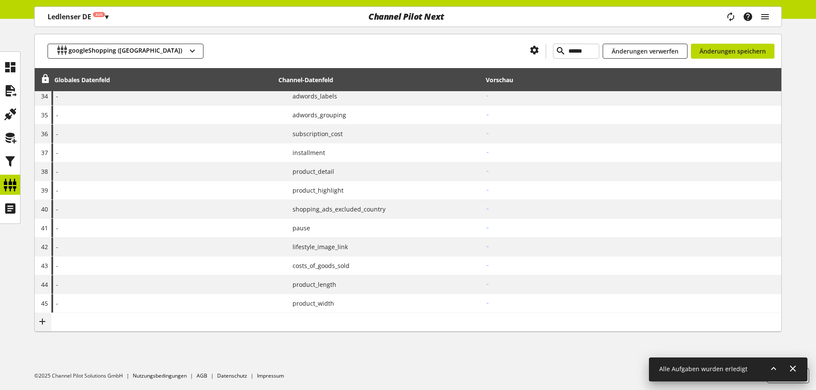
click at [0, 0] on icon at bounding box center [0, 0] width 0 height 0
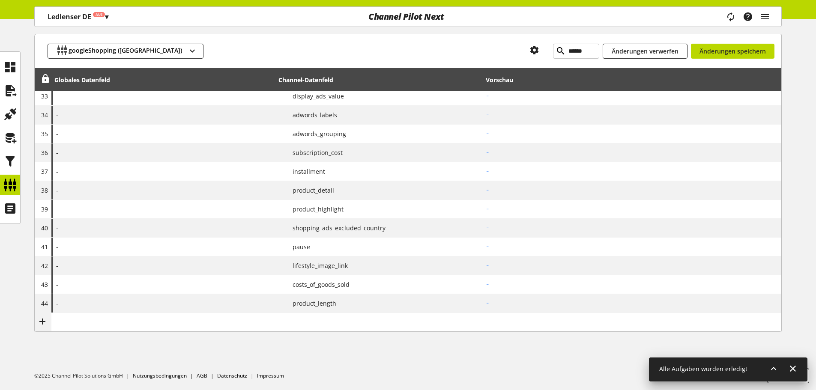
click at [0, 0] on icon at bounding box center [0, 0] width 0 height 0
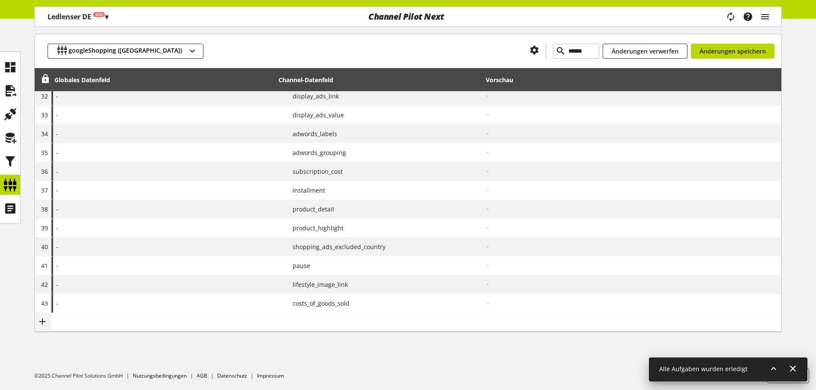
click at [0, 0] on icon at bounding box center [0, 0] width 0 height 0
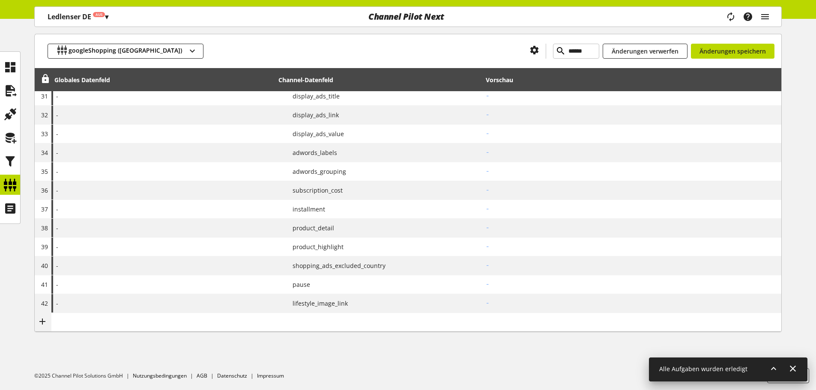
click at [0, 0] on icon at bounding box center [0, 0] width 0 height 0
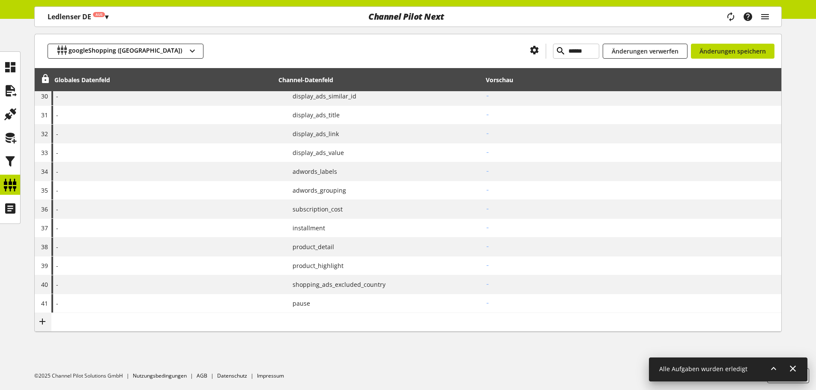
click at [0, 0] on icon at bounding box center [0, 0] width 0 height 0
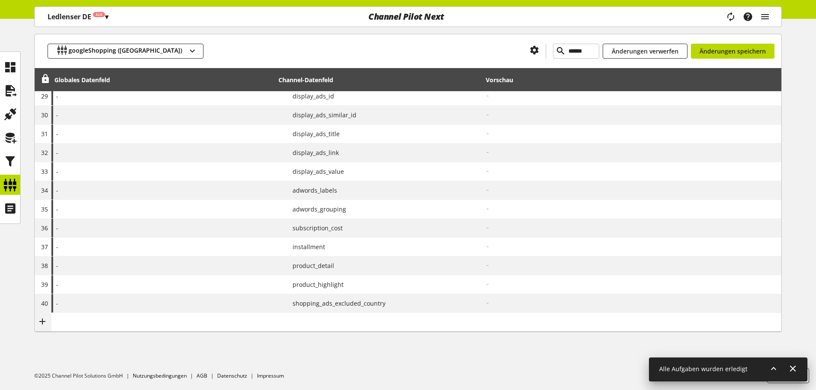
click at [0, 0] on icon at bounding box center [0, 0] width 0 height 0
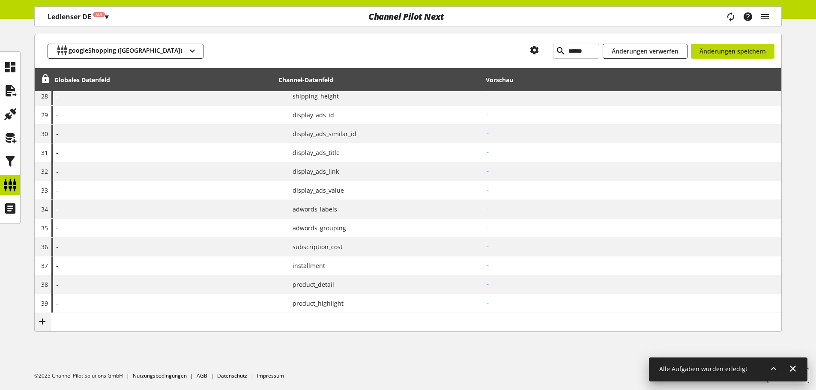
click at [0, 0] on icon at bounding box center [0, 0] width 0 height 0
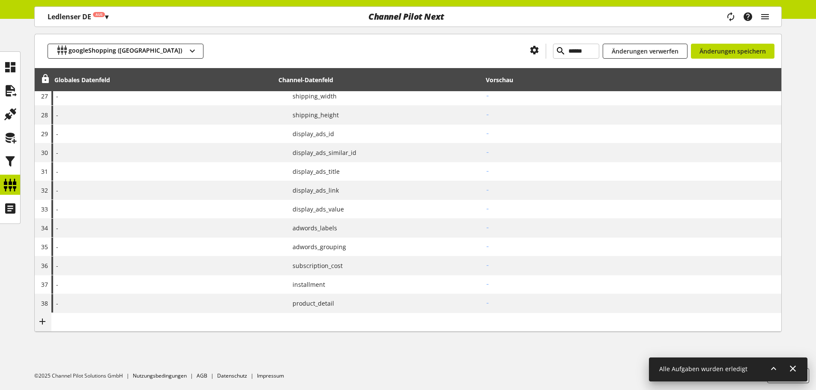
click at [0, 0] on icon at bounding box center [0, 0] width 0 height 0
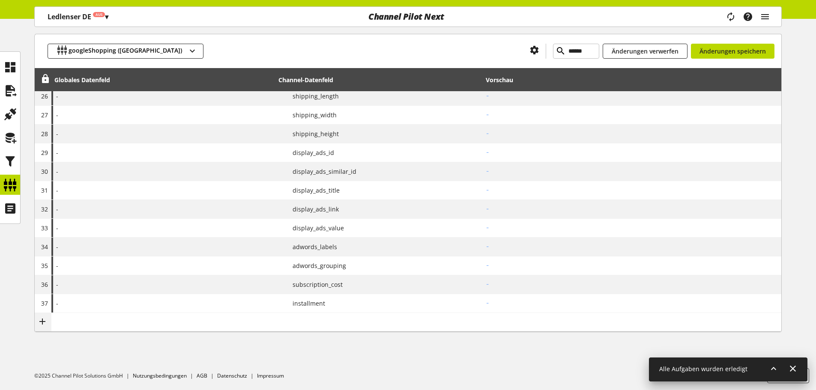
click at [0, 0] on icon at bounding box center [0, 0] width 0 height 0
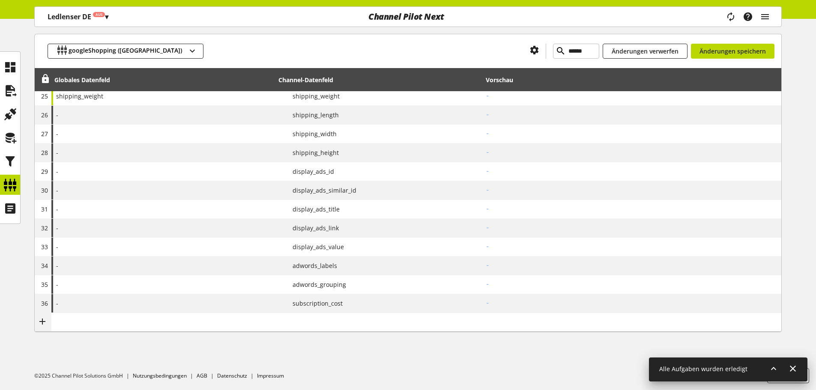
click at [0, 0] on icon at bounding box center [0, 0] width 0 height 0
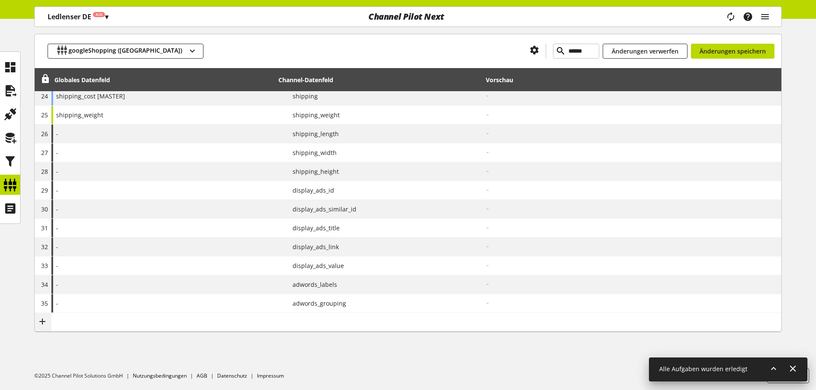
click at [0, 0] on icon at bounding box center [0, 0] width 0 height 0
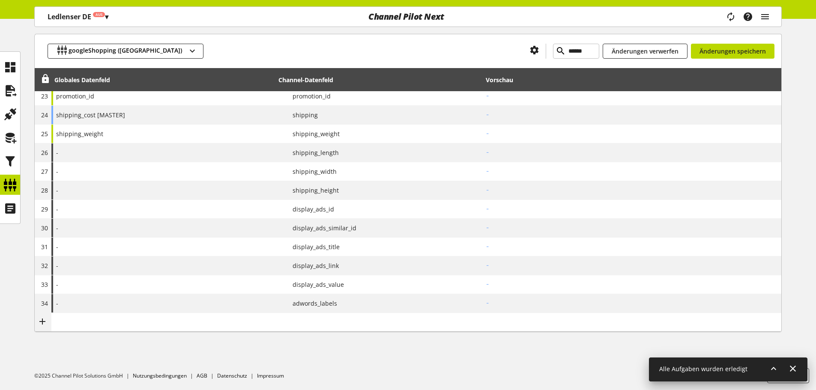
click at [0, 0] on icon at bounding box center [0, 0] width 0 height 0
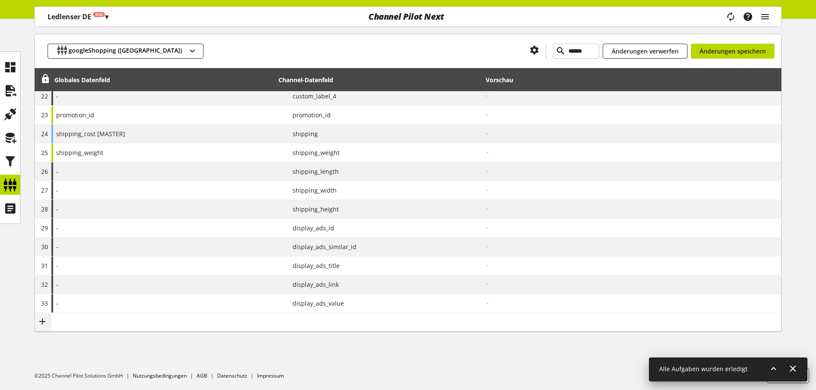
click at [0, 0] on icon at bounding box center [0, 0] width 0 height 0
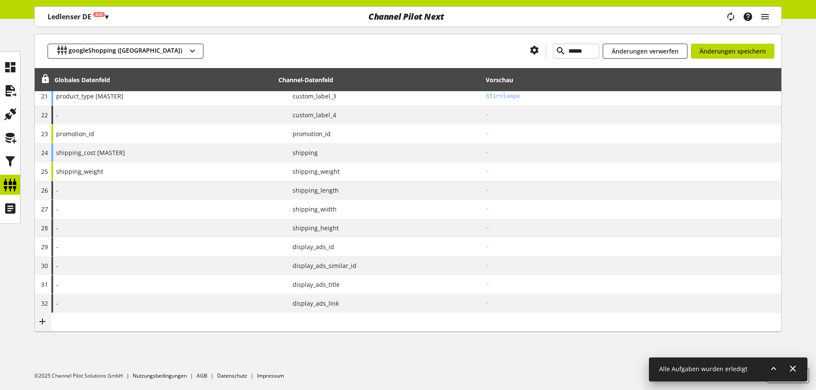
click at [0, 0] on icon at bounding box center [0, 0] width 0 height 0
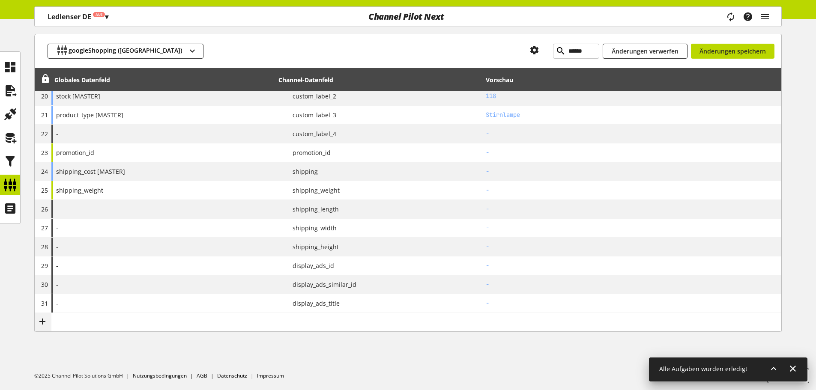
click at [0, 0] on icon at bounding box center [0, 0] width 0 height 0
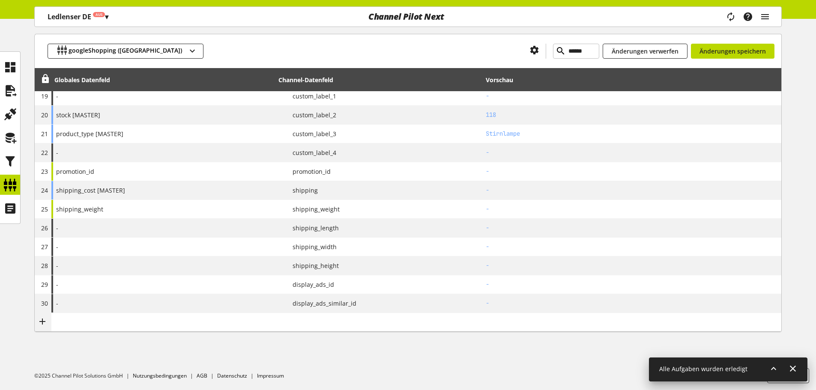
click at [0, 0] on icon at bounding box center [0, 0] width 0 height 0
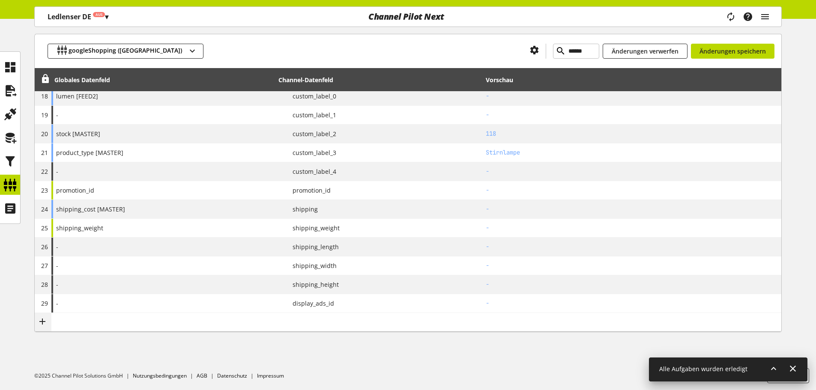
click at [0, 0] on icon at bounding box center [0, 0] width 0 height 0
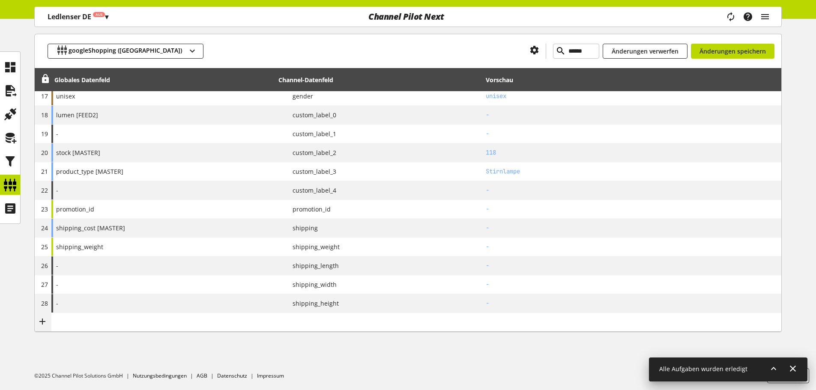
click at [0, 0] on icon at bounding box center [0, 0] width 0 height 0
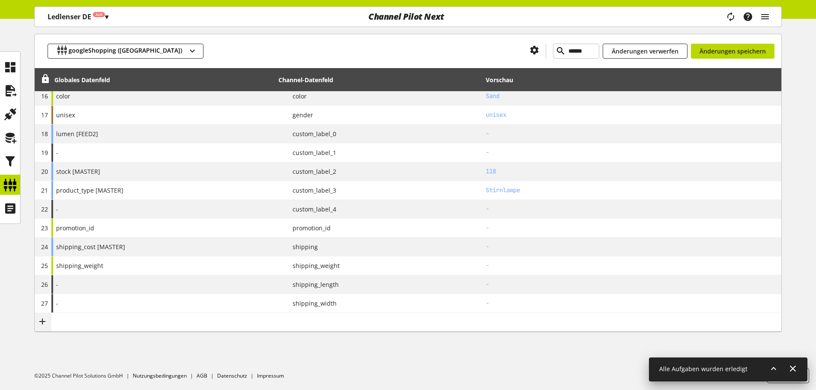
click at [0, 0] on icon at bounding box center [0, 0] width 0 height 0
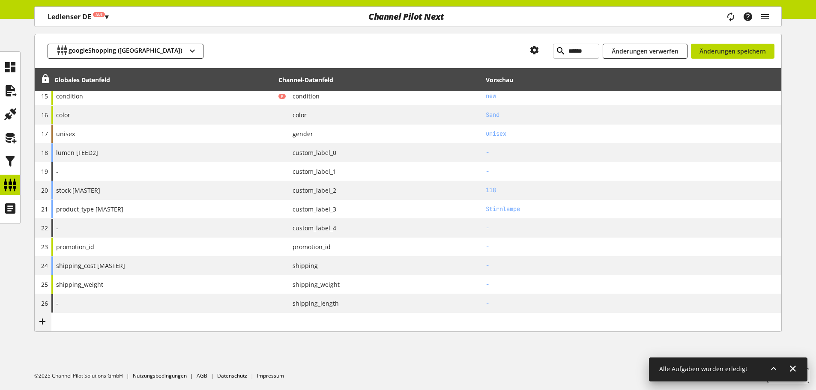
scroll to position [383, 0]
click at [0, 0] on icon at bounding box center [0, 0] width 0 height 0
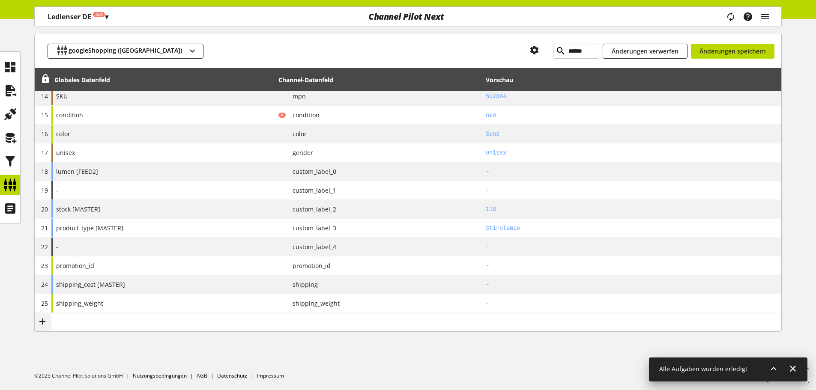
scroll to position [365, 0]
click at [0, 0] on icon at bounding box center [0, 0] width 0 height 0
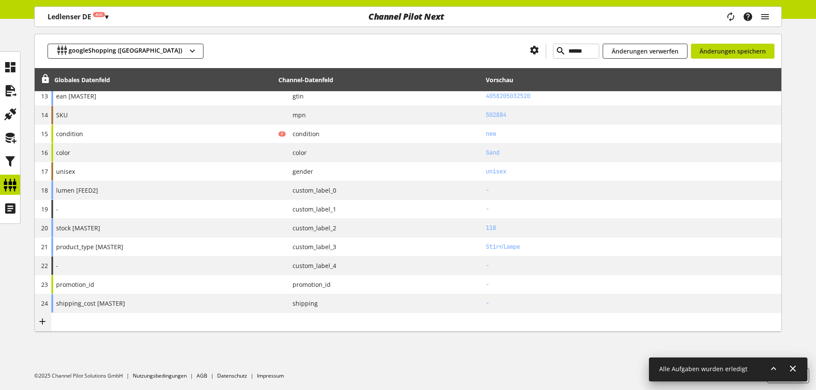
scroll to position [346, 0]
click at [709, 47] on span "Änderungen speichern" at bounding box center [733, 51] width 66 height 9
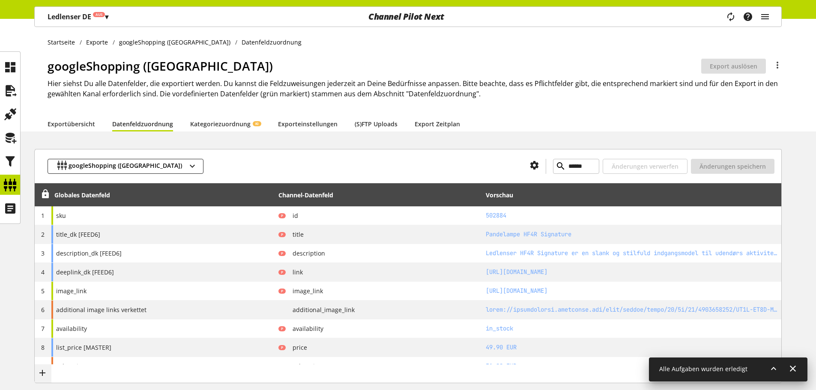
scroll to position [86, 0]
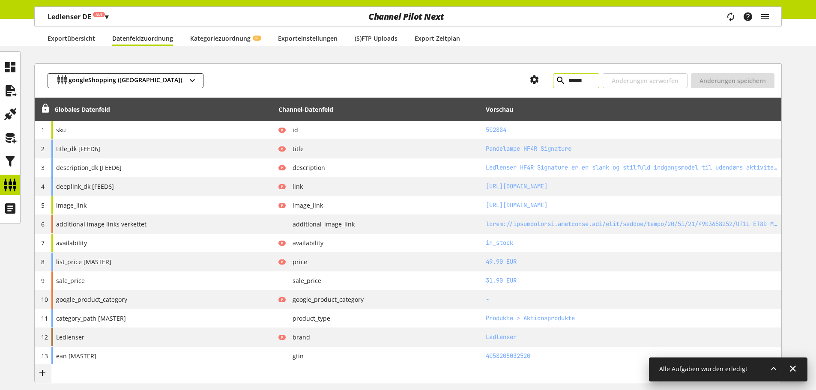
click at [553, 85] on input "******" at bounding box center [576, 80] width 46 height 15
paste input "******"
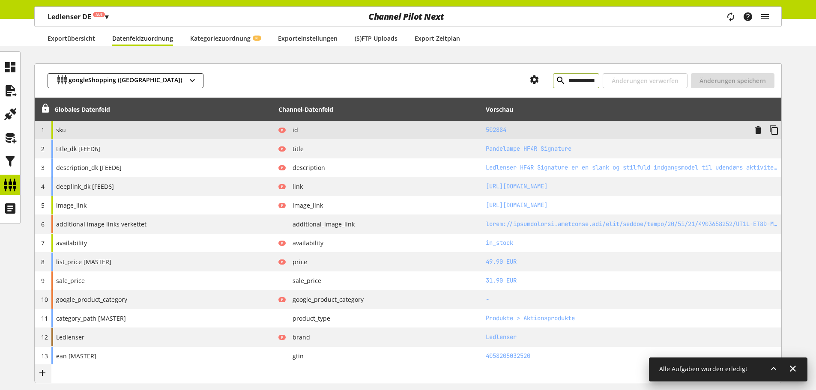
paste input "text"
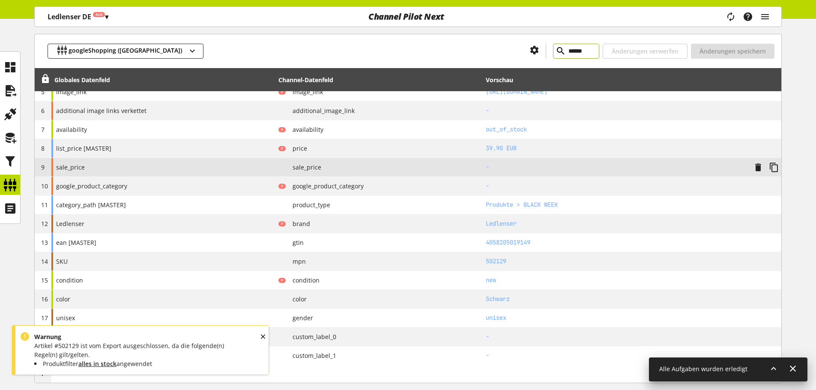
scroll to position [214, 0]
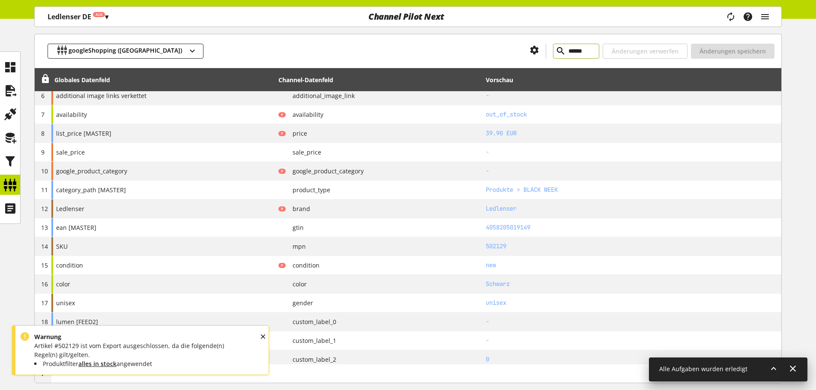
type input "******"
click at [263, 337] on div "OK" at bounding box center [271, 344] width 24 height 27
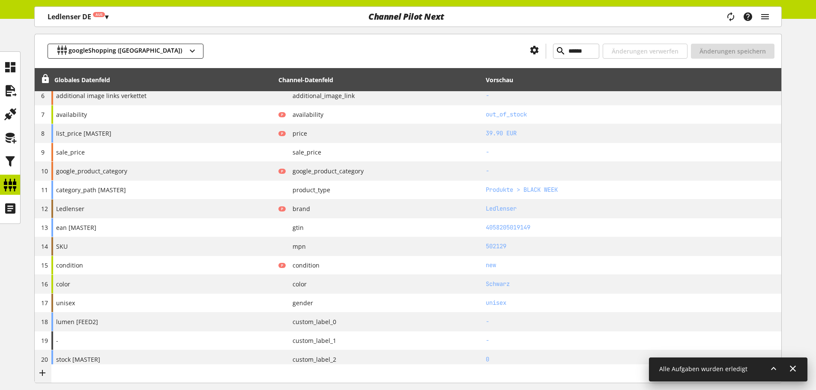
click at [18, 256] on div "googleShopping (DK) ****** Änderungen verwerfen Änderungen speichern Globales D…" at bounding box center [408, 213] width 816 height 559
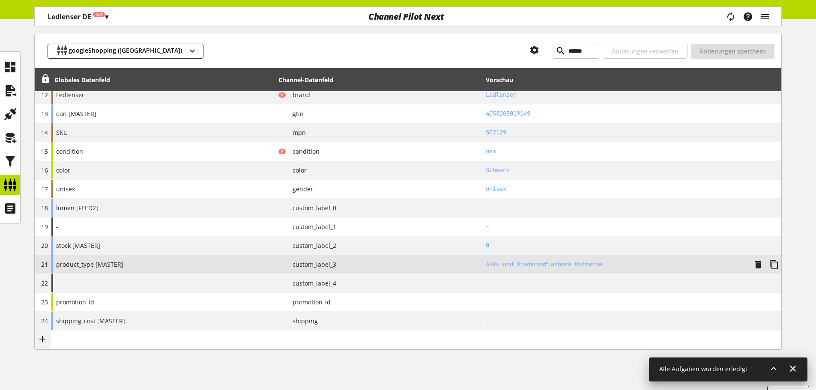
scroll to position [343, 0]
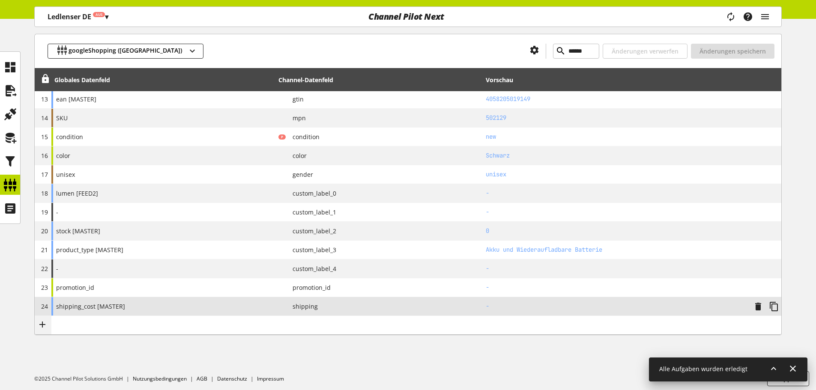
click at [108, 308] on span "shipping_cost [MASTER]" at bounding box center [90, 306] width 69 height 9
click at [302, 300] on td "P shipping" at bounding box center [378, 306] width 207 height 19
select select "**********"
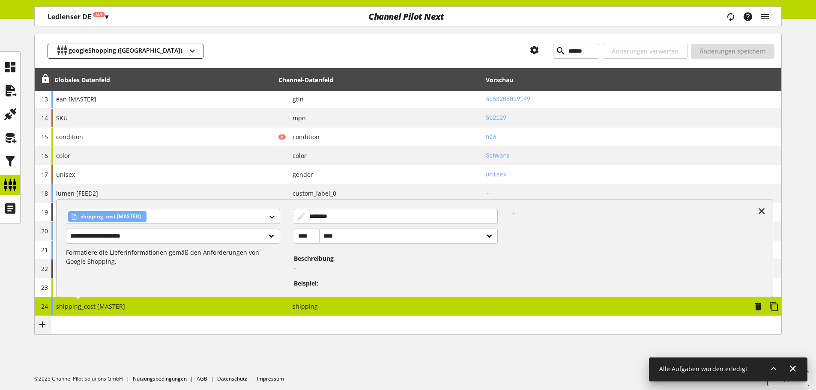
click at [299, 303] on span "shipping" at bounding box center [302, 306] width 32 height 9
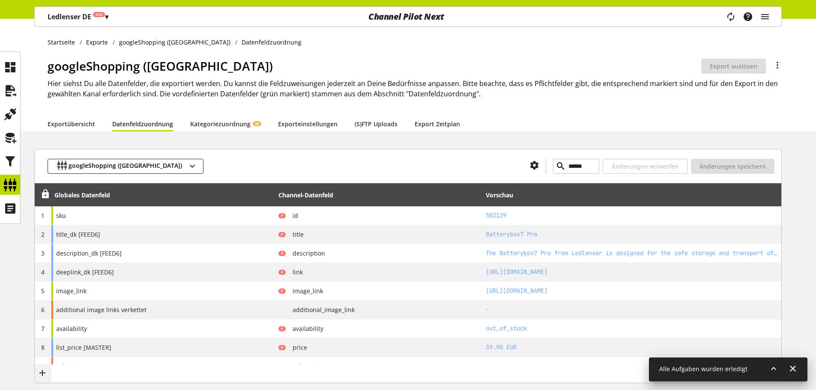
scroll to position [346, 0]
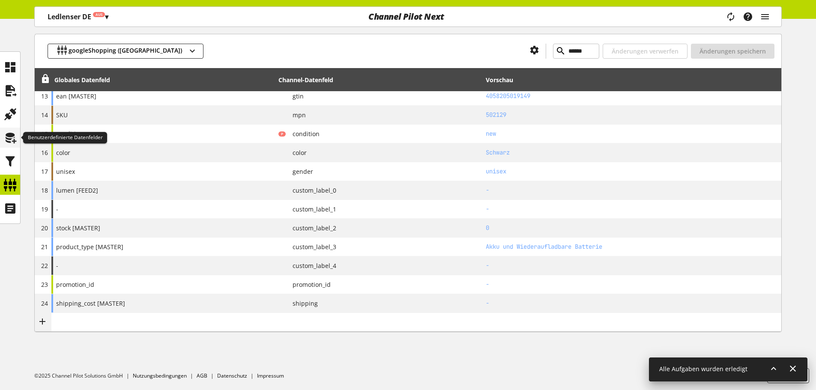
click at [12, 137] on icon at bounding box center [10, 137] width 14 height 17
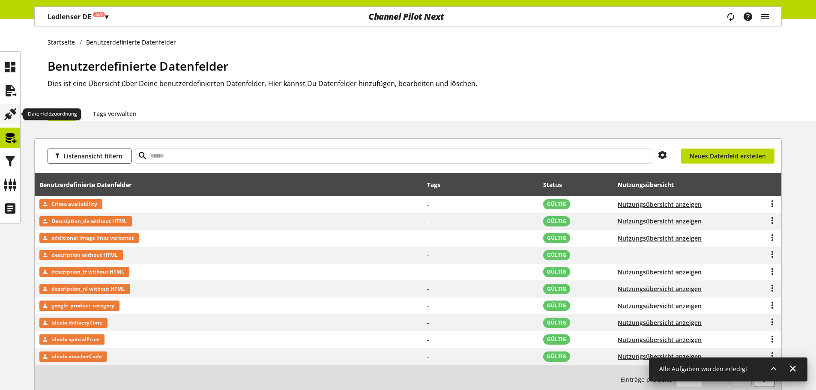
click at [8, 120] on icon at bounding box center [10, 114] width 14 height 17
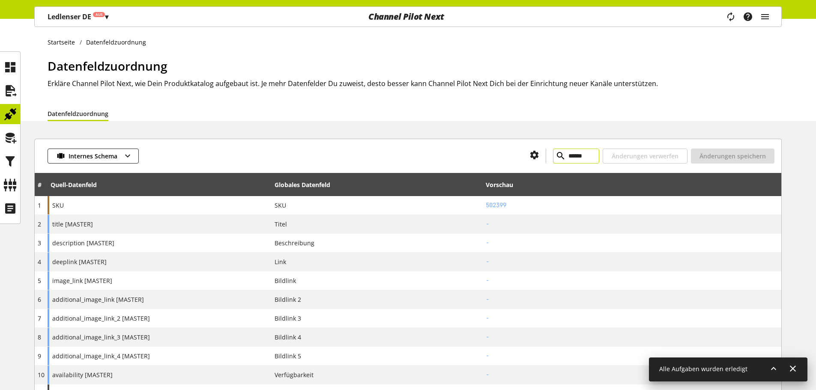
click at [557, 154] on input "******" at bounding box center [576, 156] width 46 height 15
paste input "text"
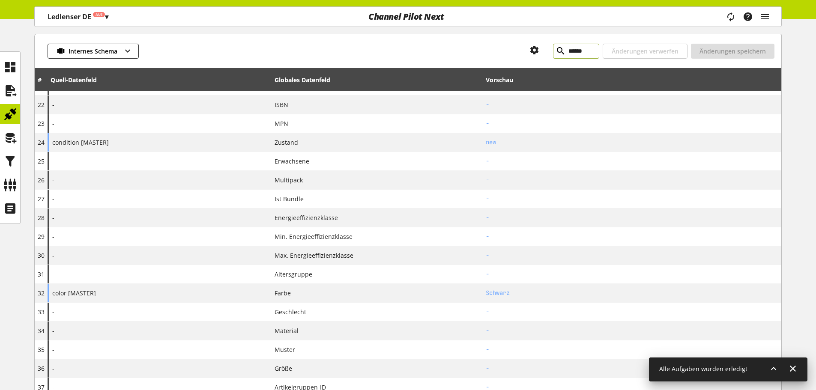
scroll to position [514, 0]
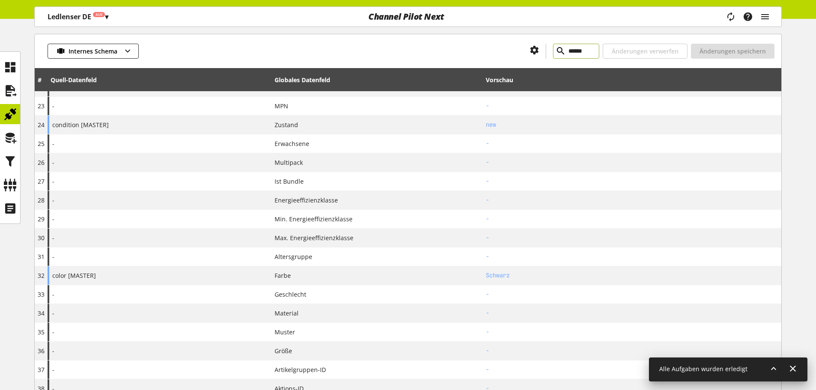
type input "******"
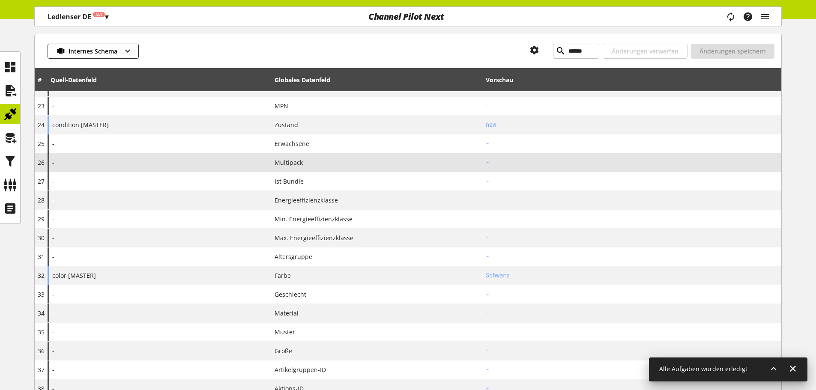
scroll to position [798, 0]
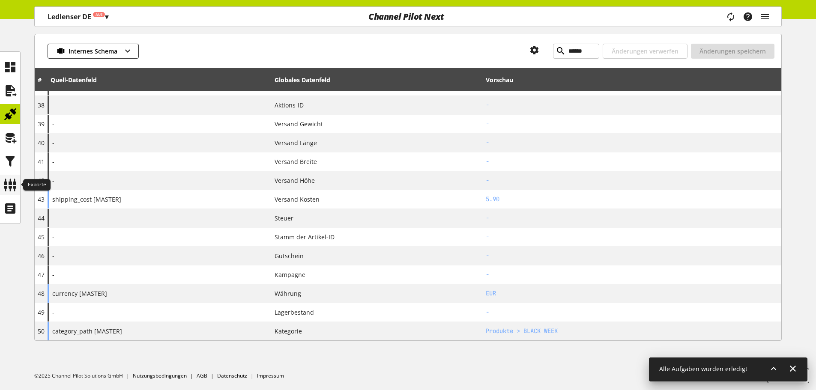
click at [13, 178] on icon at bounding box center [10, 185] width 14 height 17
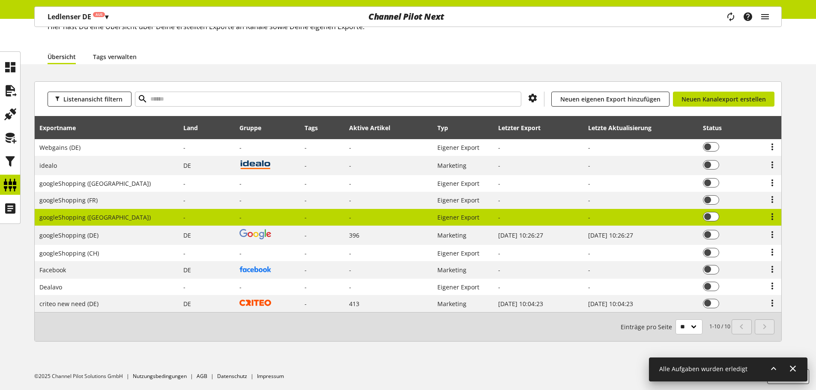
scroll to position [58, 0]
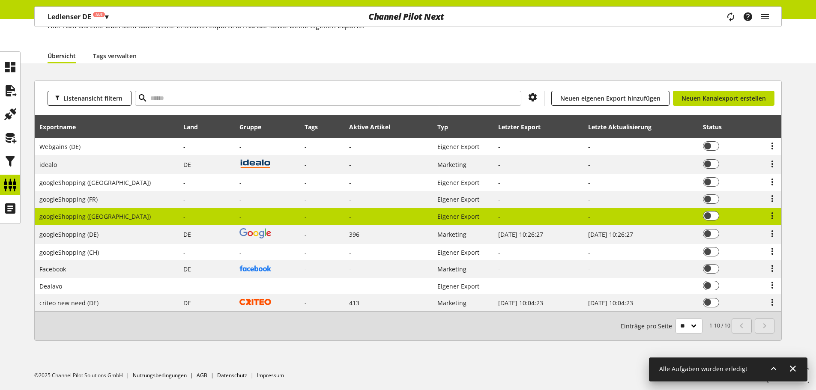
click at [88, 215] on span "googleShopping ([GEOGRAPHIC_DATA])" at bounding box center [94, 216] width 111 height 8
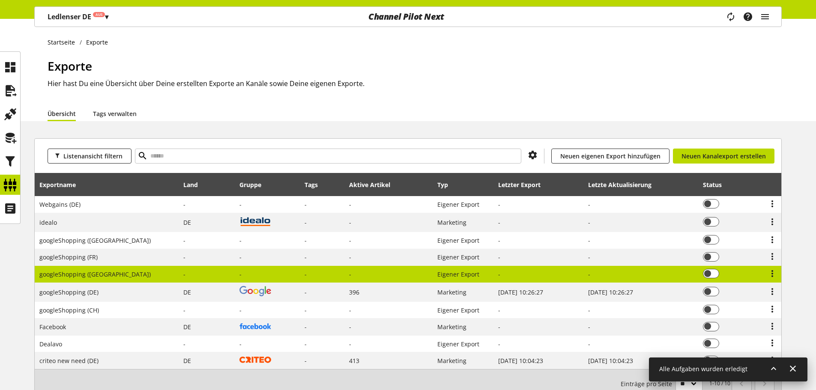
select select "********"
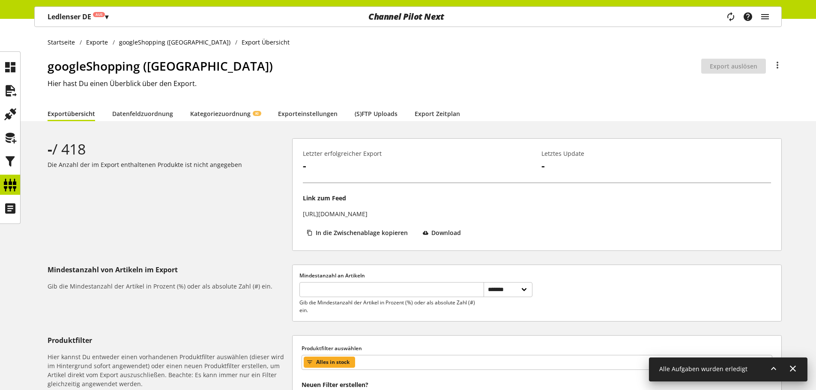
click at [160, 105] on div "googleShopping (DK) Export ist nicht aktiv Export auslösen Du bist nicht berech…" at bounding box center [415, 81] width 734 height 49
click at [155, 112] on link "Datenfeldzuordnung" at bounding box center [142, 113] width 61 height 9
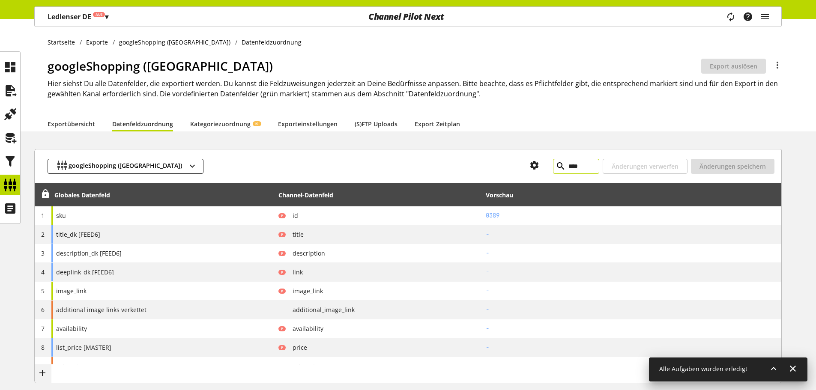
click at [567, 170] on input "****" at bounding box center [576, 166] width 46 height 15
paste input "**"
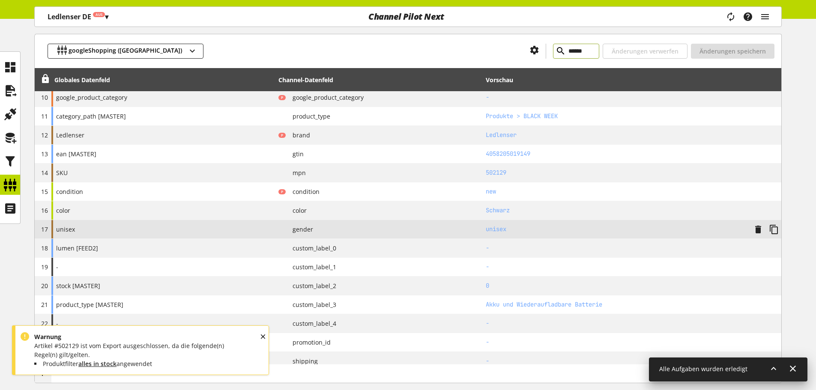
scroll to position [346, 0]
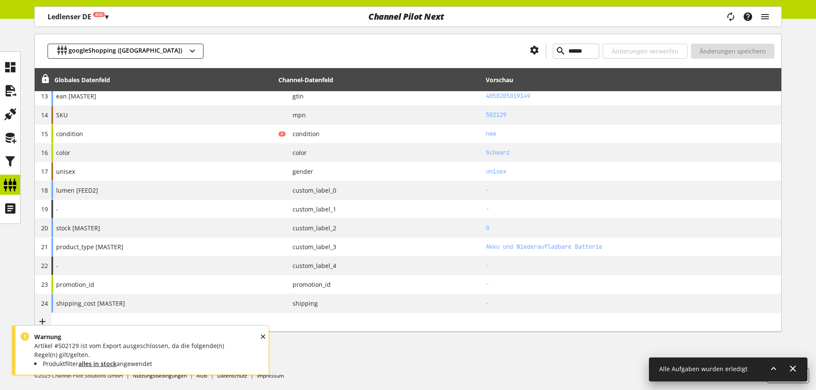
click at [264, 335] on div "OK" at bounding box center [271, 344] width 24 height 27
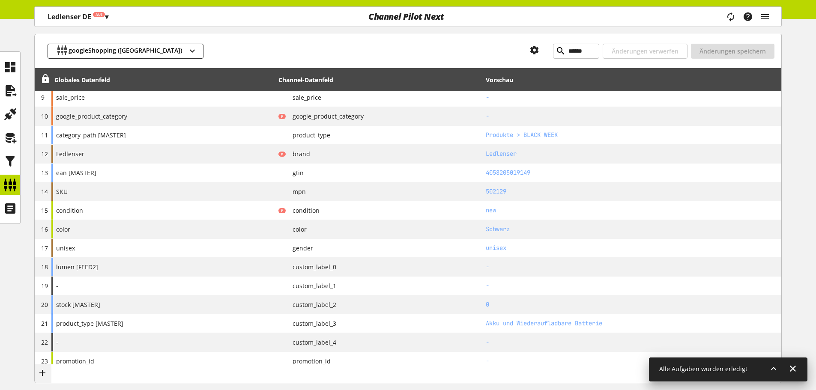
scroll to position [174, 0]
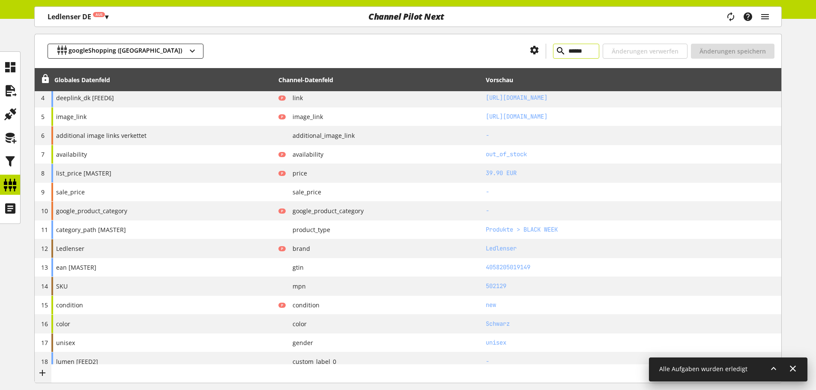
click at [553, 48] on input "******" at bounding box center [576, 51] width 46 height 15
paste input "text"
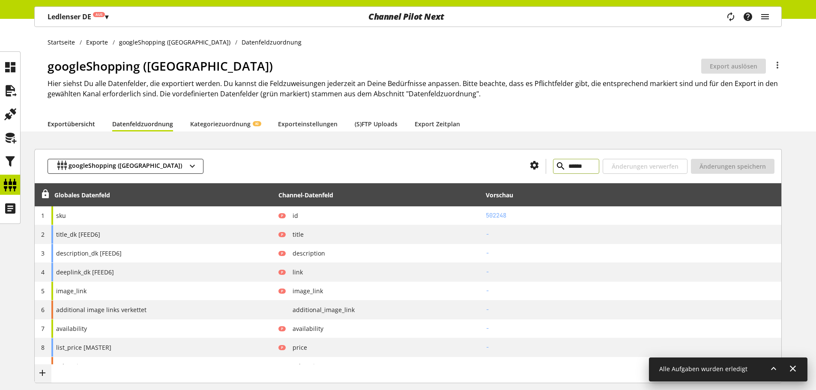
type input "******"
click at [74, 125] on link "Exportübersicht" at bounding box center [72, 124] width 48 height 9
select select "********"
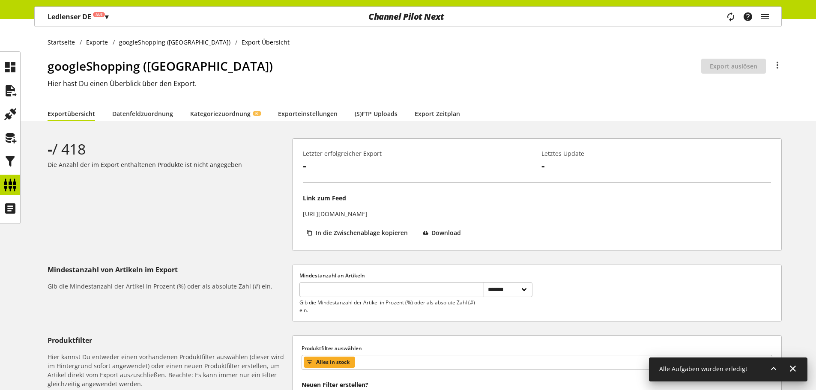
click at [368, 214] on p "[URL][DOMAIN_NAME]" at bounding box center [335, 213] width 65 height 9
click at [440, 233] on span "Download" at bounding box center [446, 232] width 30 height 9
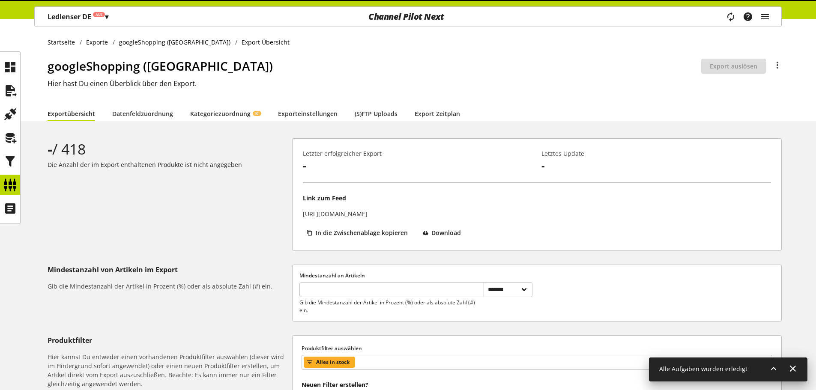
select select "********"
click at [368, 213] on p "[URL][DOMAIN_NAME]" at bounding box center [335, 213] width 65 height 9
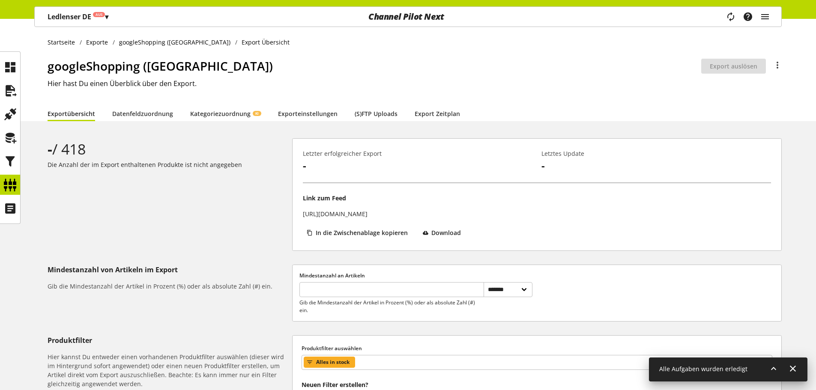
click at [368, 213] on p "[URL][DOMAIN_NAME]" at bounding box center [335, 213] width 65 height 9
click at [255, 190] on div "- / 418 Die Anzahl der im Export enthaltenen Produkte ist nicht angegeben" at bounding box center [170, 194] width 245 height 113
click at [161, 117] on link "Datenfeldzuordnung" at bounding box center [142, 113] width 61 height 9
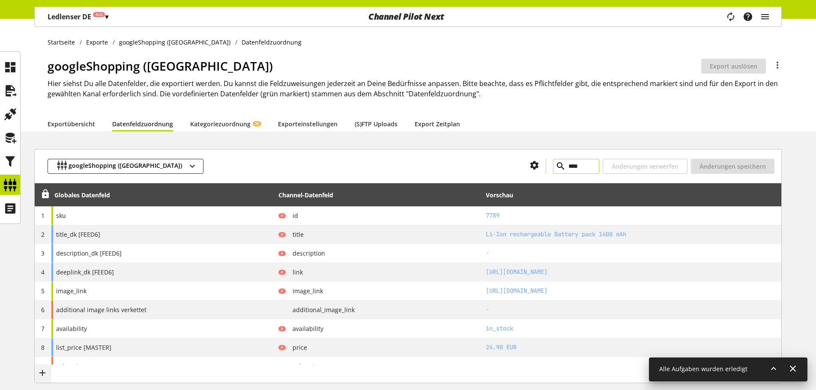
click at [567, 171] on input "****" at bounding box center [576, 166] width 46 height 15
paste input "**"
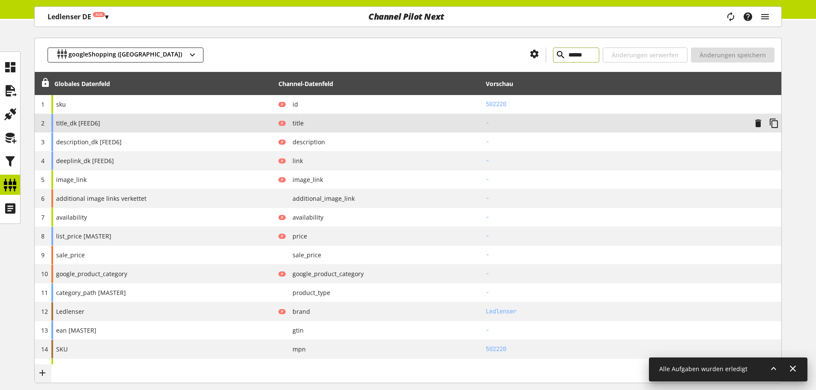
scroll to position [346, 0]
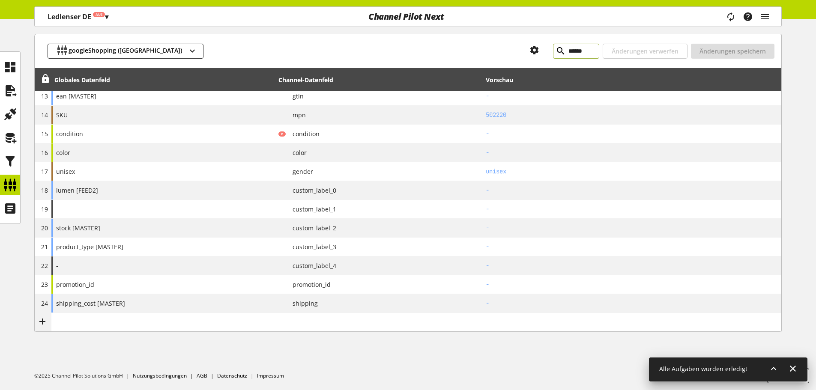
type input "******"
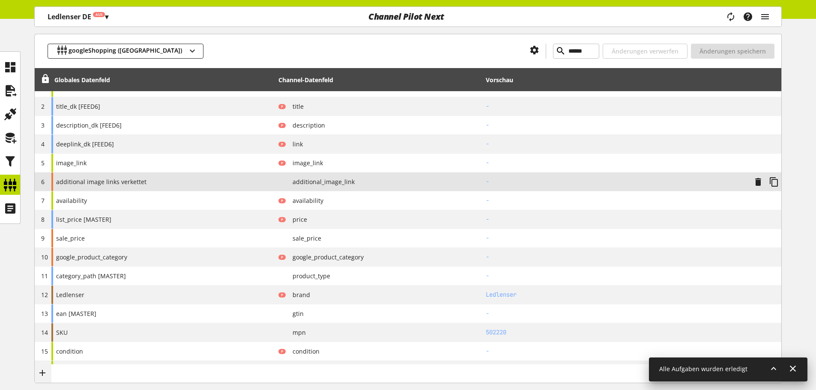
scroll to position [300, 0]
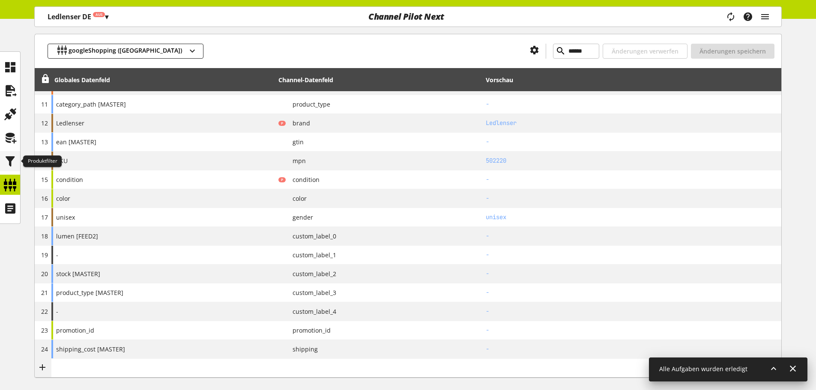
click at [9, 159] on icon at bounding box center [10, 161] width 14 height 17
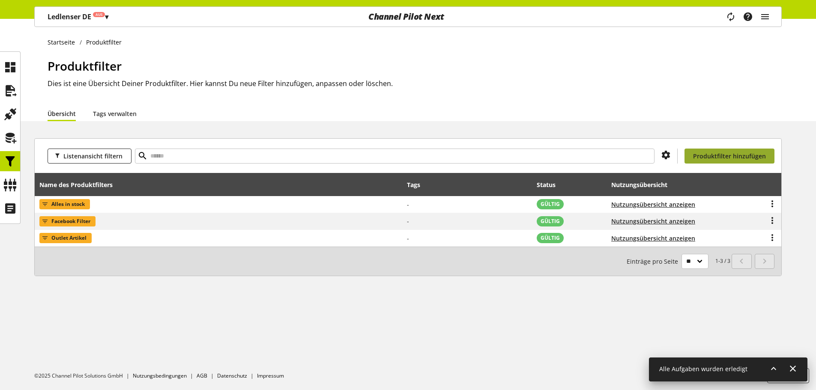
click at [711, 161] on link "Produktfilter hinzufügen" at bounding box center [730, 156] width 90 height 15
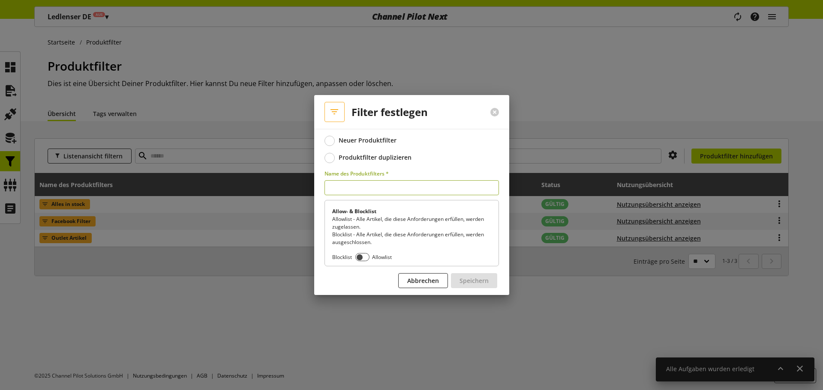
click at [418, 186] on input "text" at bounding box center [411, 187] width 174 height 15
type input "****"
click at [363, 257] on span at bounding box center [362, 257] width 14 height 8
click at [475, 280] on span "Speichern" at bounding box center [473, 280] width 29 height 9
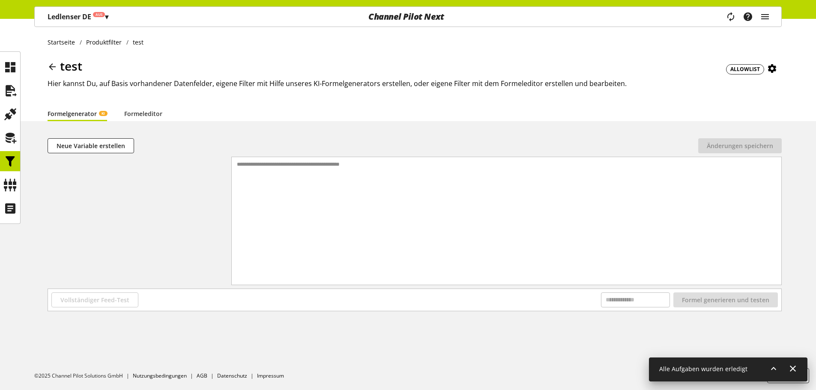
click at [149, 99] on div "test ALLOWLIST Hier kannst Du, auf Basis vorhandener Datenfelder, eigene Filter…" at bounding box center [415, 81] width 734 height 49
click at [144, 113] on link "Formeleditor" at bounding box center [143, 113] width 38 height 9
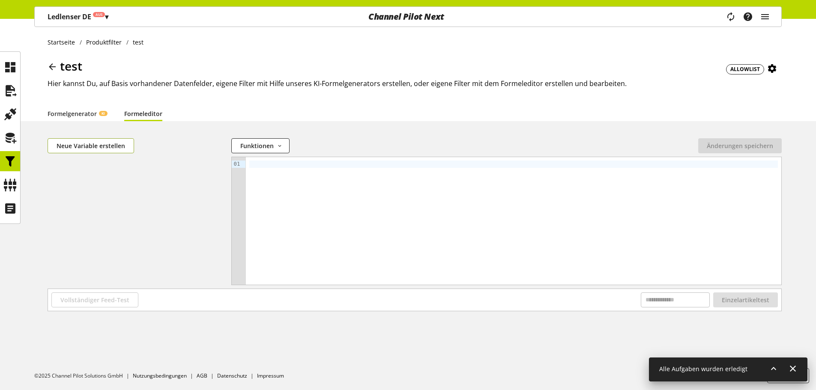
click at [106, 151] on button "Neue Variable erstellen" at bounding box center [91, 145] width 87 height 15
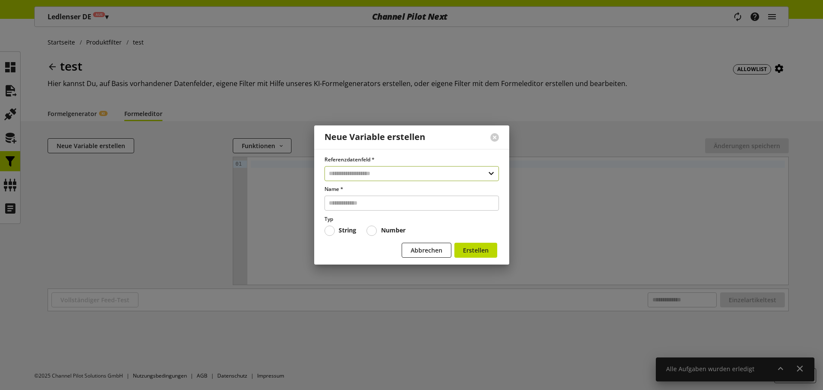
click at [420, 172] on input "text" at bounding box center [411, 173] width 174 height 15
type input "***"
click at [434, 207] on div "**********" at bounding box center [411, 207] width 174 height 52
click at [434, 207] on div "Eindeutige Artikelnummer" at bounding box center [411, 210] width 140 height 9
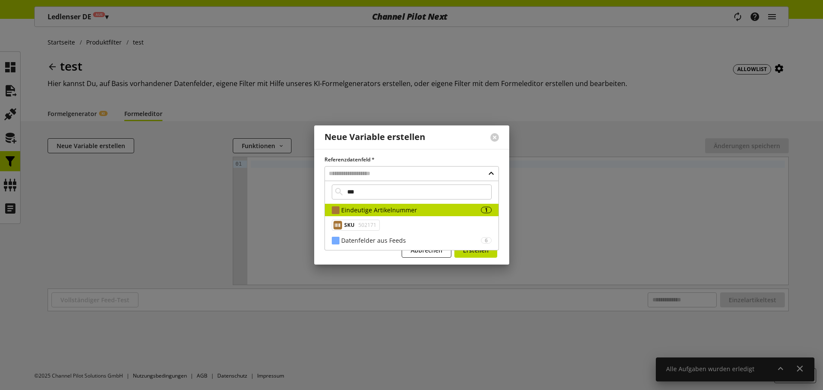
click at [358, 233] on div "SKU 502171" at bounding box center [412, 225] width 174 height 18
click at [361, 225] on span "502171" at bounding box center [366, 225] width 20 height 10
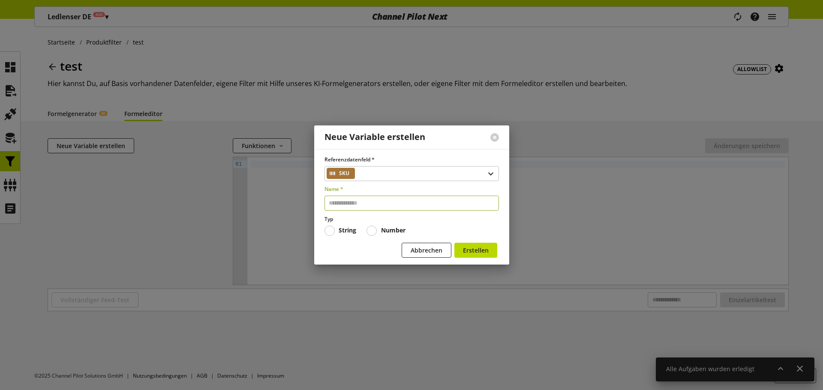
click at [364, 206] on input "text" at bounding box center [411, 203] width 174 height 15
type input "***"
click at [468, 244] on button "Erstellen" at bounding box center [475, 250] width 43 height 15
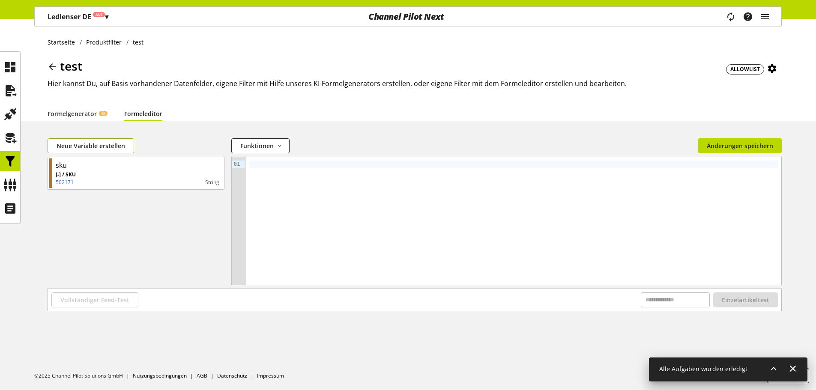
click at [110, 148] on span "Neue Variable erstellen" at bounding box center [91, 145] width 69 height 9
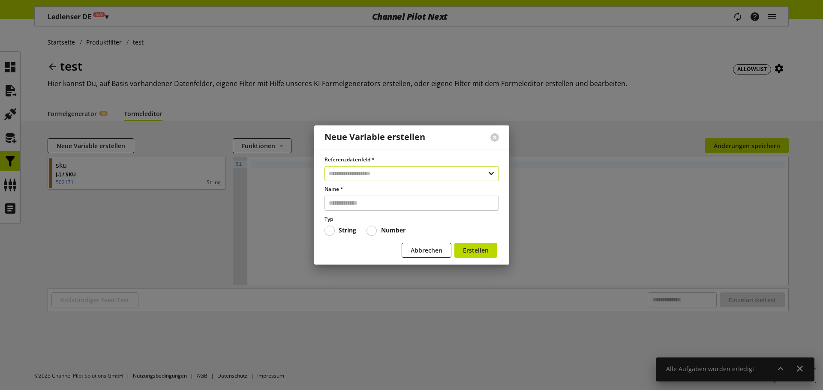
click at [439, 174] on input "text" at bounding box center [411, 173] width 174 height 15
type input "***"
click at [388, 211] on div "Datenfelder aus Feeds" at bounding box center [411, 210] width 140 height 9
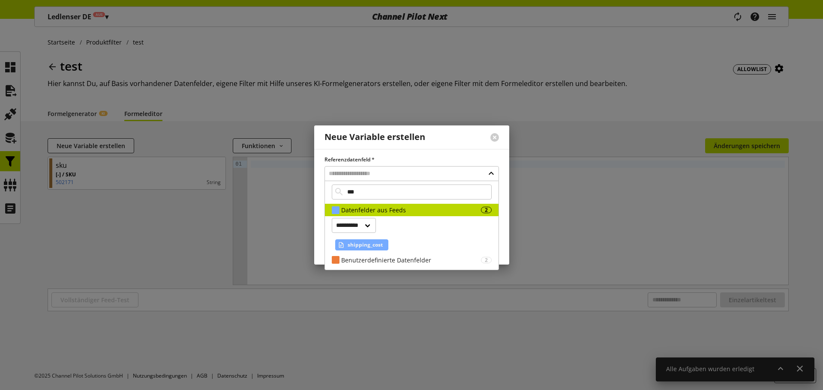
click at [373, 247] on span "shipping_cost" at bounding box center [364, 245] width 35 height 10
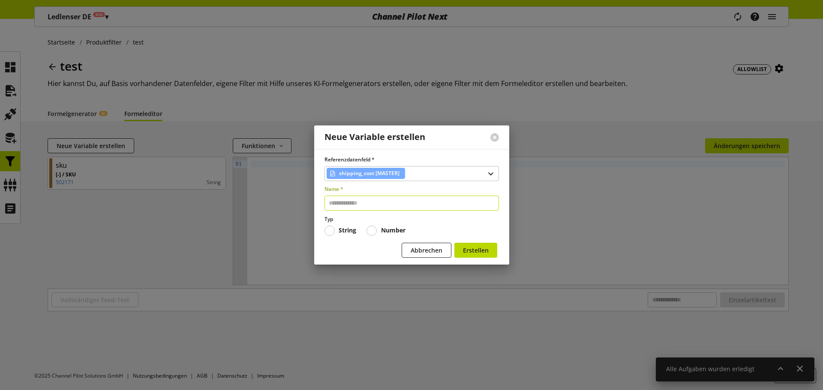
click at [378, 196] on input "text" at bounding box center [411, 203] width 174 height 15
type input "********"
click at [476, 245] on button "Erstellen" at bounding box center [475, 250] width 43 height 15
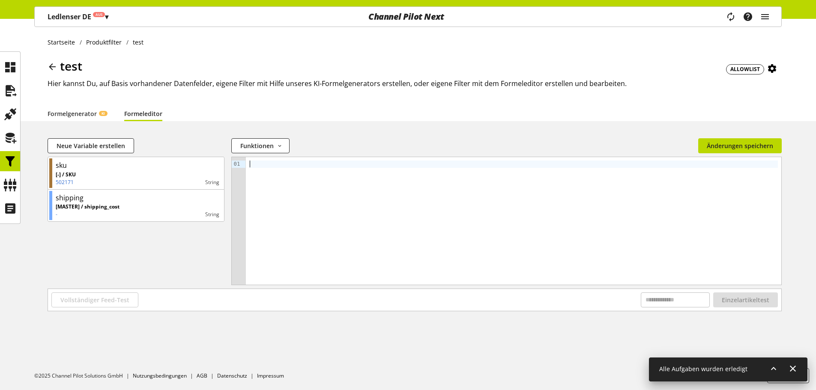
click at [299, 169] on div at bounding box center [514, 221] width 536 height 128
paste div
click at [688, 296] on input "text" at bounding box center [675, 300] width 69 height 15
paste input "******"
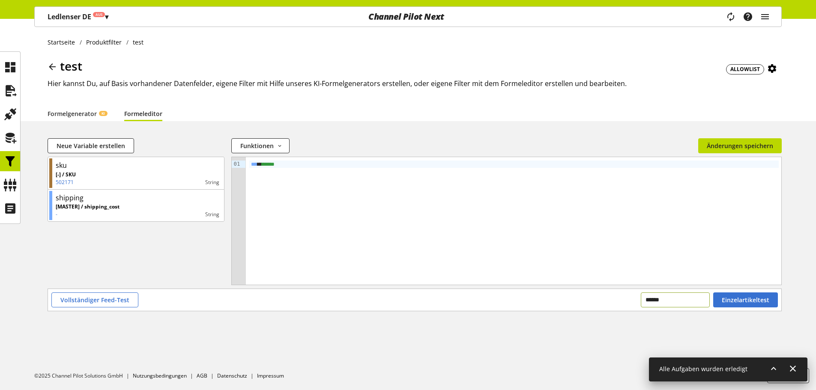
type input "******"
click at [399, 174] on div "*** ** ******" at bounding box center [514, 221] width 536 height 128
click at [744, 295] on button "Einzelartikeltest" at bounding box center [745, 300] width 65 height 15
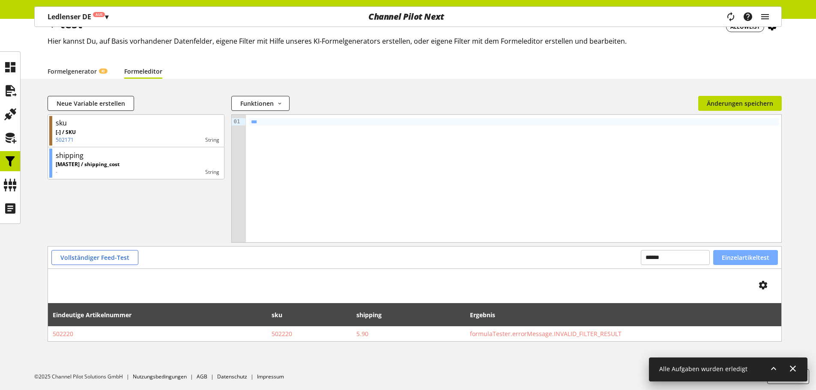
scroll to position [43, 0]
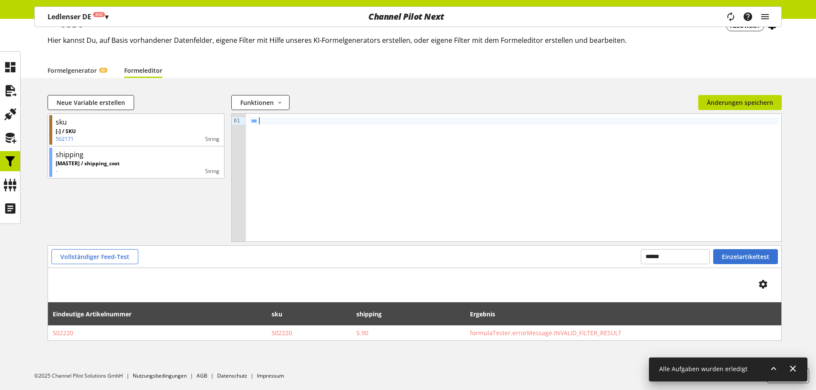
click at [285, 124] on div "***" at bounding box center [514, 120] width 530 height 7
click at [753, 255] on span "Einzelartikeltest" at bounding box center [746, 256] width 48 height 9
click at [119, 260] on span "Vollständiger Feed-Test" at bounding box center [94, 256] width 69 height 9
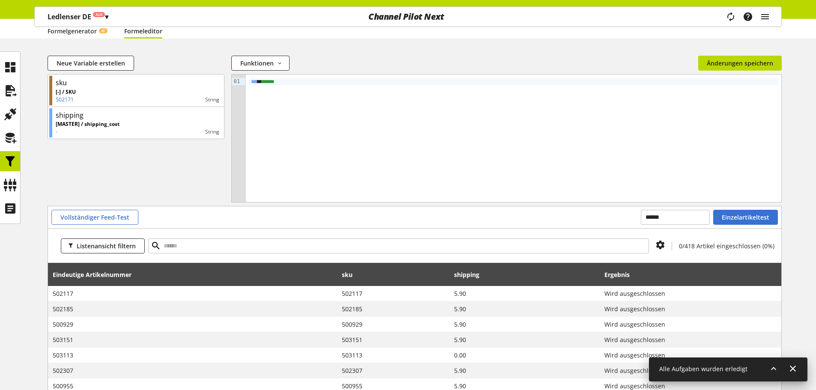
scroll to position [0, 0]
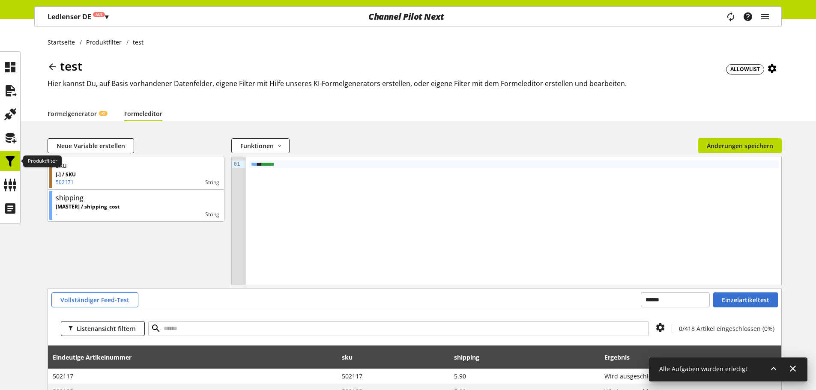
click at [20, 162] on div at bounding box center [10, 161] width 20 height 20
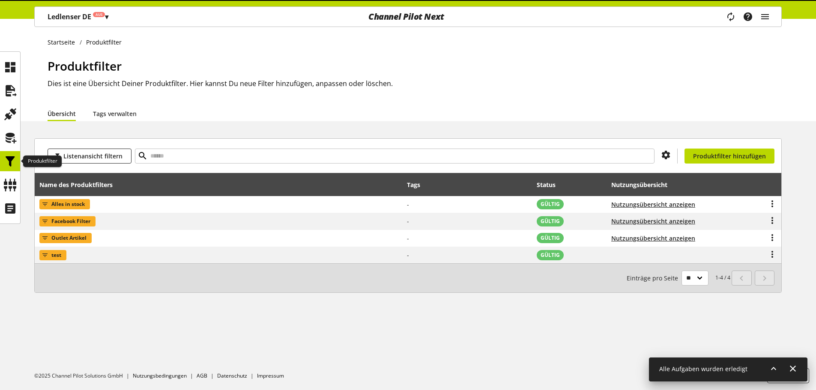
click at [17, 163] on icon at bounding box center [10, 161] width 14 height 17
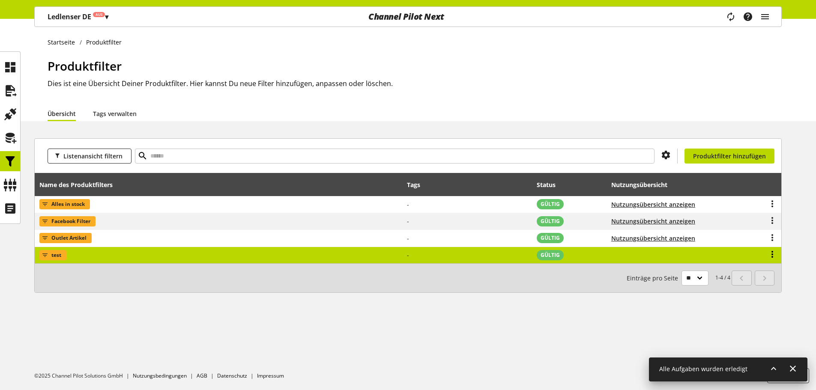
click at [771, 252] on icon at bounding box center [772, 254] width 10 height 15
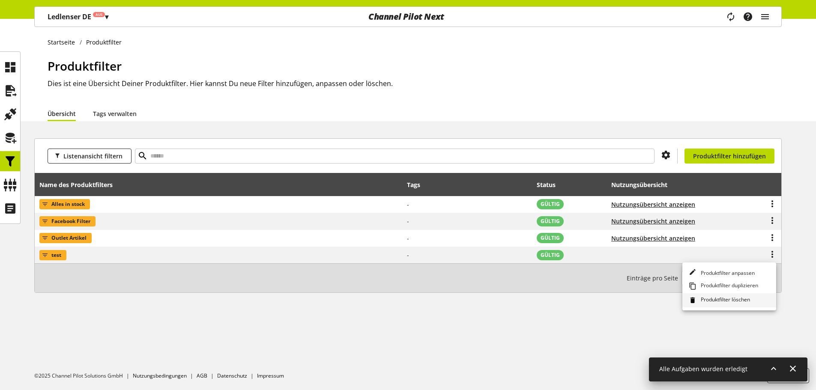
click at [724, 296] on span "Produktfilter löschen" at bounding box center [723, 300] width 53 height 9
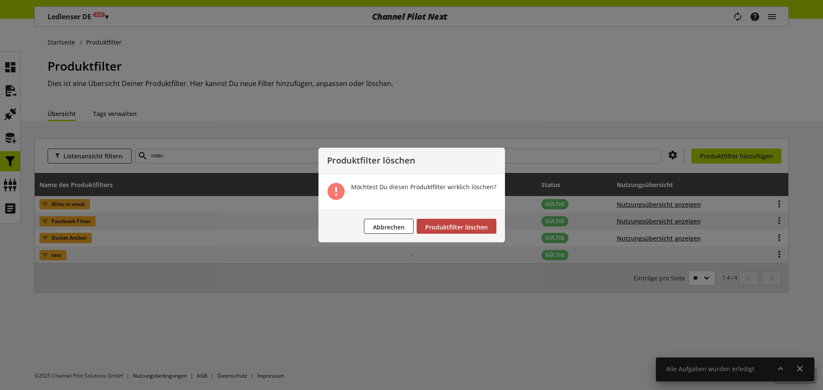
click at [459, 223] on button "Produktfilter löschen" at bounding box center [456, 226] width 80 height 15
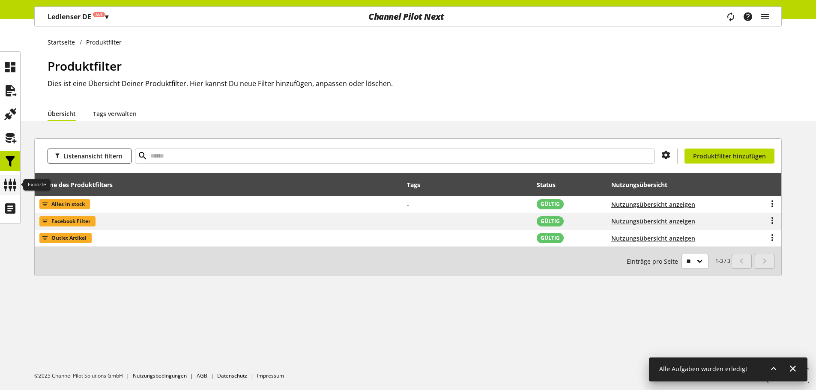
click at [10, 178] on icon at bounding box center [10, 185] width 14 height 17
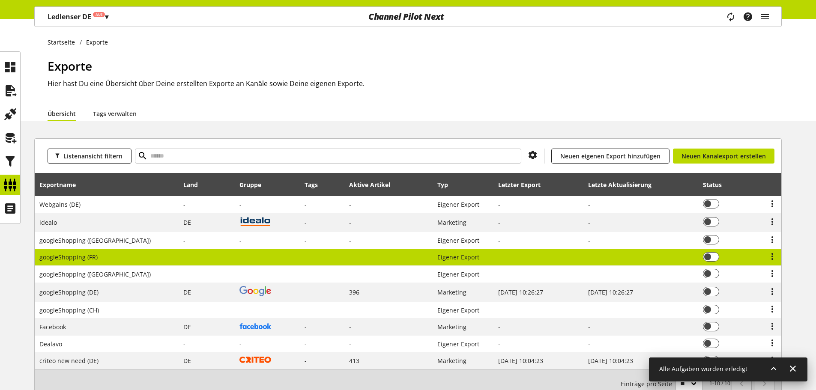
click at [87, 263] on td "googleShopping (FR)" at bounding box center [107, 257] width 144 height 17
select select "********"
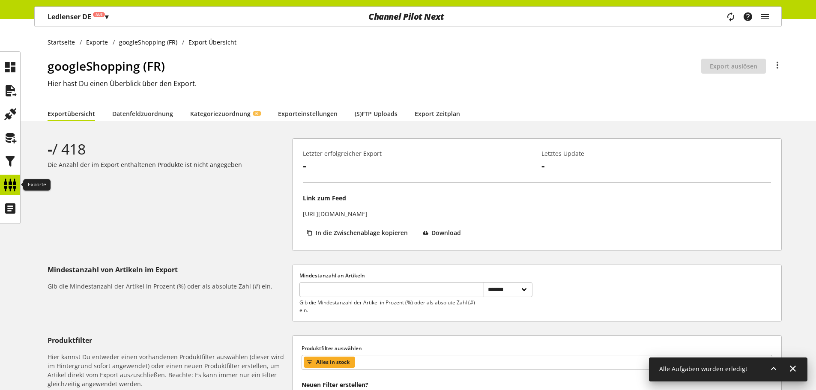
click at [5, 185] on icon at bounding box center [10, 185] width 14 height 17
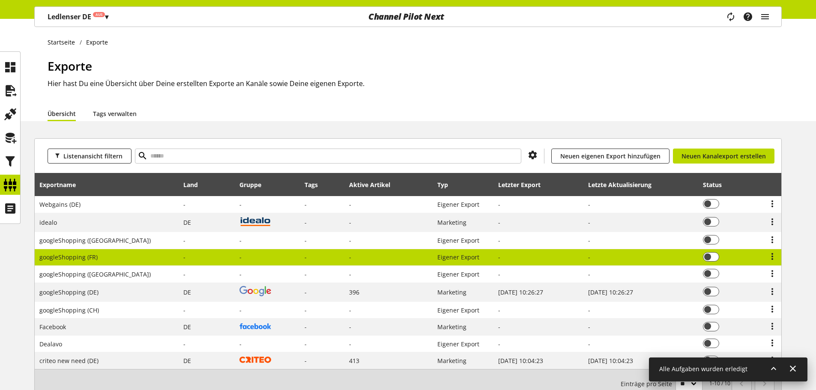
scroll to position [58, 0]
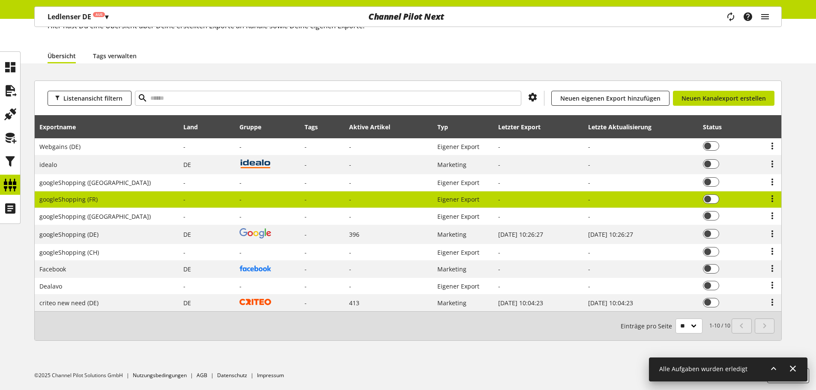
click at [95, 201] on span "googleShopping (FR)" at bounding box center [68, 199] width 58 height 8
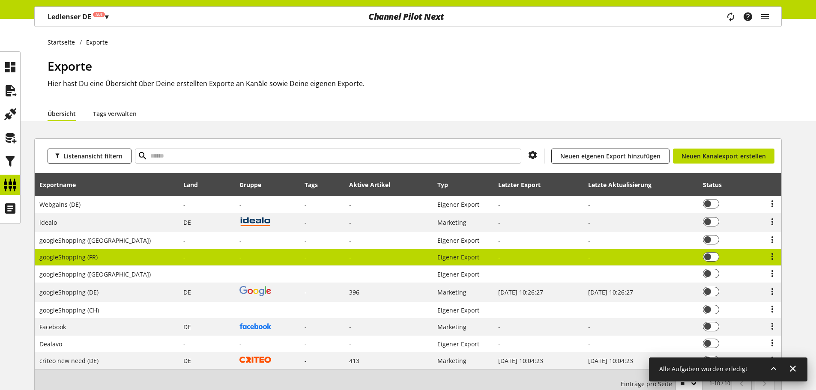
select select "********"
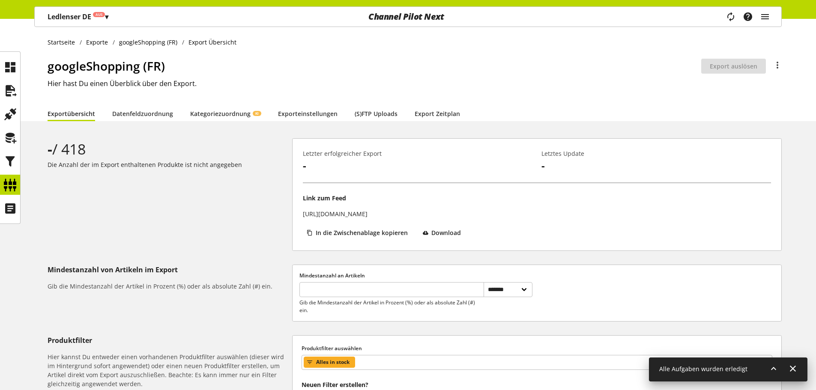
click at [147, 121] on div "**********" at bounding box center [408, 270] width 816 height 503
click at [155, 111] on link "Datenfeldzuordnung" at bounding box center [142, 113] width 61 height 9
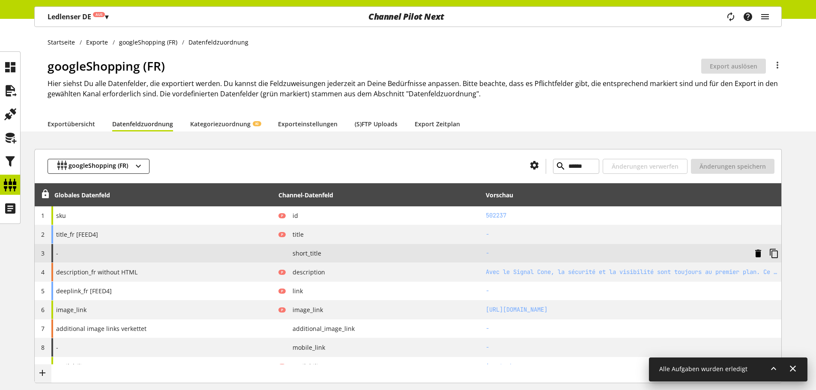
click at [759, 253] on icon at bounding box center [758, 253] width 10 height 15
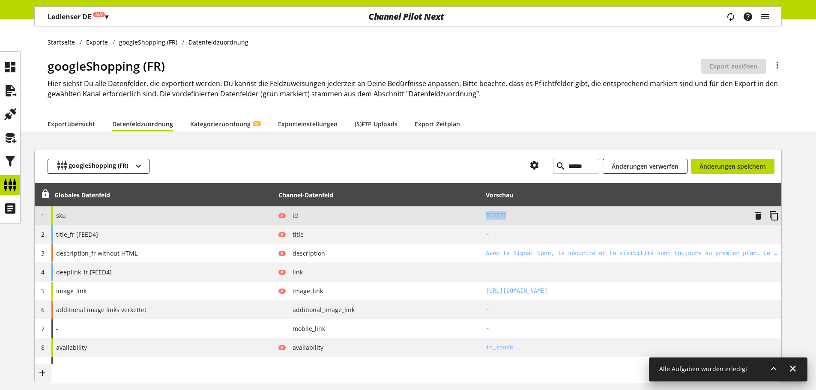
drag, startPoint x: 498, startPoint y: 216, endPoint x: 477, endPoint y: 216, distance: 21.0
click at [477, 216] on tr "1 sku P id 502237" at bounding box center [408, 215] width 747 height 19
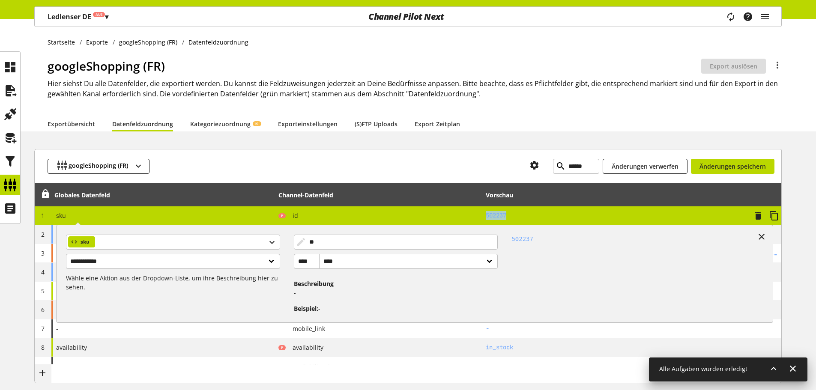
click at [356, 215] on div "P id" at bounding box center [378, 215] width 201 height 11
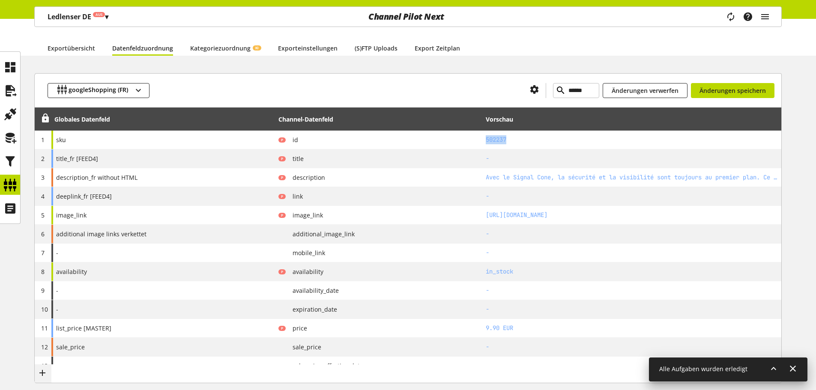
scroll to position [86, 0]
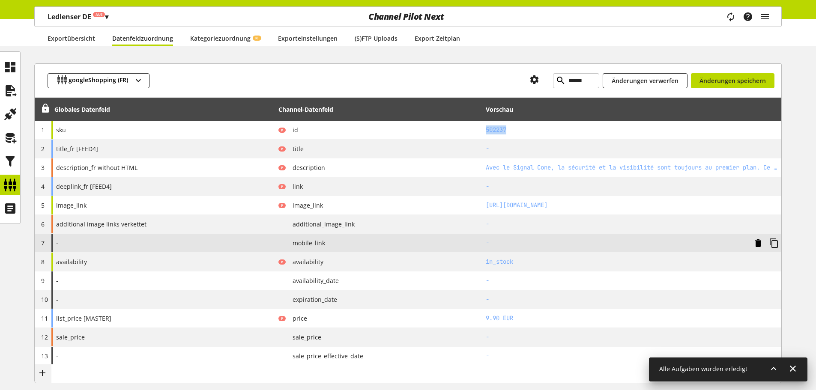
click at [760, 241] on icon at bounding box center [758, 243] width 10 height 15
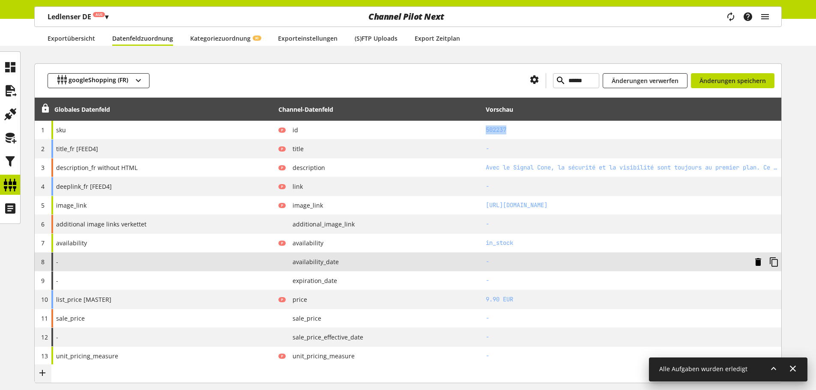
click at [758, 262] on icon at bounding box center [758, 261] width 10 height 15
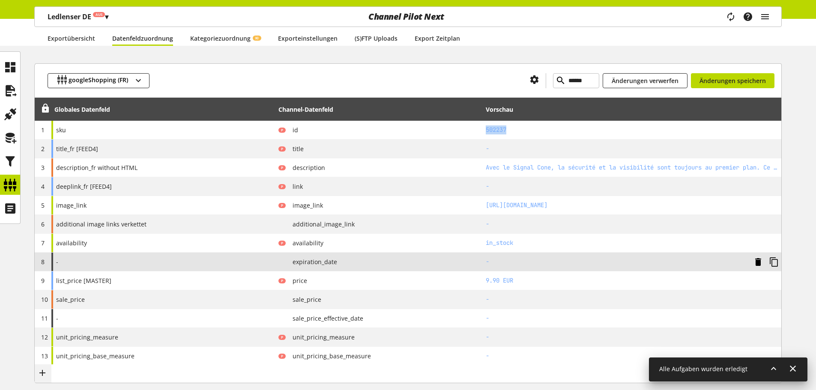
click at [758, 262] on icon at bounding box center [758, 261] width 10 height 15
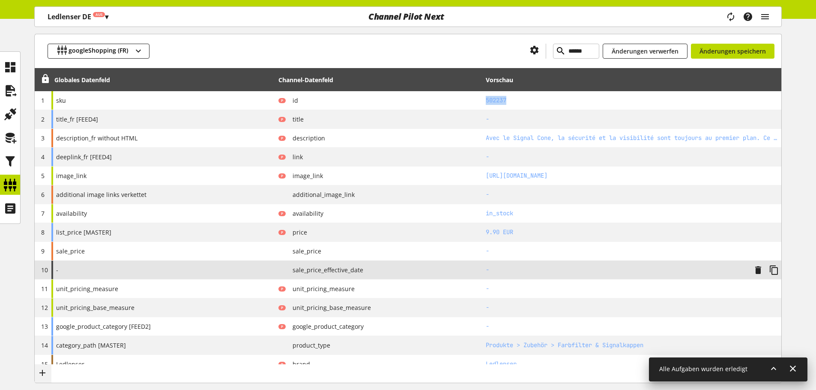
scroll to position [129, 0]
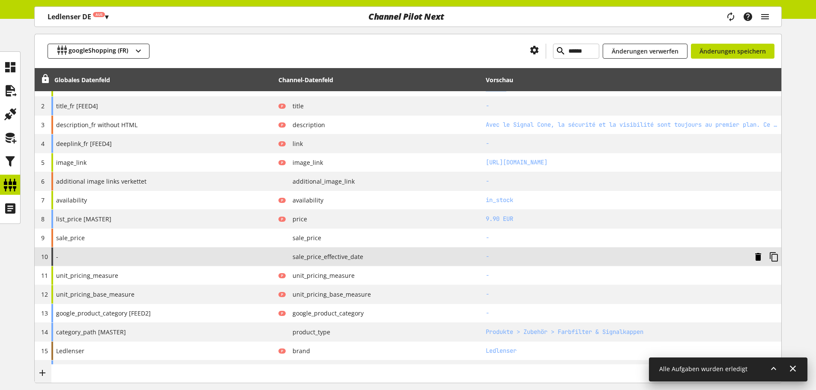
click at [758, 256] on icon at bounding box center [758, 256] width 10 height 15
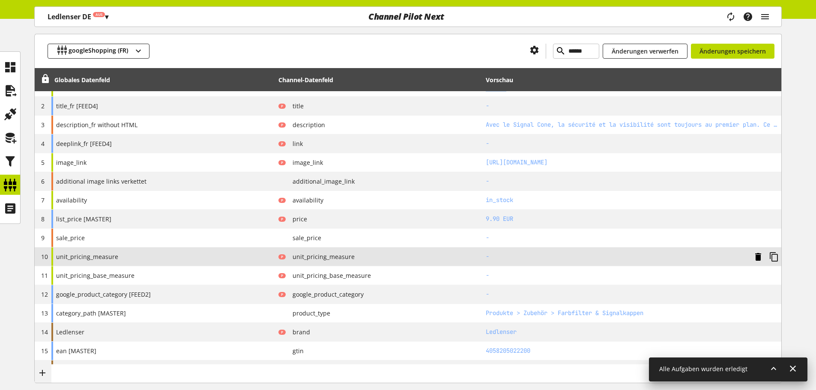
click at [758, 256] on icon at bounding box center [758, 256] width 10 height 15
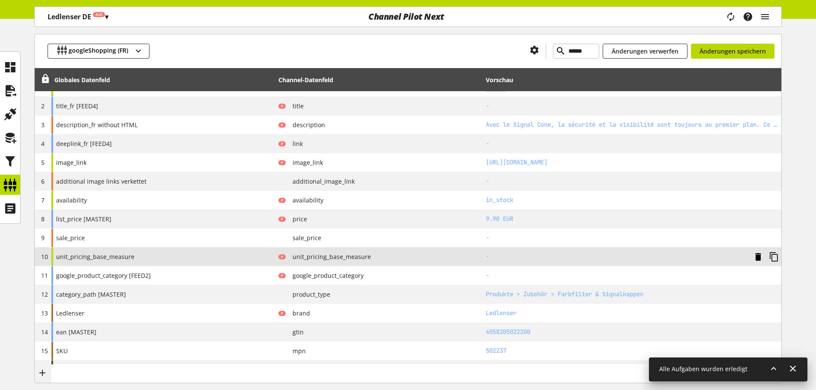
click at [758, 256] on icon at bounding box center [758, 256] width 10 height 15
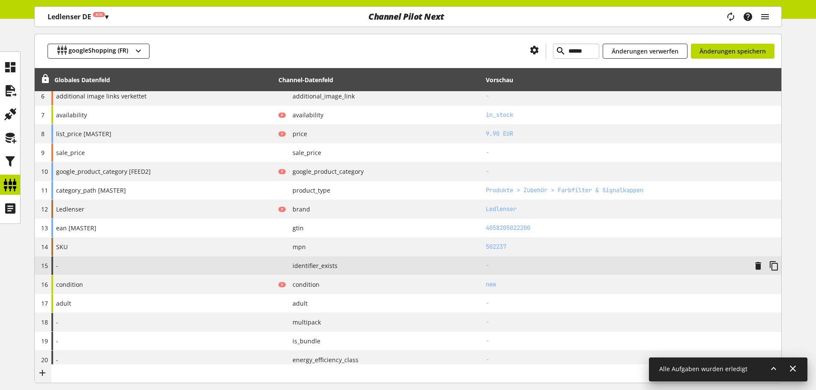
scroll to position [214, 0]
click at [762, 263] on icon at bounding box center [758, 265] width 10 height 15
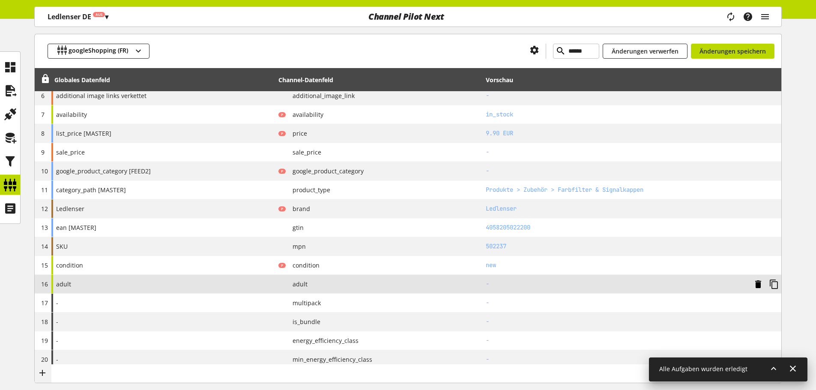
click at [757, 282] on icon at bounding box center [758, 284] width 10 height 15
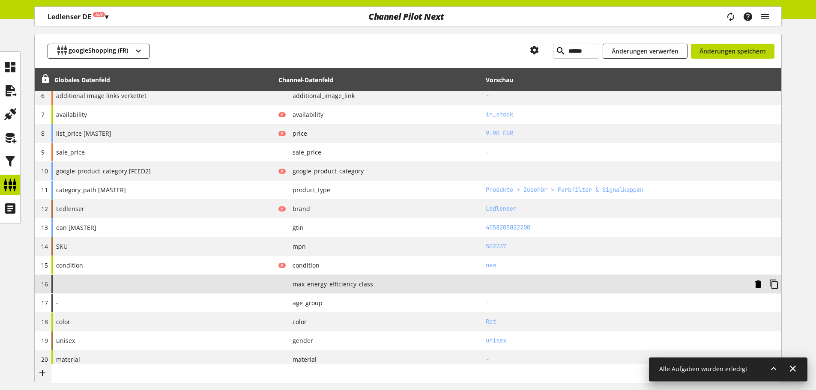
click at [757, 282] on icon at bounding box center [758, 284] width 10 height 15
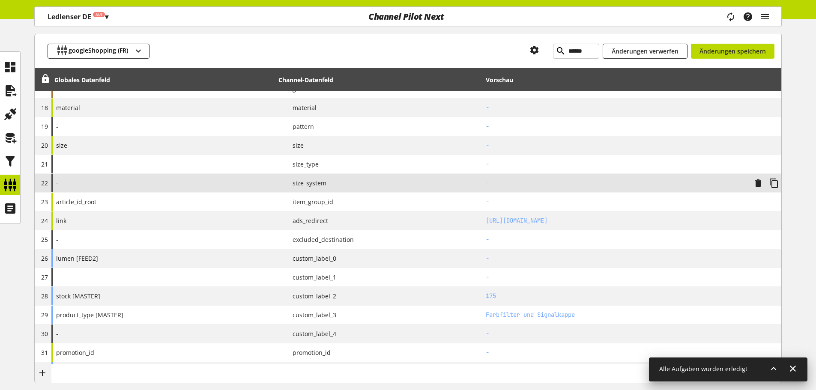
scroll to position [386, 0]
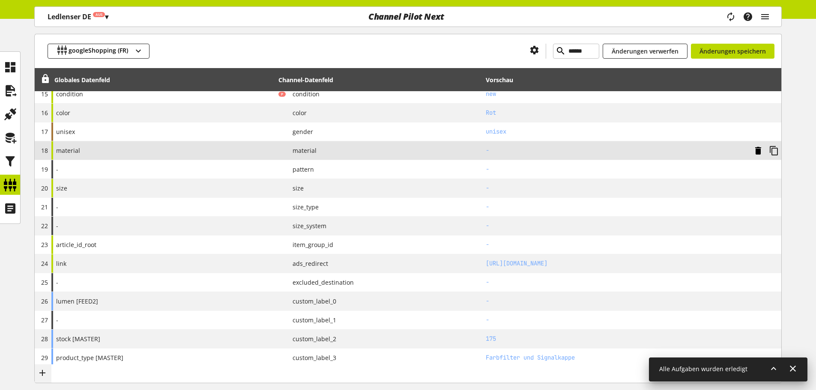
click at [758, 151] on icon at bounding box center [758, 150] width 10 height 15
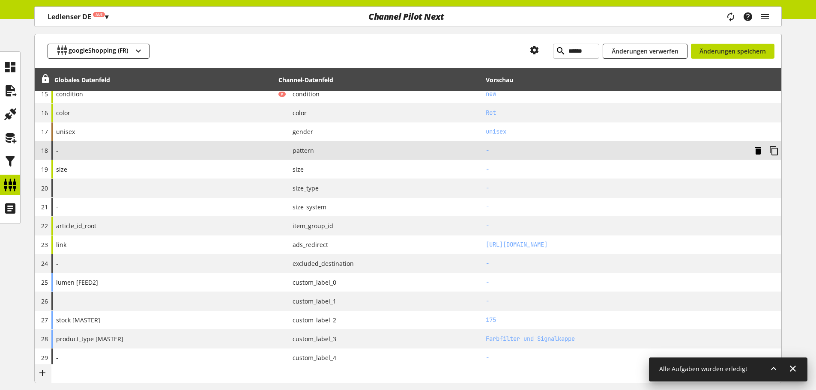
click at [753, 146] on icon at bounding box center [758, 150] width 10 height 15
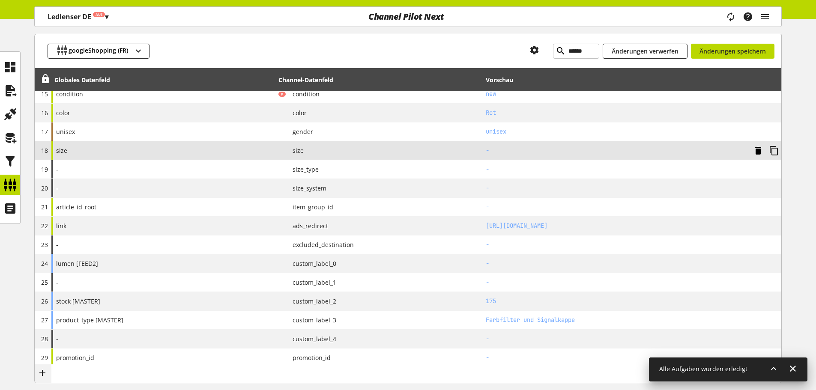
click at [754, 146] on icon at bounding box center [758, 150] width 10 height 15
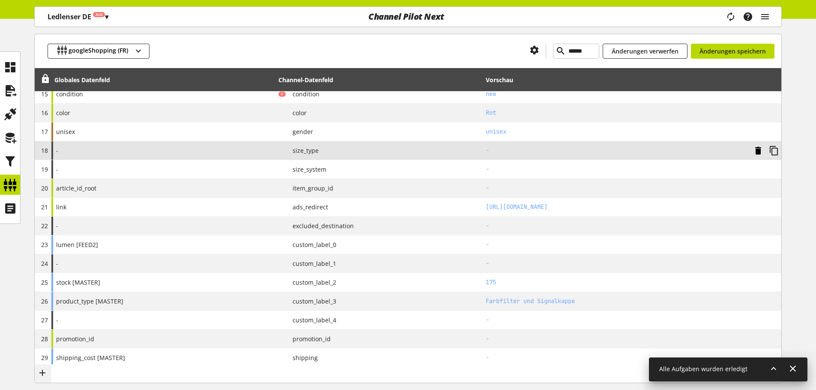
click at [754, 146] on icon at bounding box center [758, 150] width 10 height 15
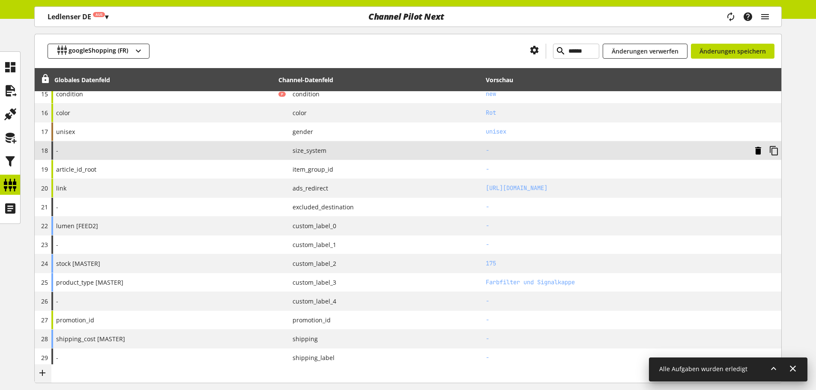
click at [754, 146] on icon at bounding box center [758, 150] width 10 height 15
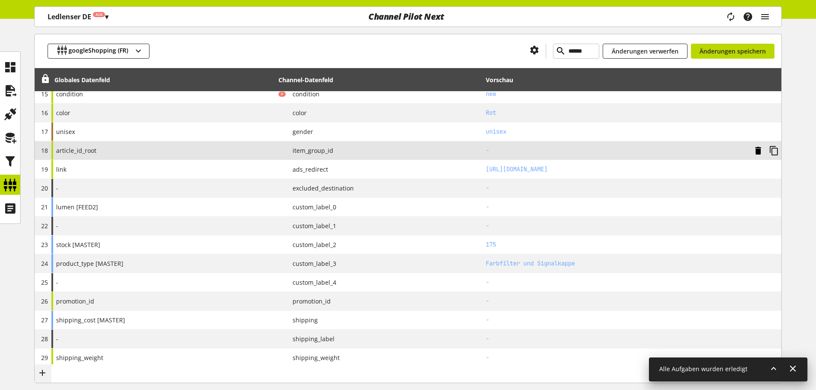
click at [754, 146] on icon at bounding box center [758, 150] width 10 height 15
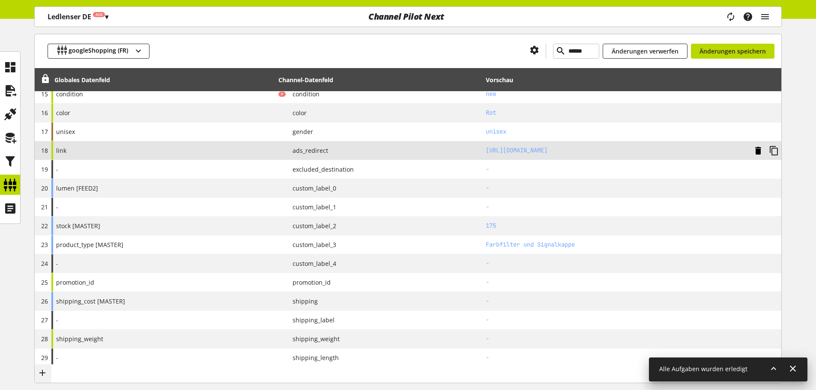
click at [754, 146] on icon at bounding box center [758, 150] width 10 height 15
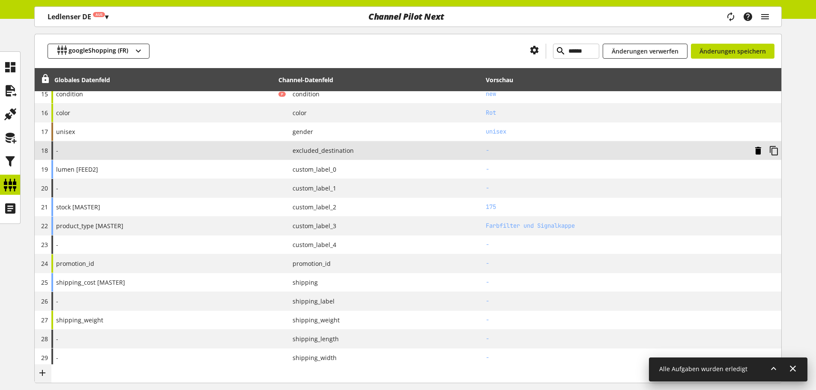
click at [754, 146] on icon at bounding box center [758, 150] width 10 height 15
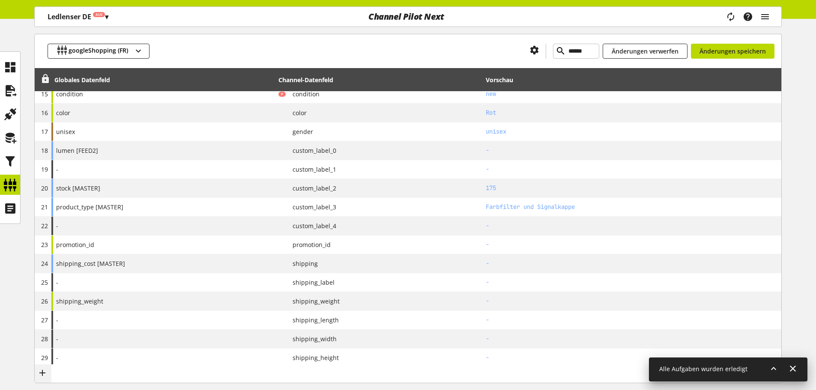
click at [47, 78] on icon at bounding box center [45, 78] width 10 height 15
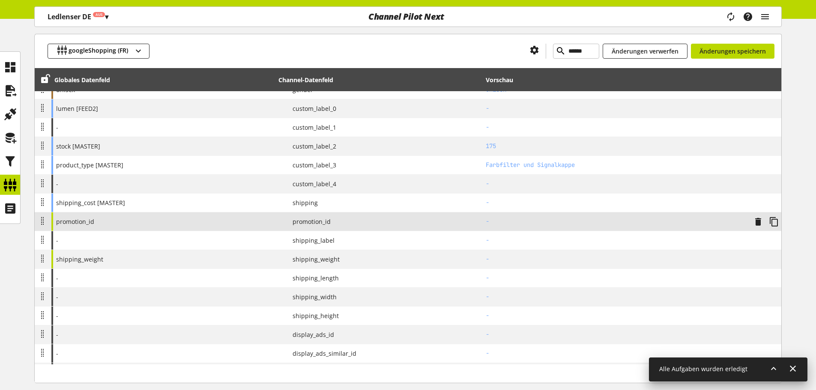
scroll to position [428, 0]
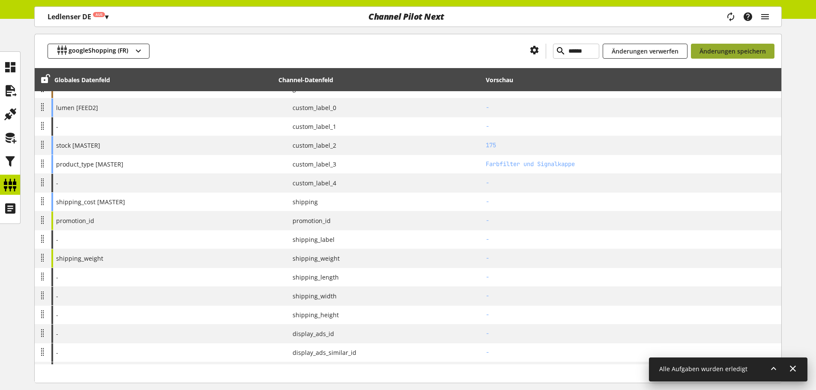
click at [712, 49] on span "Änderungen speichern" at bounding box center [733, 51] width 66 height 9
click at [45, 84] on icon at bounding box center [45, 78] width 10 height 15
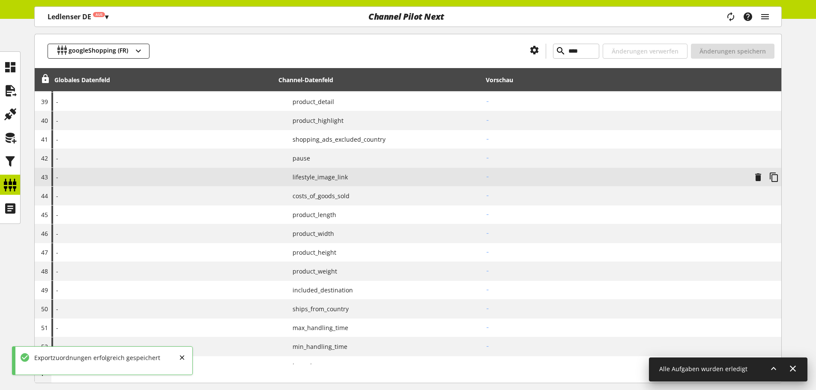
scroll to position [892, 0]
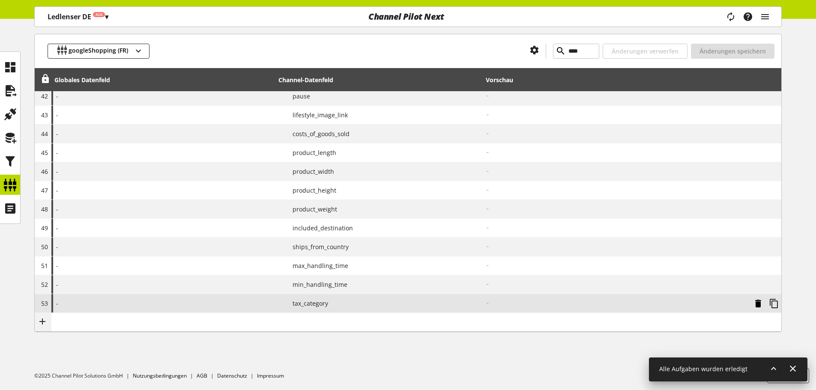
click at [757, 304] on icon at bounding box center [758, 303] width 10 height 15
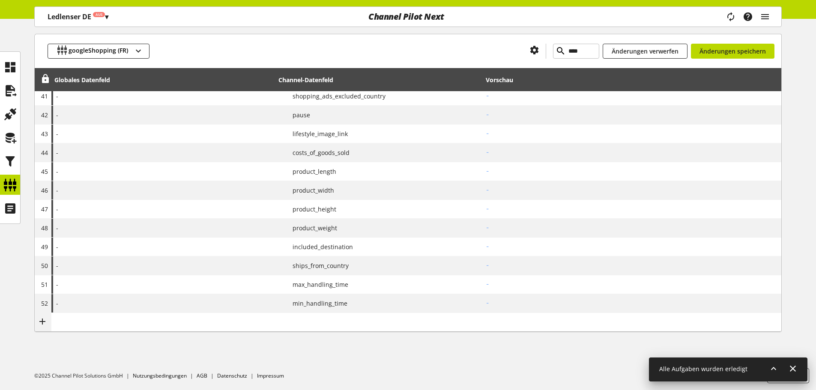
click at [0, 0] on icon at bounding box center [0, 0] width 0 height 0
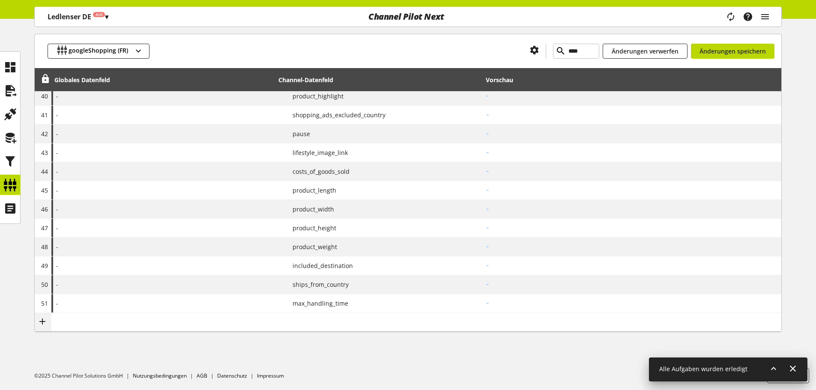
click at [0, 0] on icon at bounding box center [0, 0] width 0 height 0
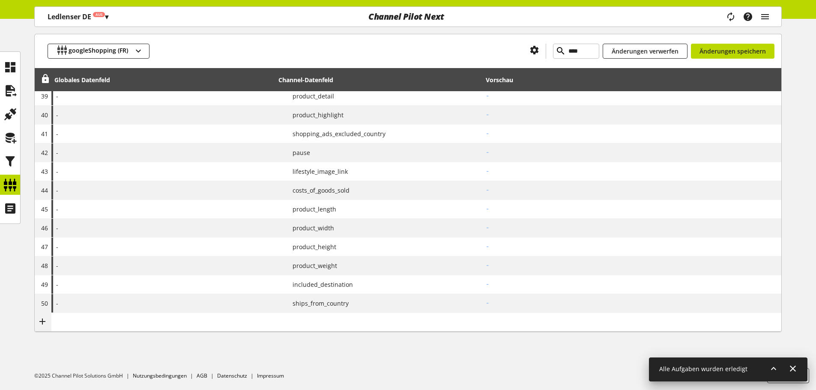
click at [0, 0] on icon at bounding box center [0, 0] width 0 height 0
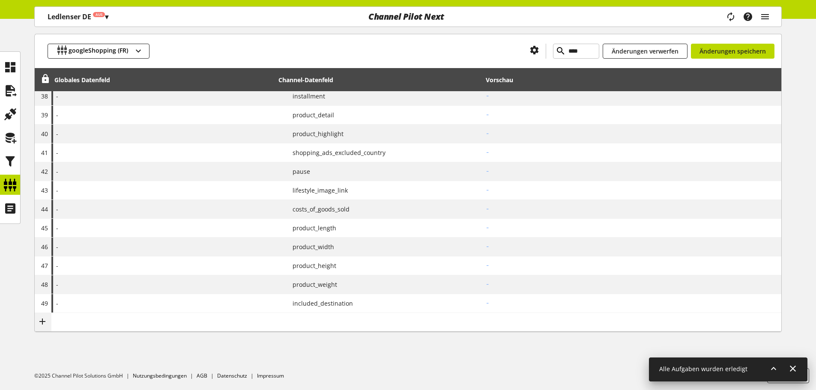
click at [0, 0] on icon at bounding box center [0, 0] width 0 height 0
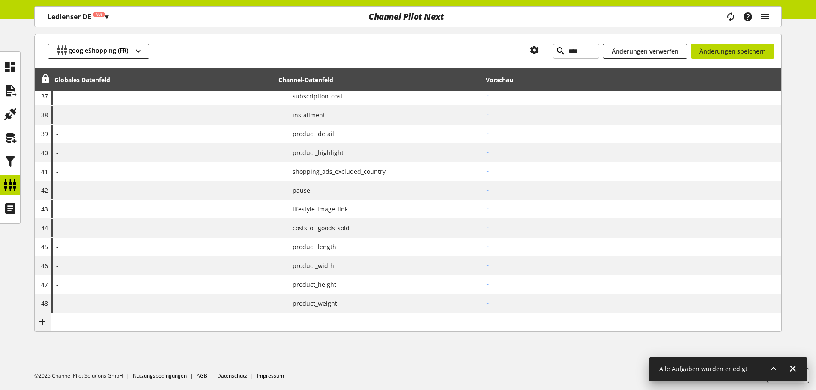
click at [0, 0] on icon at bounding box center [0, 0] width 0 height 0
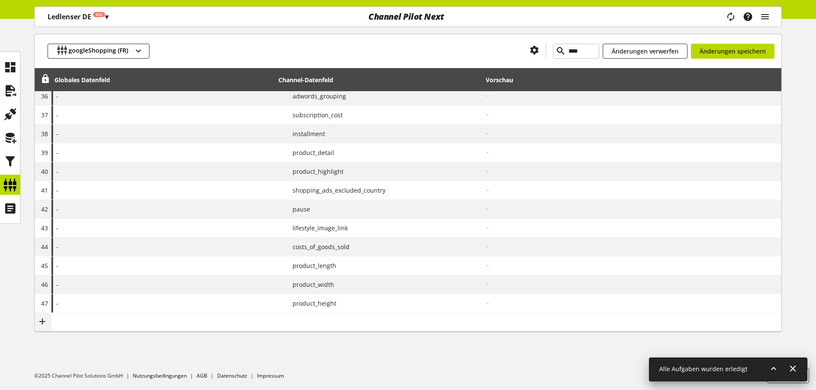
click at [0, 0] on icon at bounding box center [0, 0] width 0 height 0
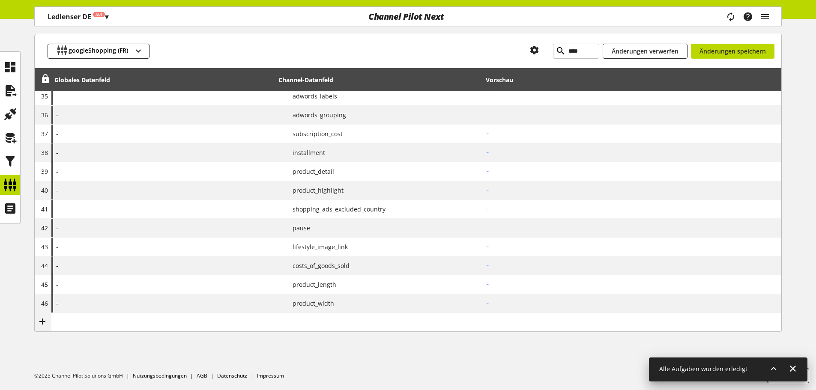
click at [0, 0] on icon at bounding box center [0, 0] width 0 height 0
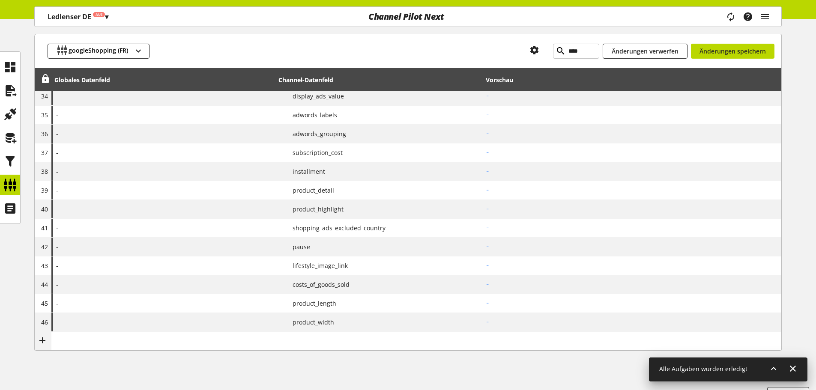
click at [0, 0] on icon at bounding box center [0, 0] width 0 height 0
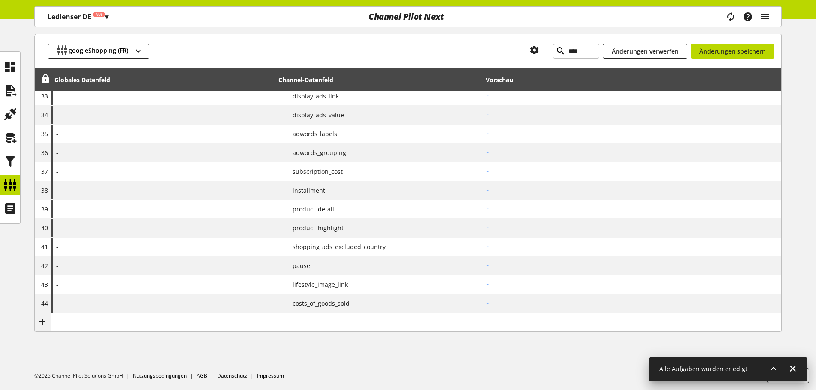
click at [0, 0] on icon at bounding box center [0, 0] width 0 height 0
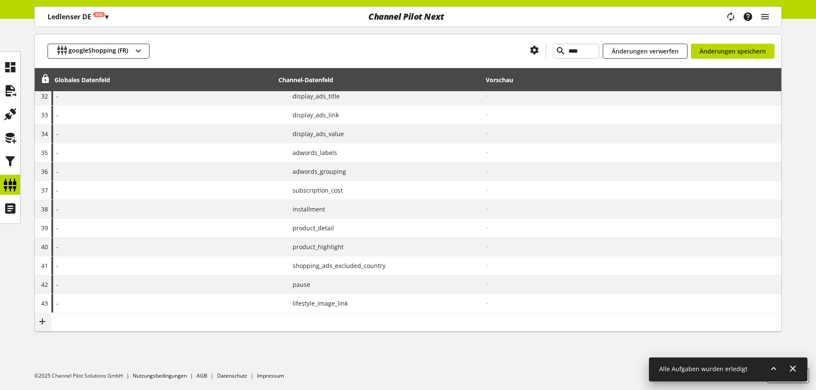
click at [0, 0] on icon at bounding box center [0, 0] width 0 height 0
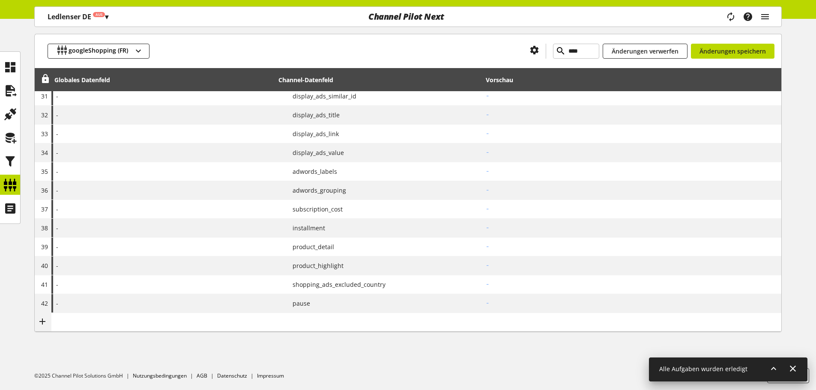
click at [0, 0] on icon at bounding box center [0, 0] width 0 height 0
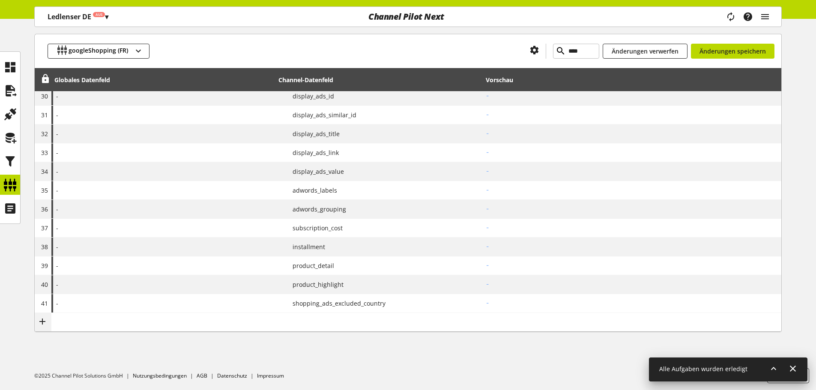
click at [0, 0] on icon at bounding box center [0, 0] width 0 height 0
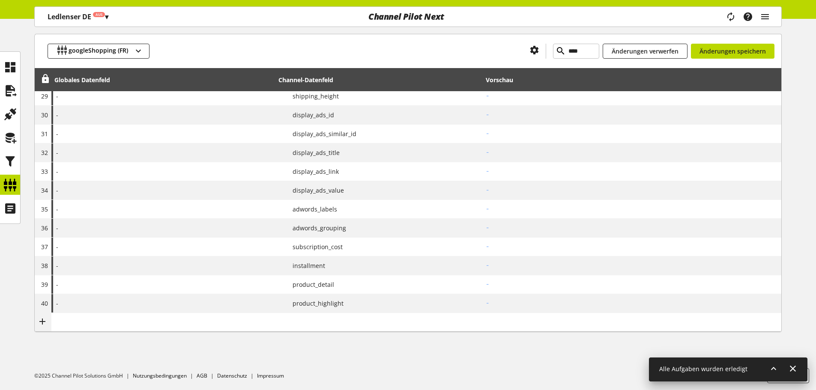
click at [0, 0] on icon at bounding box center [0, 0] width 0 height 0
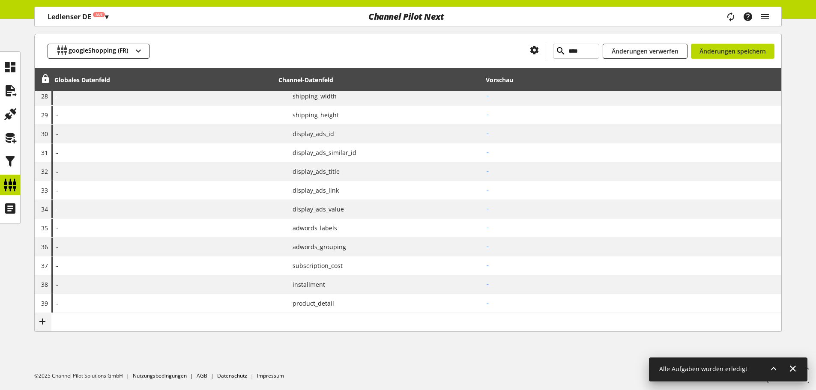
click at [0, 0] on icon at bounding box center [0, 0] width 0 height 0
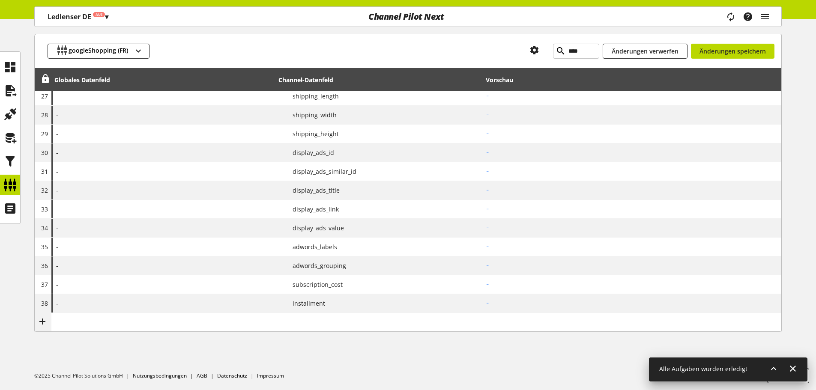
click at [0, 0] on icon at bounding box center [0, 0] width 0 height 0
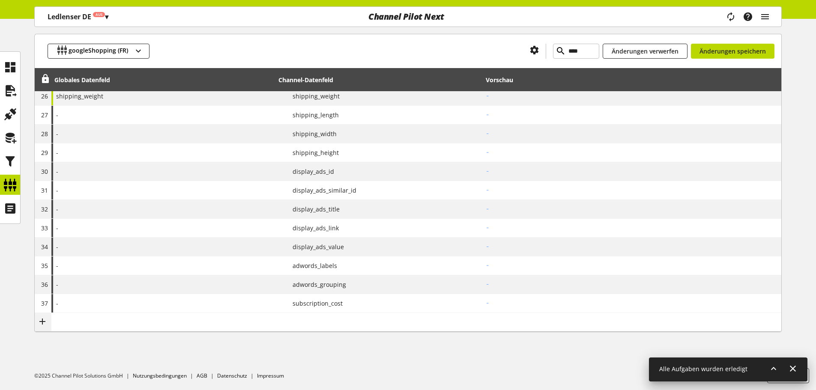
click at [0, 0] on icon at bounding box center [0, 0] width 0 height 0
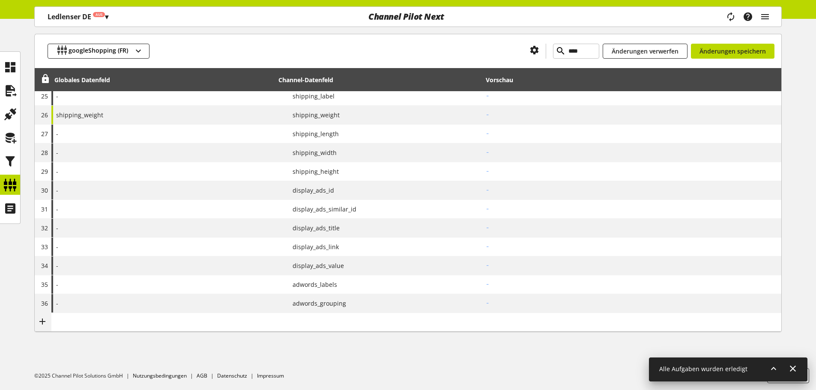
click at [0, 0] on icon at bounding box center [0, 0] width 0 height 0
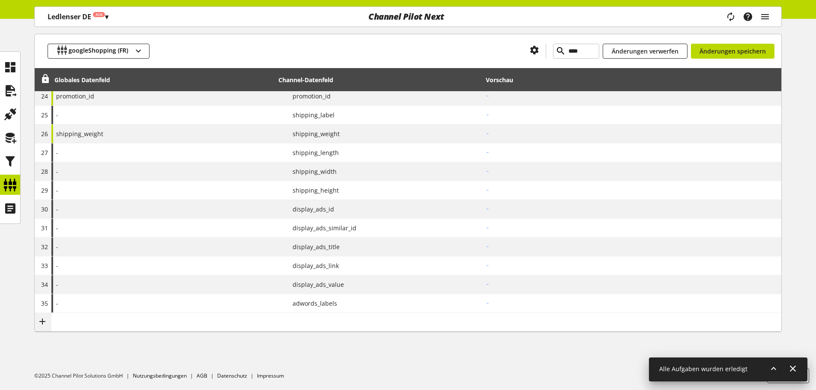
click at [0, 0] on icon at bounding box center [0, 0] width 0 height 0
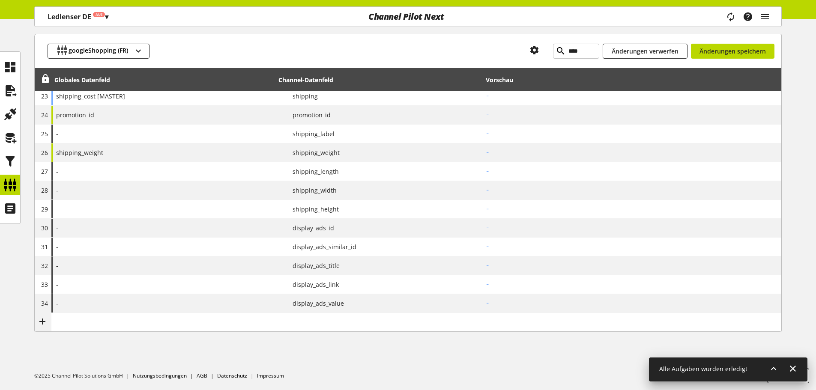
click at [0, 0] on icon at bounding box center [0, 0] width 0 height 0
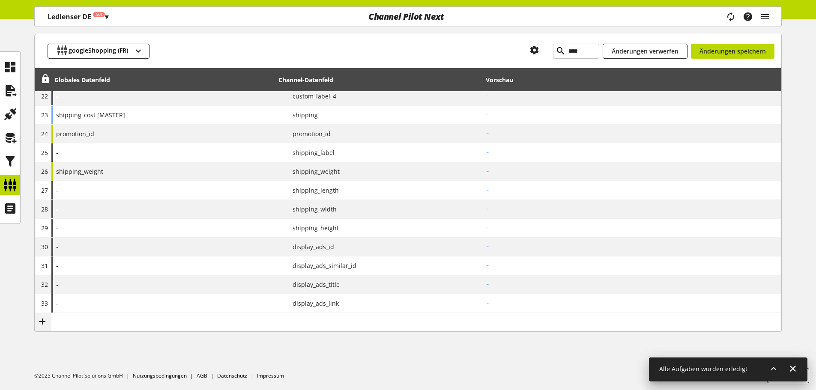
click at [0, 0] on icon at bounding box center [0, 0] width 0 height 0
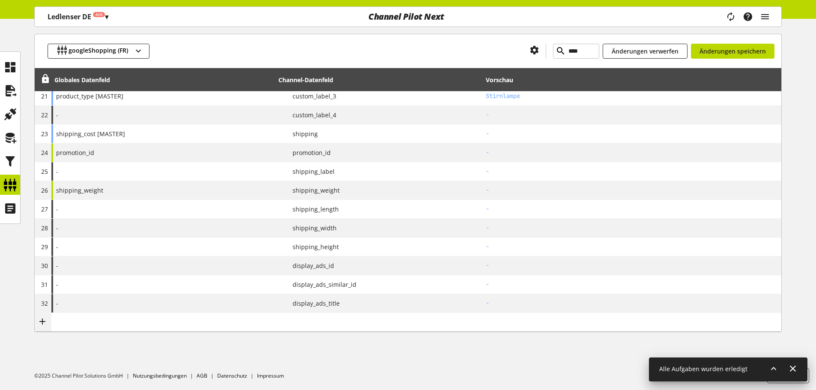
click at [0, 0] on icon at bounding box center [0, 0] width 0 height 0
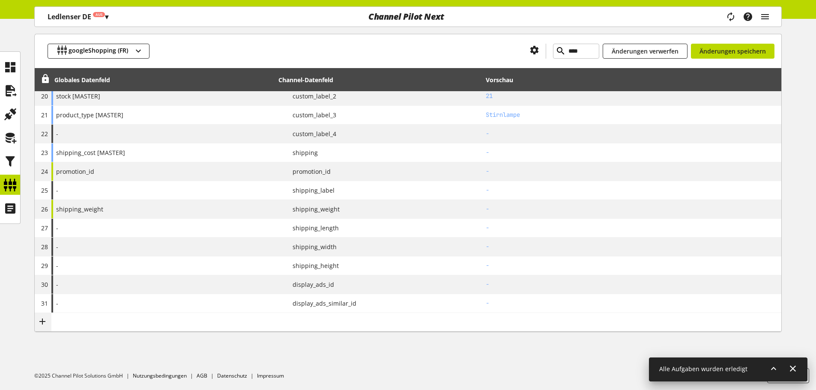
click at [0, 0] on icon at bounding box center [0, 0] width 0 height 0
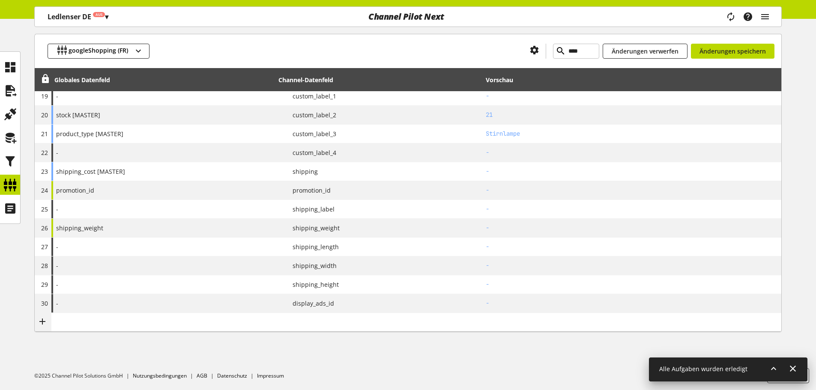
click at [0, 0] on icon at bounding box center [0, 0] width 0 height 0
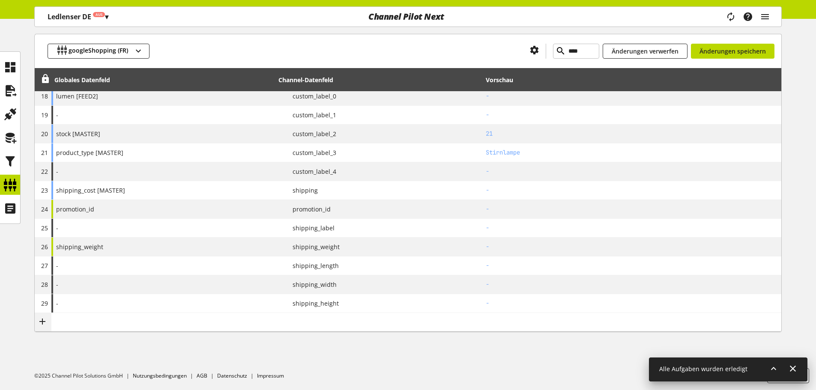
click at [0, 0] on icon at bounding box center [0, 0] width 0 height 0
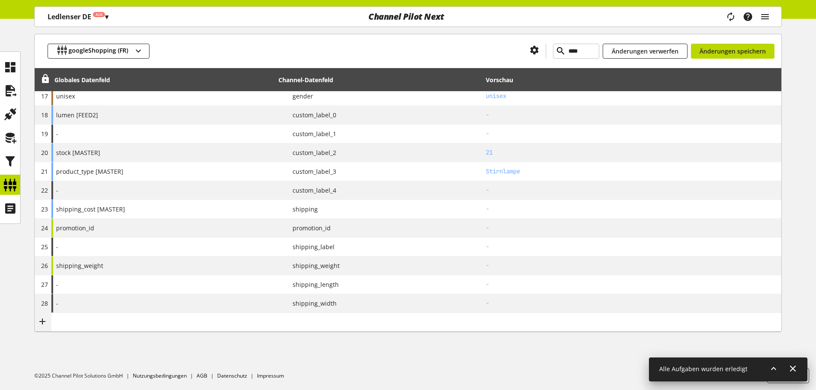
click at [0, 0] on icon at bounding box center [0, 0] width 0 height 0
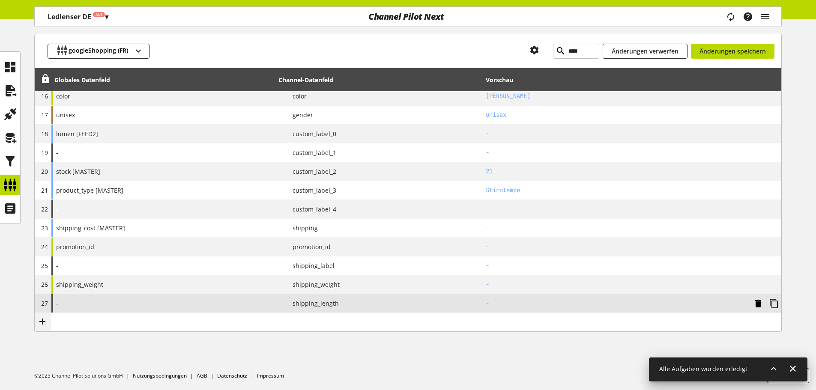
click at [759, 303] on icon at bounding box center [758, 303] width 10 height 15
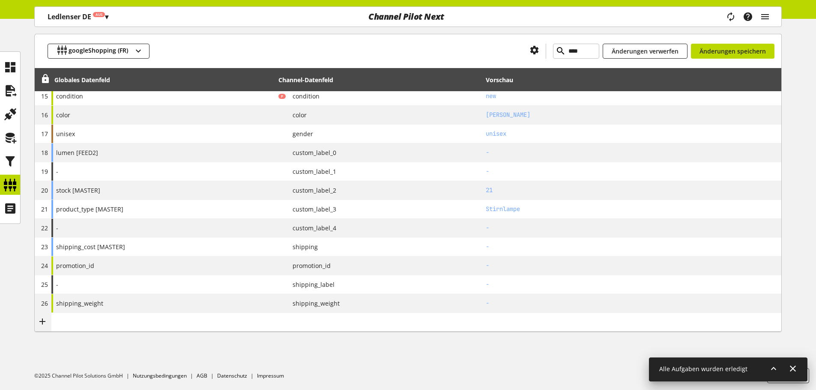
click at [0, 0] on icon at bounding box center [0, 0] width 0 height 0
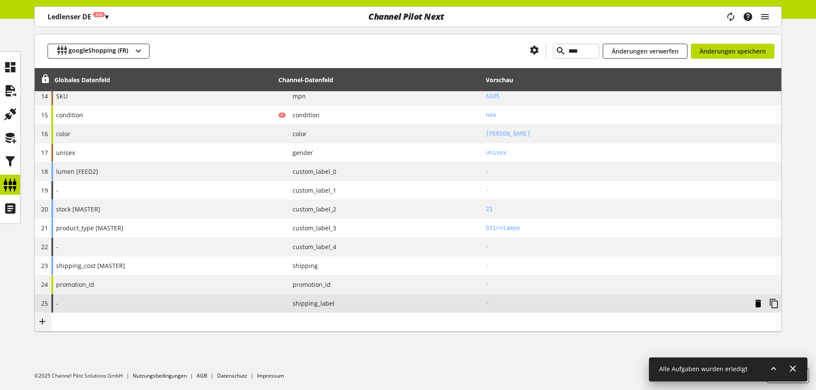
click at [759, 302] on icon at bounding box center [758, 303] width 10 height 15
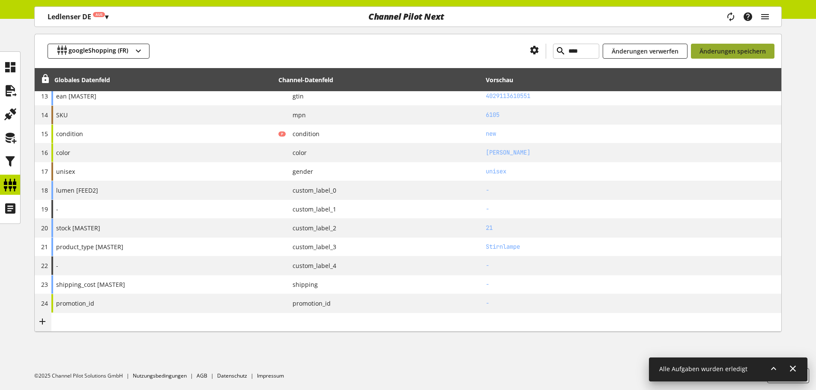
click at [726, 49] on span "Änderungen speichern" at bounding box center [733, 51] width 66 height 9
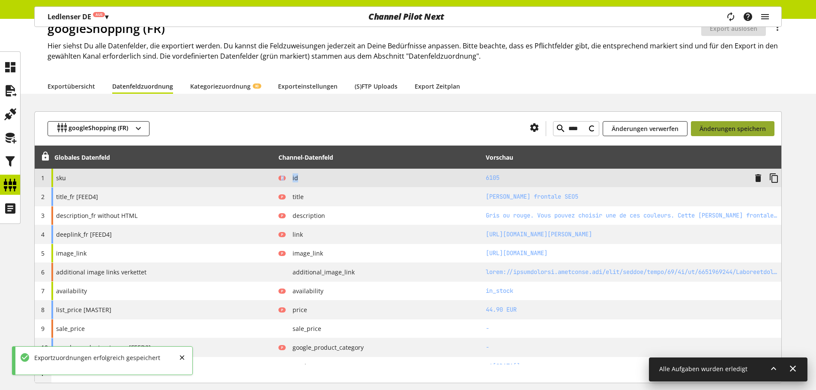
scroll to position [0, 0]
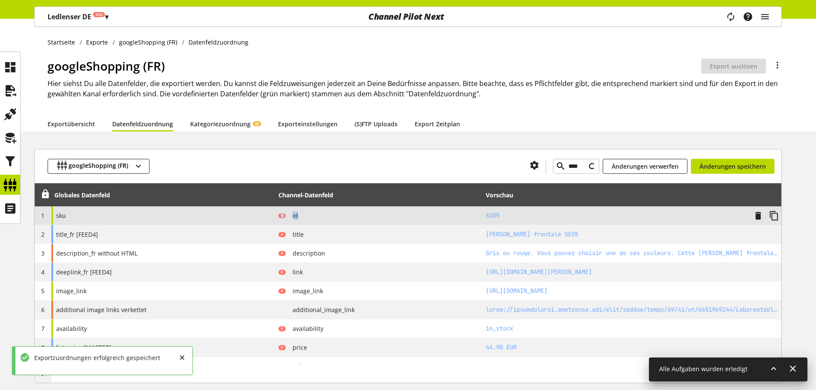
type input "******"
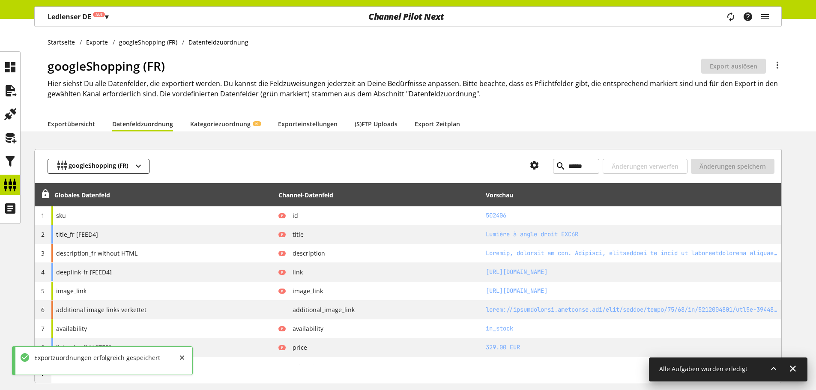
click at [556, 174] on div "googleShopping (FR) ****** Änderungen verwerfen Änderungen speichern" at bounding box center [408, 166] width 747 height 34
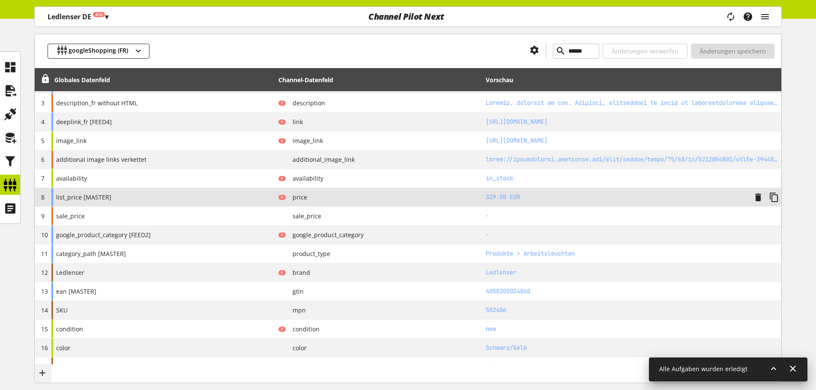
scroll to position [89, 0]
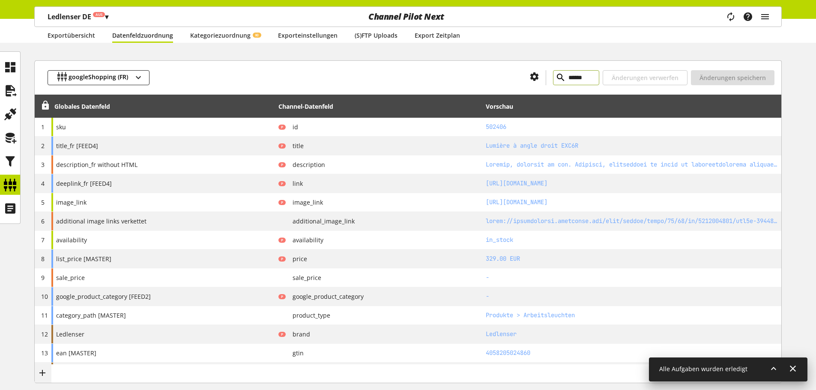
click at [560, 78] on input "******" at bounding box center [576, 77] width 46 height 15
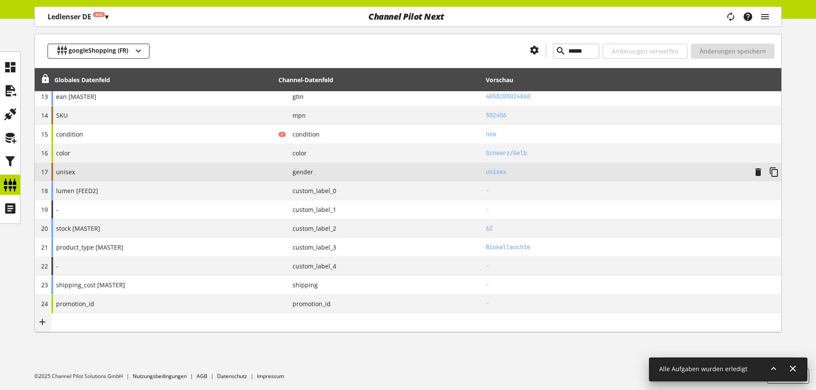
scroll to position [346, 0]
